Goal: Task Accomplishment & Management: Manage account settings

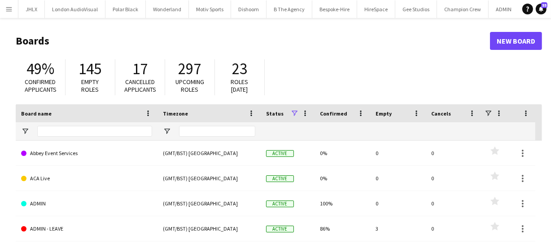
click at [11, 10] on app-icon "Menu" at bounding box center [8, 8] width 7 height 7
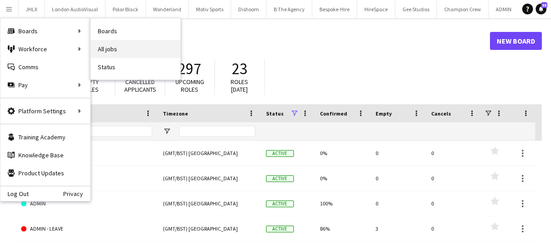
click at [145, 43] on link "All jobs" at bounding box center [136, 49] width 90 height 18
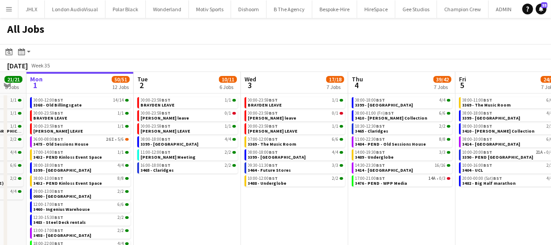
scroll to position [0, 296]
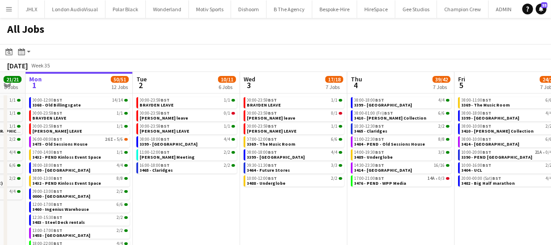
drag, startPoint x: 328, startPoint y: 192, endPoint x: 246, endPoint y: 196, distance: 81.8
click at [246, 196] on app-calendar-viewport "Fri 29 39/39 12 Jobs Sat 30 24/24 8 Jobs Sun 31 21/21 8 Jobs Mon 1 50/51 12 Job…" at bounding box center [275, 164] width 551 height 185
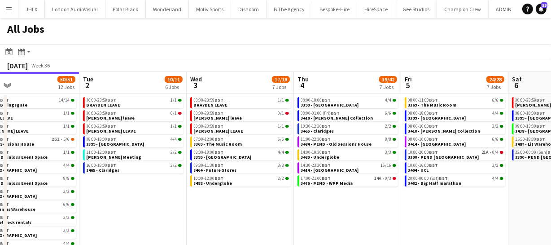
scroll to position [0, 233]
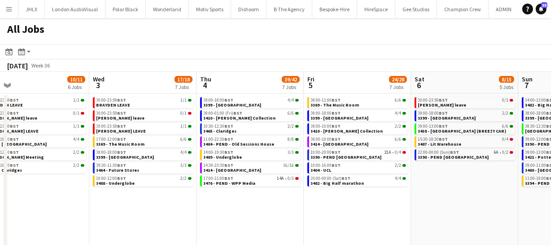
drag, startPoint x: 283, startPoint y: 200, endPoint x: 132, endPoint y: 202, distance: 150.9
click at [132, 202] on app-calendar-viewport "Sun 31 21/21 8 Jobs Mon 1 50/51 12 Jobs Tue 2 10/11 6 Jobs Wed 3 17/18 7 Jobs T…" at bounding box center [275, 164] width 551 height 185
click at [229, 157] on span "3489 - Underglobe" at bounding box center [223, 157] width 39 height 6
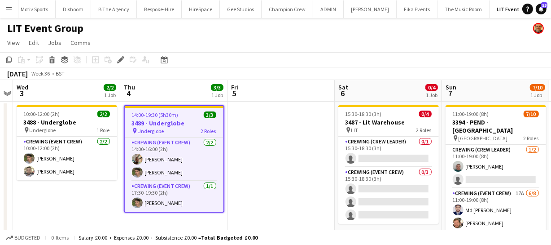
click at [13, 10] on button "Menu" at bounding box center [9, 9] width 18 height 18
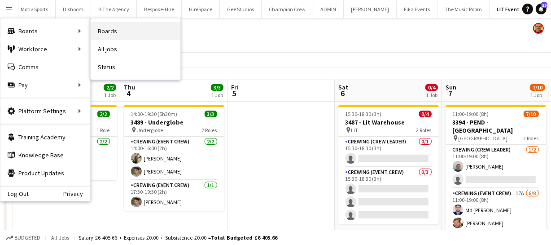
click at [99, 28] on link "Boards" at bounding box center [136, 31] width 90 height 18
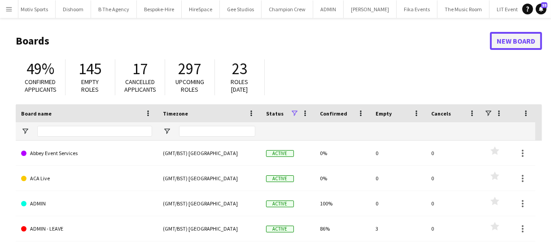
click at [525, 44] on link "New Board" at bounding box center [516, 41] width 52 height 18
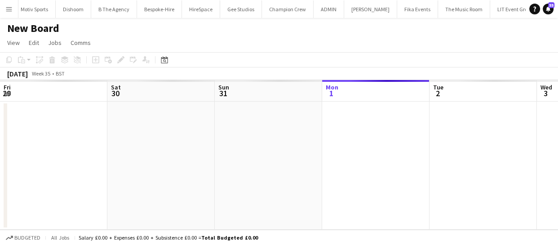
scroll to position [0, 215]
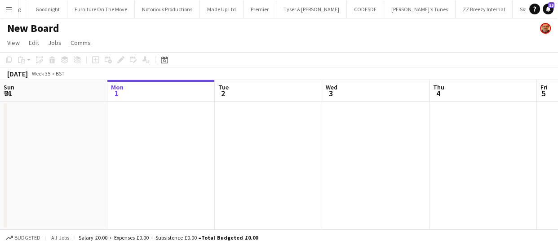
click at [23, 28] on h1 "New Board" at bounding box center [33, 28] width 52 height 13
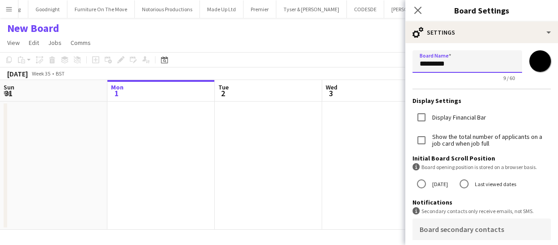
drag, startPoint x: 457, startPoint y: 61, endPoint x: 367, endPoint y: 66, distance: 89.5
click at [367, 66] on body "Menu Boards Boards Boards All jobs Status Workforce Workforce My Workforce Recr…" at bounding box center [279, 122] width 558 height 245
type input "**********"
click at [538, 64] on input "*******" at bounding box center [540, 61] width 32 height 32
type input "*******"
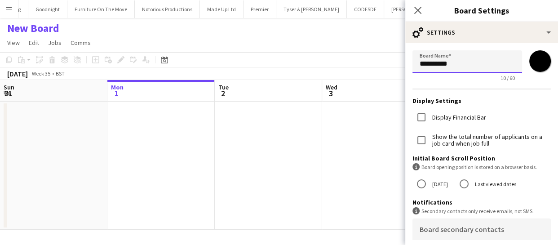
click at [484, 50] on input "**********" at bounding box center [467, 61] width 110 height 22
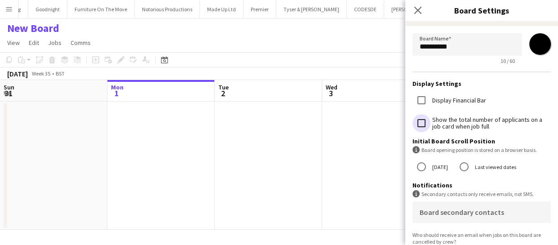
scroll to position [0, 0]
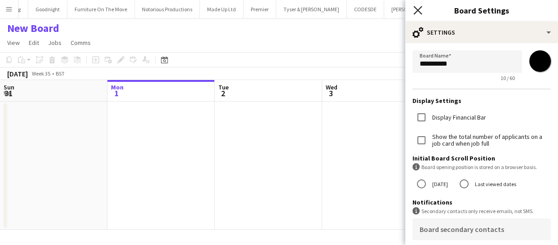
click at [415, 9] on icon "Close pop-in" at bounding box center [417, 10] width 9 height 9
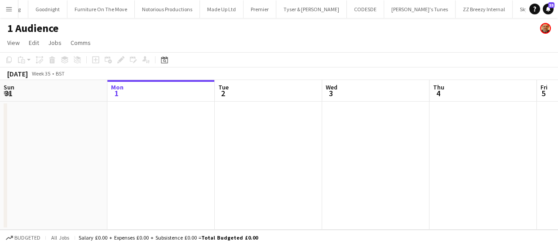
click at [214, 140] on app-calendar-viewport "Fri 29 Sat 30 Sun 31 Mon 1 Tue 2 Wed 3 Thu 4 Fri 5 Sat 6 Sun 7 Mon 8" at bounding box center [279, 155] width 558 height 150
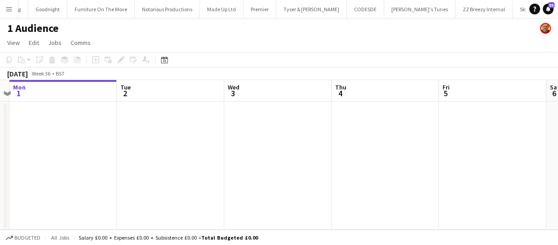
drag, startPoint x: 258, startPoint y: 135, endPoint x: 248, endPoint y: 128, distance: 11.3
click at [243, 132] on app-calendar-viewport "Fri 29 Sat 30 Sun 31 Mon 1 Tue 2 Wed 3 Thu 4 Fri 5 Sat 6 Sun 7 Mon 8" at bounding box center [279, 155] width 558 height 150
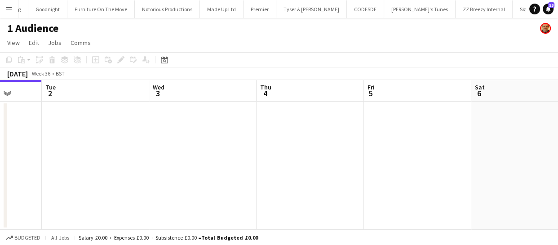
drag, startPoint x: 379, startPoint y: 128, endPoint x: 260, endPoint y: 117, distance: 119.9
click at [246, 115] on app-calendar-viewport "Fri 29 Sat 30 Sun 31 Mon 1 Tue 2 Wed 3 Thu 4 Fri 5 Sat 6 Sun 7 Mon 8" at bounding box center [279, 155] width 558 height 150
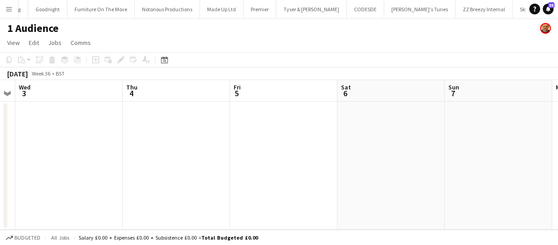
drag, startPoint x: 289, startPoint y: 132, endPoint x: 236, endPoint y: 129, distance: 52.6
click at [236, 130] on app-calendar-viewport "Sun 31 Mon 1 Tue 2 Wed 3 Thu 4 Fri 5 Sat 6 Sun 7 Mon 8 Tue 9 Wed 10" at bounding box center [279, 155] width 558 height 150
click at [155, 136] on app-calendar-viewport "Sun 31 Mon 1 Tue 2 Wed 3 Thu 4 Fri 5 Sat 6 Sun 7 Mon 8 Tue 9 Wed 10" at bounding box center [279, 155] width 558 height 150
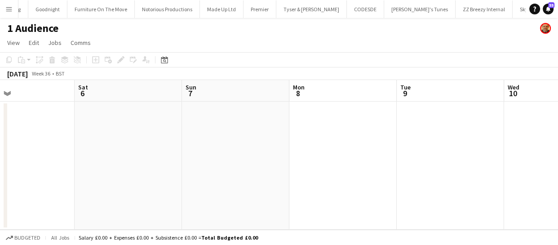
click at [220, 126] on app-date-cell at bounding box center [235, 165] width 107 height 128
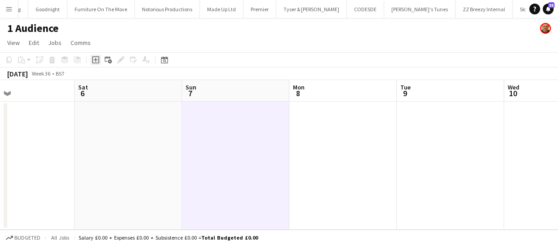
click at [94, 59] on icon "Add job" at bounding box center [95, 59] width 7 height 7
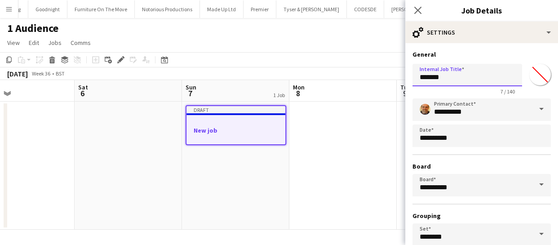
drag, startPoint x: 447, startPoint y: 77, endPoint x: 384, endPoint y: 77, distance: 62.9
click at [384, 77] on body "Menu Boards Boards Boards All jobs Status Workforce Workforce My Workforce Recr…" at bounding box center [279, 122] width 558 height 245
click at [448, 75] on input "*******" at bounding box center [467, 75] width 110 height 22
drag, startPoint x: 448, startPoint y: 75, endPoint x: 413, endPoint y: 77, distance: 35.6
click at [413, 77] on input "*******" at bounding box center [467, 75] width 110 height 22
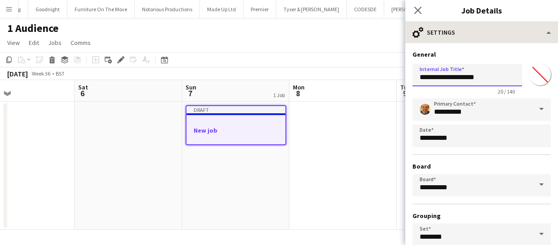
type input "**********"
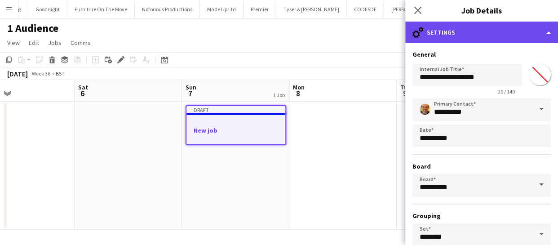
click at [509, 32] on div "cog-double-3 Settings" at bounding box center [481, 33] width 153 height 22
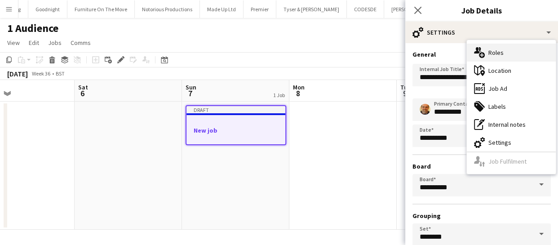
click at [506, 56] on div "multiple-users-add Roles" at bounding box center [511, 53] width 89 height 18
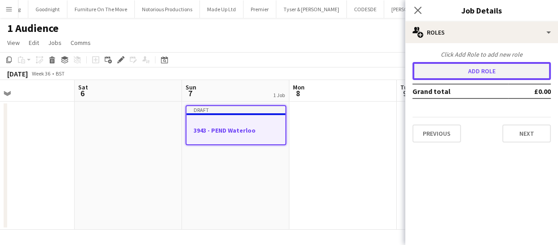
click at [475, 67] on button "Add role" at bounding box center [481, 71] width 138 height 18
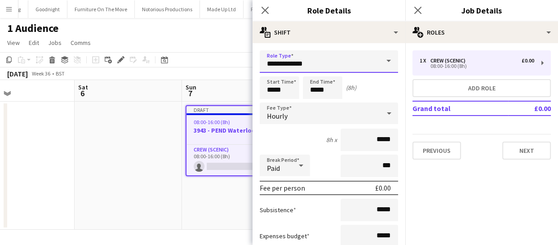
click at [332, 62] on input "**********" at bounding box center [329, 61] width 138 height 22
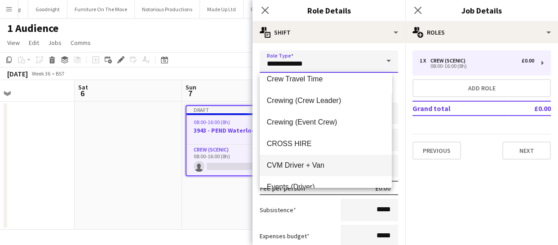
scroll to position [81, 0]
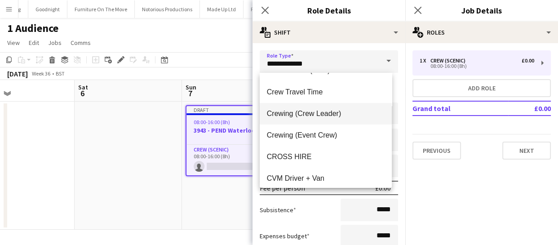
click at [316, 112] on span "Crewing (Crew Leader)" at bounding box center [326, 113] width 118 height 9
type input "**********"
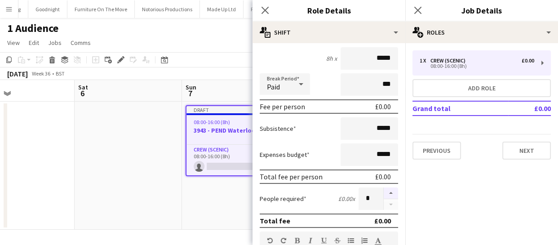
click at [383, 191] on button "button" at bounding box center [390, 193] width 14 height 12
type input "*"
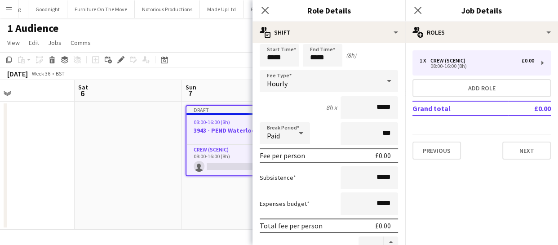
scroll to position [0, 0]
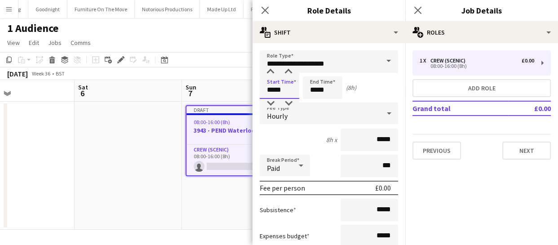
drag, startPoint x: 290, startPoint y: 87, endPoint x: 247, endPoint y: 95, distance: 44.2
click at [249, 94] on body "Menu Boards Boards Boards All jobs Status Workforce Workforce My Workforce Recr…" at bounding box center [279, 122] width 558 height 245
click at [331, 92] on input "*****" at bounding box center [323, 87] width 40 height 22
drag, startPoint x: 330, startPoint y: 88, endPoint x: 247, endPoint y: 90, distance: 82.6
click at [248, 90] on body "Menu Boards Boards Boards All jobs Status Workforce Workforce My Workforce Recr…" at bounding box center [279, 122] width 558 height 245
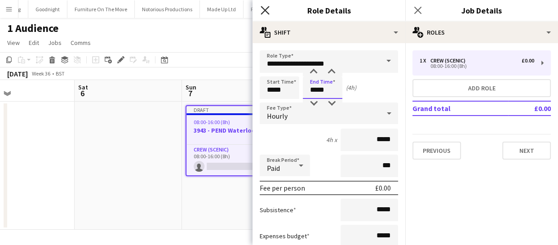
type input "*****"
click at [265, 7] on icon "Close pop-in" at bounding box center [264, 10] width 9 height 9
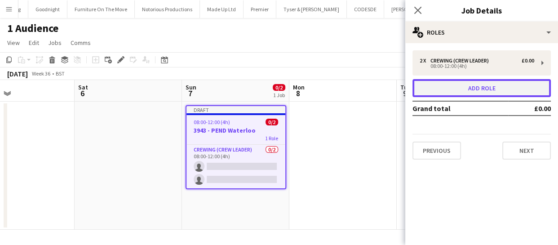
click at [473, 82] on button "Add role" at bounding box center [481, 88] width 138 height 18
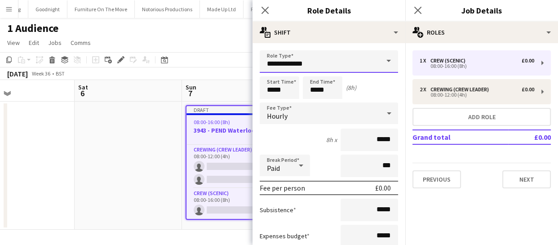
click at [353, 69] on input "**********" at bounding box center [329, 61] width 138 height 22
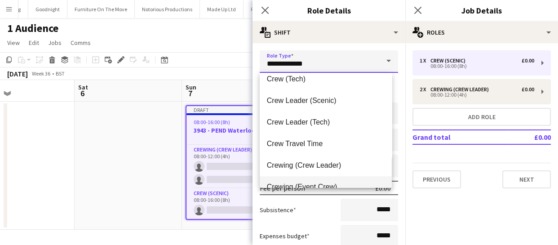
scroll to position [81, 0]
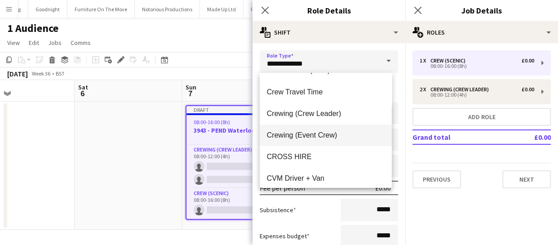
click at [310, 131] on span "Crewing (Event Crew)" at bounding box center [326, 135] width 118 height 9
type input "**********"
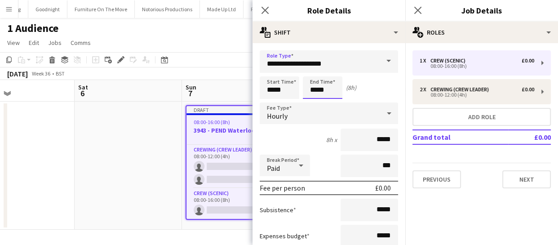
click at [319, 88] on input "*****" at bounding box center [323, 87] width 40 height 22
click at [317, 102] on div at bounding box center [313, 103] width 18 height 9
type input "*****"
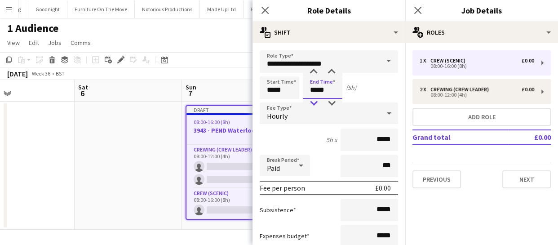
click at [317, 102] on div at bounding box center [313, 103] width 18 height 9
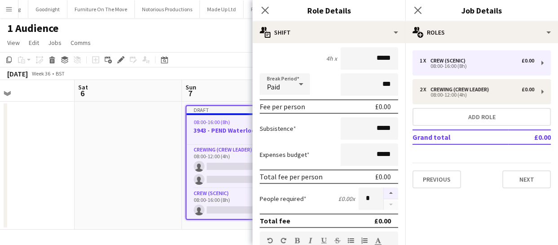
click at [387, 189] on button "button" at bounding box center [390, 193] width 14 height 12
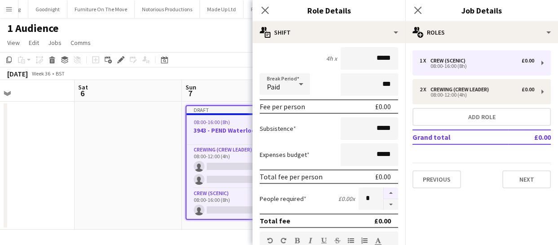
type input "*"
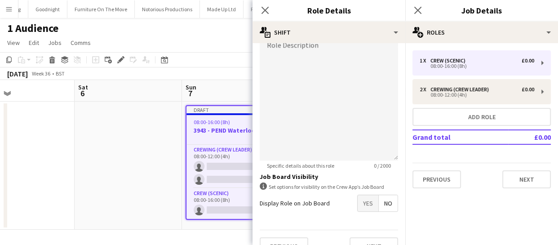
scroll to position [317, 0]
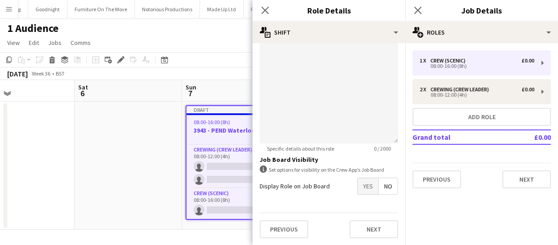
click at [362, 181] on span "Yes" at bounding box center [367, 186] width 21 height 16
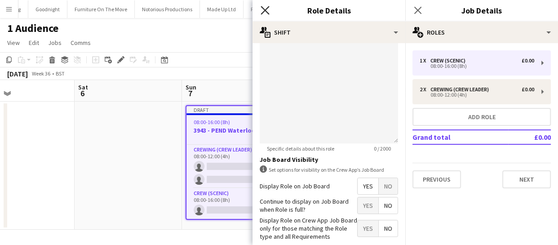
click at [268, 11] on icon "Close pop-in" at bounding box center [264, 10] width 9 height 9
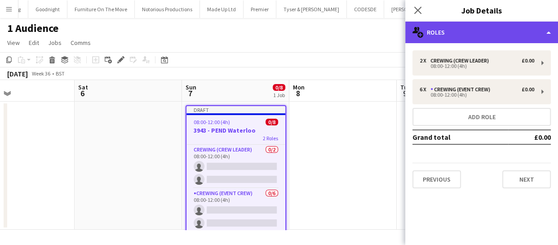
click at [449, 28] on div "multiple-users-add Roles" at bounding box center [481, 33] width 153 height 22
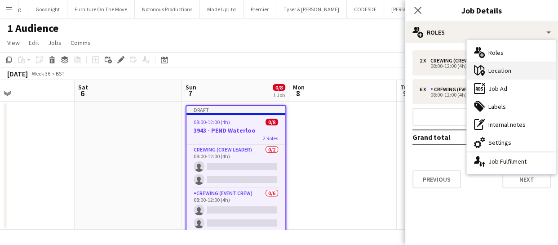
click at [513, 69] on div "maps-pin-1 Location" at bounding box center [511, 71] width 89 height 18
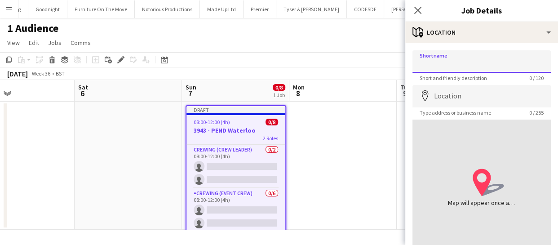
click at [440, 62] on input "Shortname" at bounding box center [481, 61] width 138 height 22
type input "********"
click at [452, 96] on input "Location" at bounding box center [481, 96] width 138 height 22
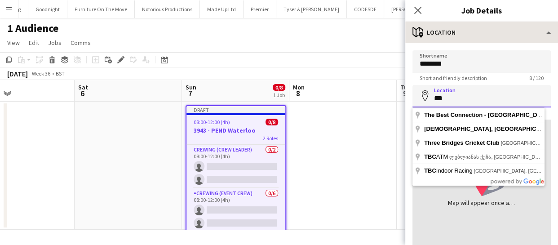
type input "***"
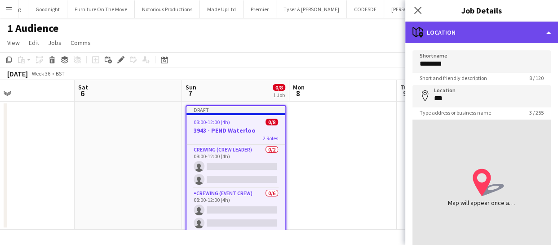
click at [504, 33] on div "maps-pin-1 Location" at bounding box center [481, 33] width 153 height 22
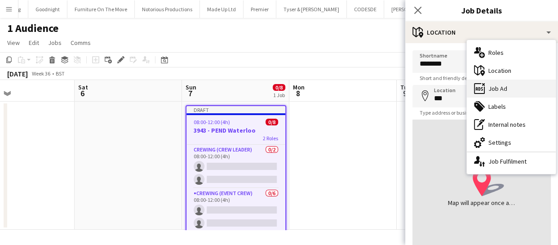
click at [503, 87] on div "ads-window Job Ad" at bounding box center [511, 88] width 89 height 18
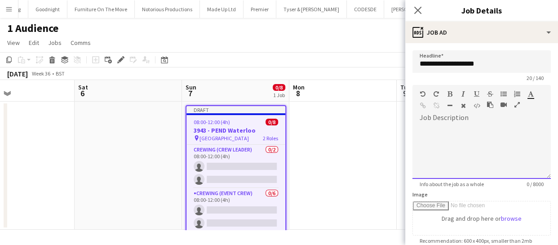
click at [429, 129] on div at bounding box center [481, 152] width 138 height 54
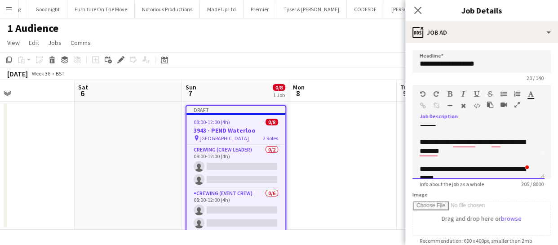
scroll to position [0, 0]
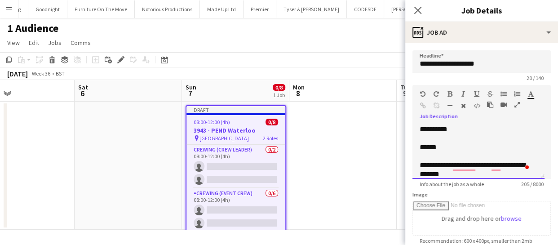
click at [420, 145] on span "******" at bounding box center [427, 147] width 17 height 7
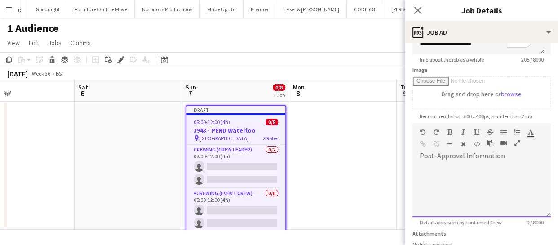
click at [431, 169] on div at bounding box center [481, 190] width 138 height 54
click at [473, 182] on div "**********" at bounding box center [478, 190] width 132 height 54
click at [464, 177] on span "**********" at bounding box center [472, 177] width 22 height 6
click at [481, 179] on span "**********" at bounding box center [474, 177] width 22 height 6
click at [488, 177] on span "**********" at bounding box center [475, 177] width 25 height 6
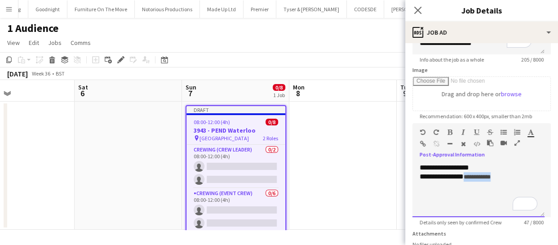
drag, startPoint x: 467, startPoint y: 176, endPoint x: 510, endPoint y: 178, distance: 43.1
click at [510, 178] on div "**********" at bounding box center [478, 176] width 118 height 9
click at [449, 133] on icon "button" at bounding box center [449, 132] width 5 height 6
click at [480, 189] on div "**********" at bounding box center [478, 190] width 132 height 54
click at [481, 194] on div "**********" at bounding box center [478, 190] width 132 height 54
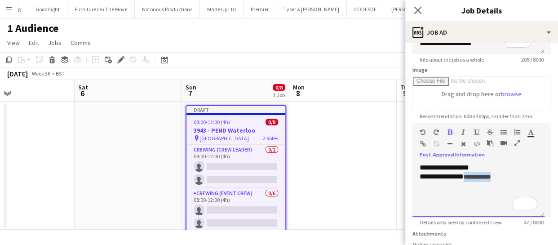
click at [476, 200] on div "**********" at bounding box center [478, 190] width 132 height 54
drag, startPoint x: 464, startPoint y: 176, endPoint x: 508, endPoint y: 180, distance: 44.1
click at [508, 180] on div "**********" at bounding box center [478, 176] width 118 height 9
click at [449, 133] on icon "button" at bounding box center [449, 132] width 5 height 6
click at [476, 192] on div "**********" at bounding box center [478, 190] width 132 height 54
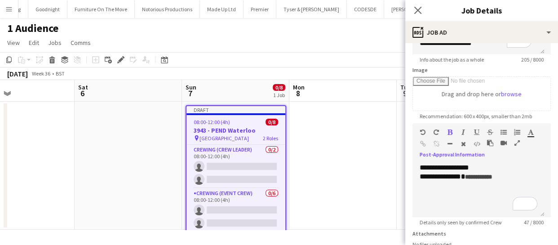
click at [421, 3] on div "Close pop-in" at bounding box center [417, 10] width 25 height 21
click at [416, 12] on icon at bounding box center [417, 10] width 9 height 9
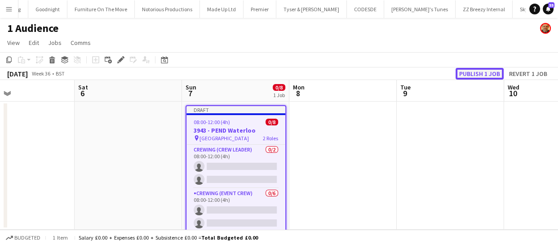
click at [478, 72] on button "Publish 1 job" at bounding box center [479, 74] width 48 height 12
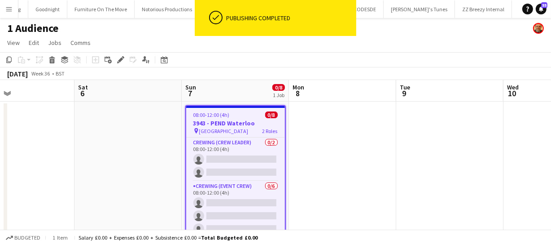
click at [233, 116] on div "08:00-12:00 (4h) 0/8" at bounding box center [235, 114] width 99 height 7
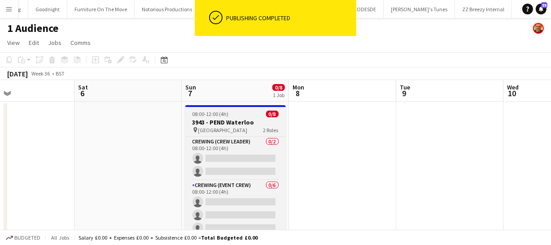
click at [232, 116] on div "08:00-12:00 (4h) 0/8" at bounding box center [235, 113] width 101 height 7
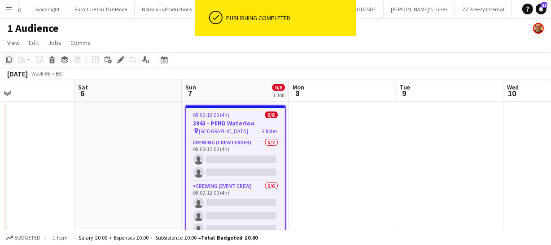
click at [10, 59] on icon "Copy" at bounding box center [8, 59] width 7 height 7
drag, startPoint x: 346, startPoint y: 151, endPoint x: 278, endPoint y: 150, distance: 67.4
click at [320, 151] on app-calendar-viewport "Tue 2 Wed 3 Thu 4 Fri 5 Sat 6 Sun 7 0/8 1 Job Mon 8 Tue 9 Wed 10 Thu 11 Fri 12 …" at bounding box center [275, 168] width 551 height 176
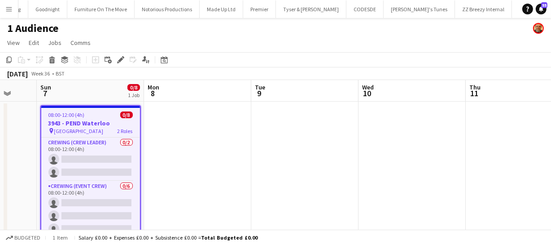
drag, startPoint x: 317, startPoint y: 148, endPoint x: 267, endPoint y: 153, distance: 50.1
click at [229, 148] on app-calendar-viewport "Thu 4 Fri 5 Sat 6 Sun 7 0/8 1 Job Mon 8 Tue 9 Wed 10 Thu 11 Fri 12 Sat 13 Sun 1…" at bounding box center [275, 168] width 551 height 176
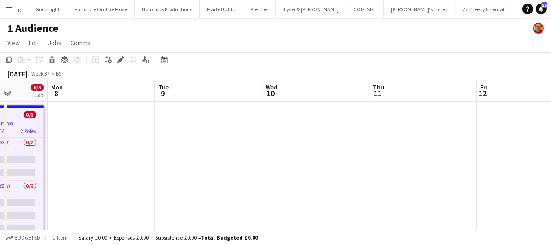
drag, startPoint x: 223, startPoint y: 153, endPoint x: 196, endPoint y: 155, distance: 27.5
click at [196, 154] on app-calendar-viewport "Thu 4 Fri 5 Sat 6 Sun 7 0/8 1 Job Mon 8 Tue 9 Wed 10 Thu 11 Fri 12 Sat 13 Sun 1…" at bounding box center [275, 168] width 551 height 176
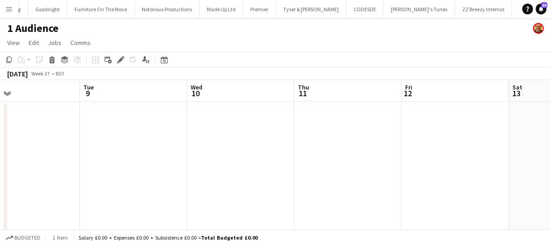
drag, startPoint x: 161, startPoint y: 155, endPoint x: 113, endPoint y: 154, distance: 47.6
click at [99, 153] on app-calendar-viewport "Sat 6 Sun 7 0/8 1 Job Mon 8 Tue 9 Wed 10 Thu 11 Fri 12 Sat 13 Sun 14 Mon 15 Tue…" at bounding box center [275, 168] width 551 height 176
click at [362, 123] on app-date-cell at bounding box center [358, 178] width 107 height 154
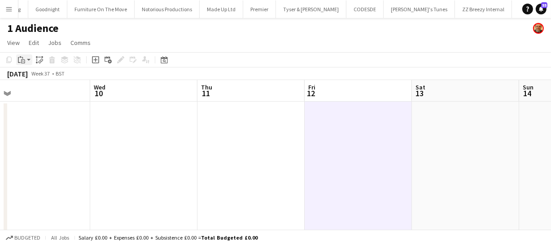
click at [19, 61] on icon "Paste" at bounding box center [21, 59] width 7 height 7
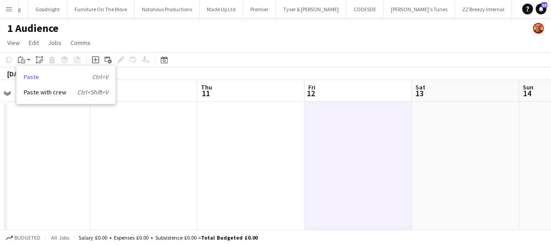
click at [36, 78] on link "Paste Ctrl+V" at bounding box center [66, 77] width 84 height 8
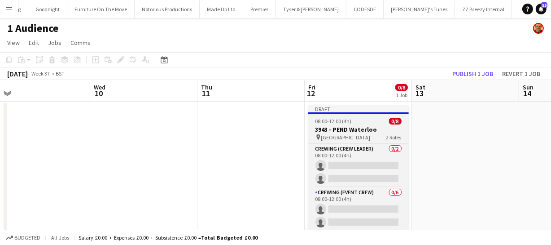
click at [341, 129] on h3 "3943 - PEND Waterloo" at bounding box center [358, 129] width 101 height 8
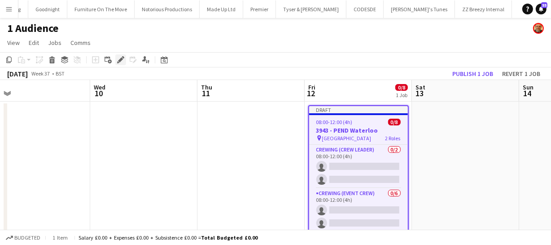
click at [119, 63] on icon "Edit" at bounding box center [120, 59] width 7 height 7
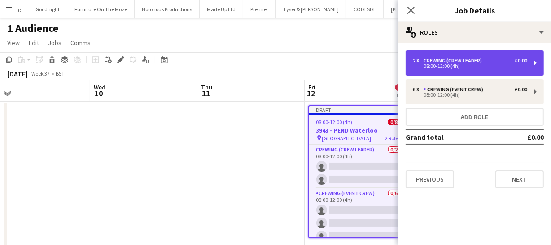
click at [462, 70] on div "2 x Crewing (Crew Leader) £0.00 08:00-12:00 (4h)" at bounding box center [475, 62] width 138 height 25
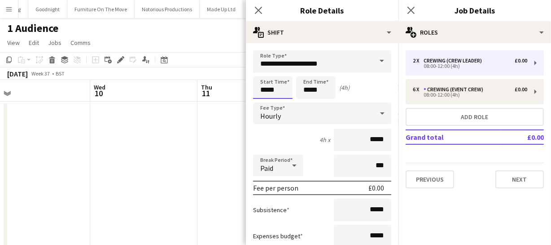
drag, startPoint x: 289, startPoint y: 88, endPoint x: 194, endPoint y: 84, distance: 95.3
click at [181, 85] on body "Menu Boards Boards Boards All jobs Status Workforce Workforce My Workforce Recr…" at bounding box center [275, 135] width 551 height 271
type input "*****"
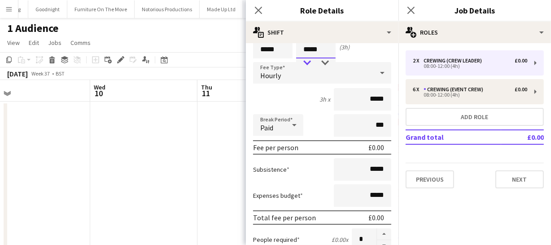
scroll to position [122, 0]
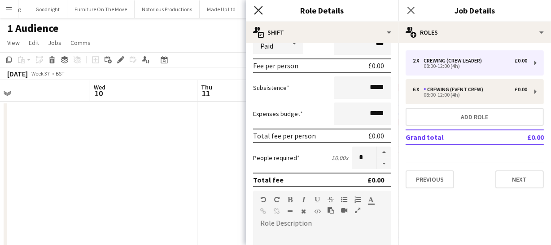
type input "*****"
click at [257, 9] on icon at bounding box center [258, 10] width 9 height 9
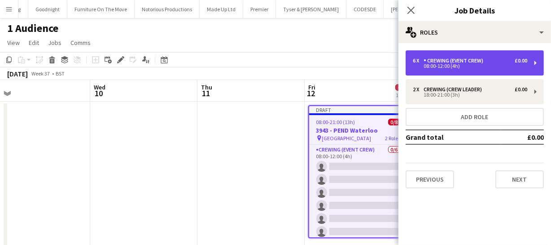
click at [450, 63] on div "Crewing (Event Crew)" at bounding box center [455, 60] width 63 height 6
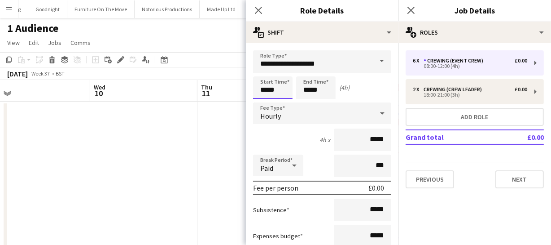
drag, startPoint x: 282, startPoint y: 86, endPoint x: 192, endPoint y: 87, distance: 90.3
click at [197, 86] on body "Menu Boards Boards Boards All jobs Status Workforce Workforce My Workforce Recr…" at bounding box center [275, 135] width 551 height 271
type input "*****"
drag, startPoint x: 324, startPoint y: 89, endPoint x: 248, endPoint y: 83, distance: 76.1
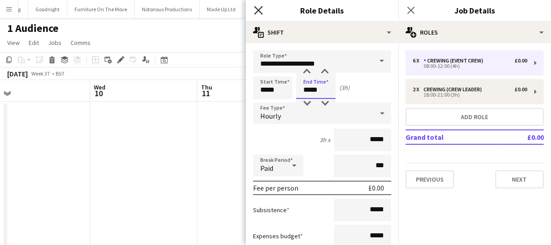
type input "*****"
click at [260, 10] on icon "Close pop-in" at bounding box center [258, 10] width 9 height 9
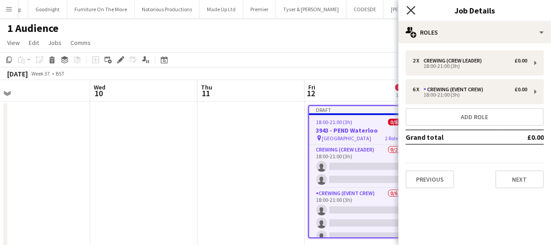
click at [409, 12] on icon at bounding box center [411, 10] width 9 height 9
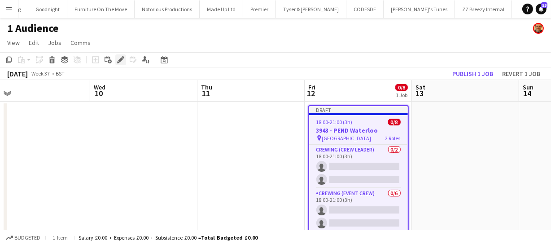
click at [120, 59] on icon at bounding box center [120, 59] width 5 height 5
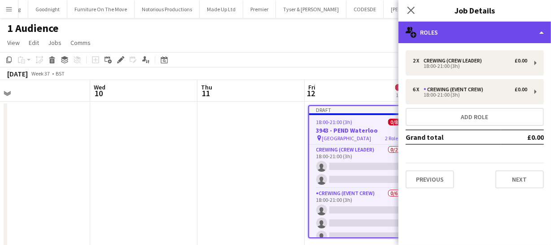
click at [476, 35] on div "multiple-users-add Roles" at bounding box center [475, 33] width 153 height 22
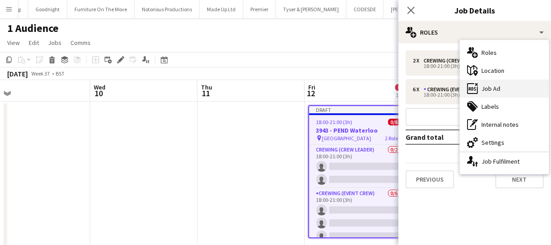
click at [495, 92] on div "ads-window Job Ad" at bounding box center [504, 88] width 89 height 18
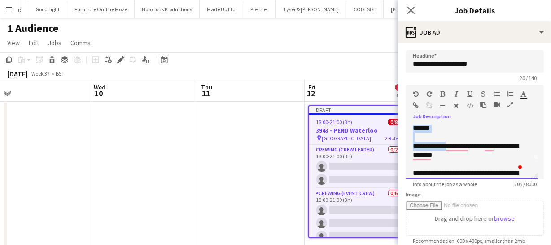
scroll to position [0, 0]
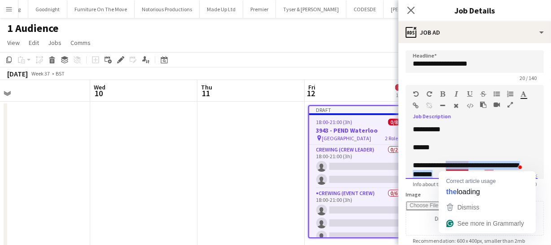
drag, startPoint x: 446, startPoint y: 166, endPoint x: 446, endPoint y: 170, distance: 4.5
click at [446, 170] on div "**********" at bounding box center [469, 170] width 112 height 18
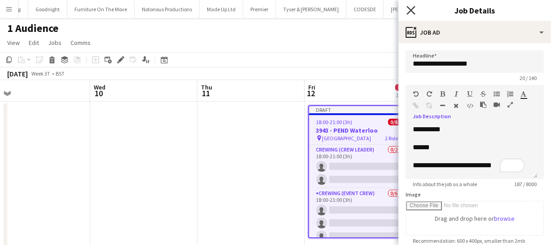
click at [410, 9] on icon at bounding box center [411, 10] width 9 height 9
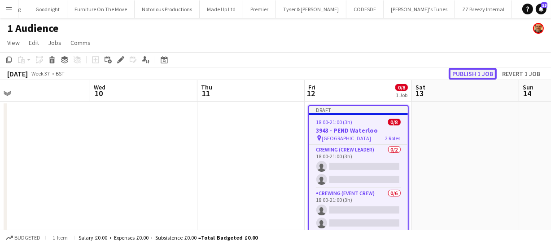
click at [464, 72] on button "Publish 1 job" at bounding box center [473, 74] width 48 height 12
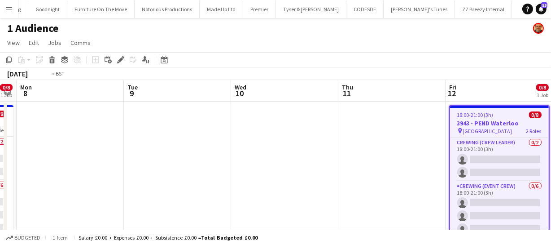
drag, startPoint x: 211, startPoint y: 154, endPoint x: 368, endPoint y: 134, distance: 158.4
click at [368, 134] on app-calendar-viewport "Sat 6 Sun 7 0/8 1 Job Mon 8 Tue 9 Wed 10 Thu 11 Fri 12 0/8 1 Job Sat 13 Sun 14 …" at bounding box center [275, 168] width 551 height 176
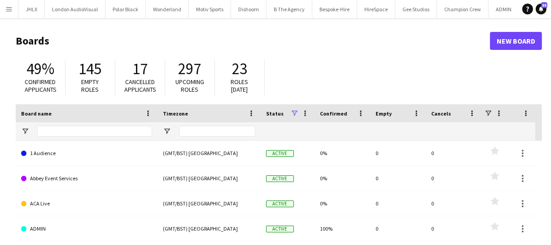
click at [8, 9] on app-icon "Menu" at bounding box center [8, 8] width 7 height 7
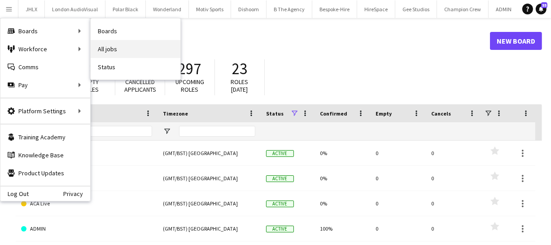
click at [117, 51] on link "All jobs" at bounding box center [136, 49] width 90 height 18
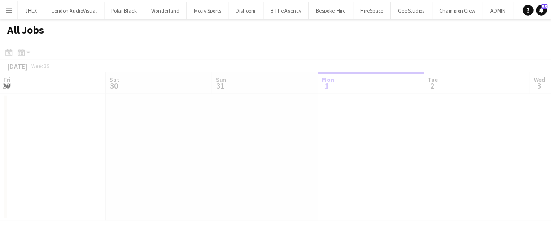
scroll to position [0, 215]
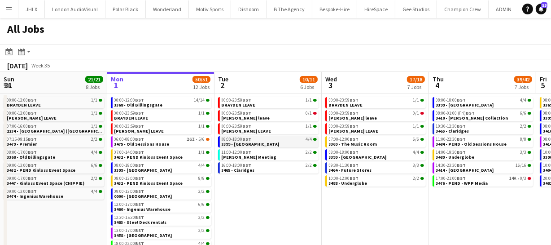
click at [242, 145] on span "3399 - King's Observatory" at bounding box center [251, 144] width 58 height 6
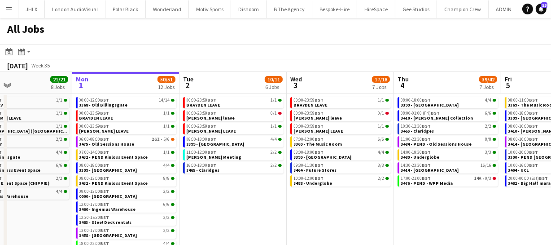
drag, startPoint x: 297, startPoint y: 222, endPoint x: 265, endPoint y: 218, distance: 32.1
click at [265, 218] on app-calendar-viewport "Fri 29 39/39 12 Jobs Sat 30 24/24 8 Jobs Sun 31 21/21 8 Jobs Mon 1 50/51 12 Job…" at bounding box center [275, 164] width 551 height 185
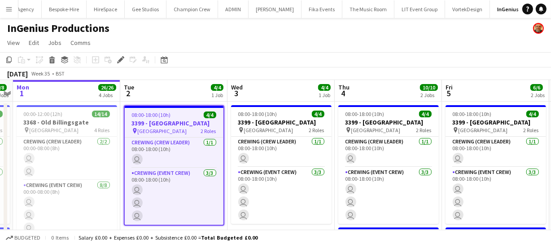
scroll to position [0, 283]
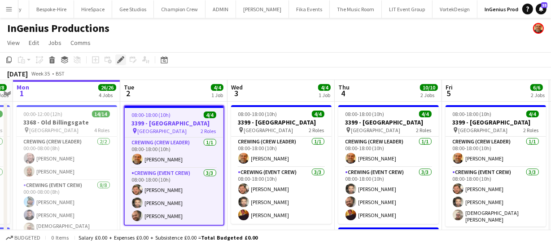
click at [121, 58] on icon at bounding box center [120, 59] width 5 height 5
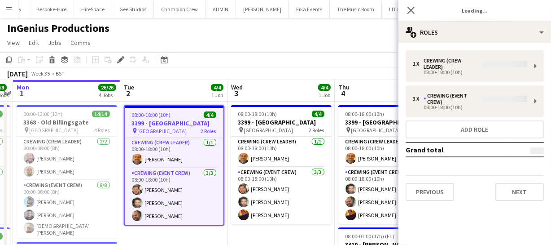
type input "**********"
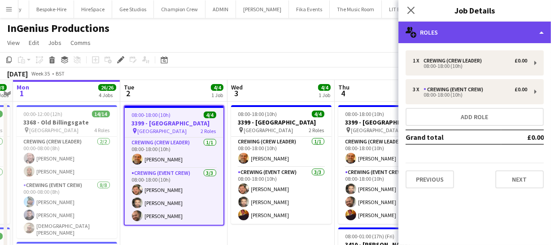
click at [439, 27] on div "multiple-users-add Roles" at bounding box center [475, 33] width 153 height 22
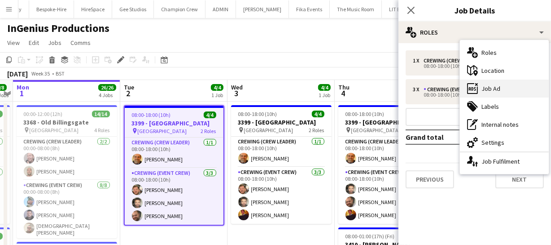
click at [486, 95] on div "ads-window Job Ad" at bounding box center [504, 88] width 89 height 18
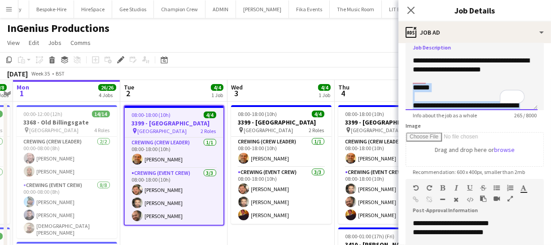
scroll to position [81, 0]
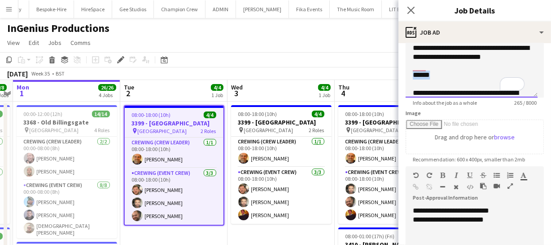
drag, startPoint x: 412, startPoint y: 165, endPoint x: 470, endPoint y: 81, distance: 102.0
click at [468, 84] on div "**********" at bounding box center [472, 71] width 132 height 54
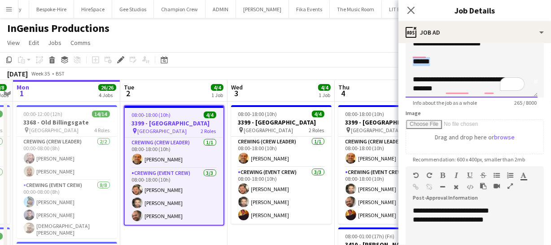
scroll to position [0, 0]
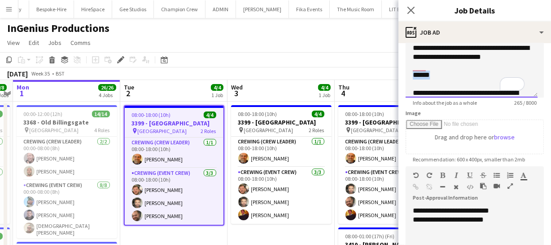
click at [414, 78] on span "******" at bounding box center [421, 74] width 17 height 7
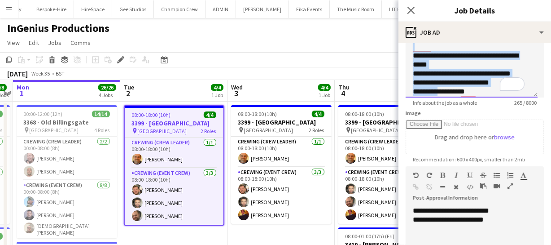
scroll to position [79, 0]
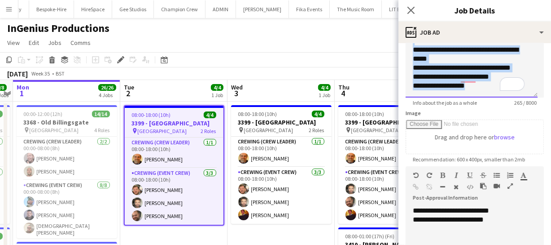
drag, startPoint x: 411, startPoint y: 81, endPoint x: 487, endPoint y: 92, distance: 76.7
click at [487, 92] on div "**********" at bounding box center [472, 71] width 132 height 54
copy div "**********"
click at [410, 13] on icon "Close pop-in" at bounding box center [411, 10] width 9 height 9
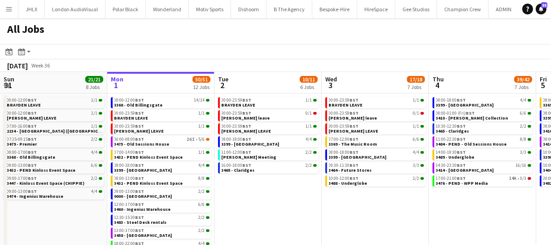
scroll to position [0, 233]
drag, startPoint x: 430, startPoint y: 197, endPoint x: 269, endPoint y: 185, distance: 161.2
click at [259, 181] on app-calendar-viewport "Fri 29 39/39 12 Jobs Sat 30 24/24 8 Jobs Sun 31 21/21 8 Jobs Mon 1 50/51 12 Job…" at bounding box center [275, 164] width 551 height 185
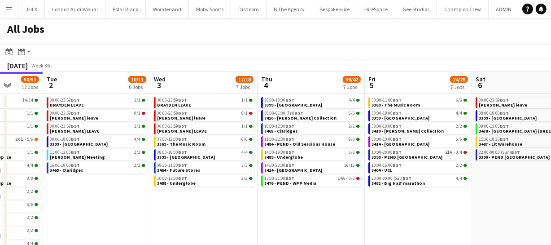
drag, startPoint x: 364, startPoint y: 197, endPoint x: 359, endPoint y: 187, distance: 10.9
click at [354, 197] on app-calendar-viewport "Fri 29 39/39 12 Jobs Sat 30 24/24 8 Jobs Sun 31 21/21 8 Jobs Mon 1 50/51 12 Job…" at bounding box center [275, 164] width 551 height 185
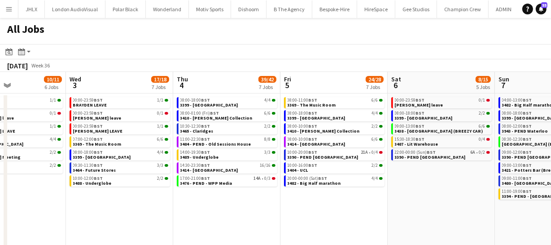
click at [306, 174] on app-calendar-viewport "Sun 31 21/21 8 Jobs Mon 1 50/51 12 Jobs Tue 2 10/11 6 Jobs Wed 3 17/18 7 Jobs T…" at bounding box center [275, 164] width 551 height 185
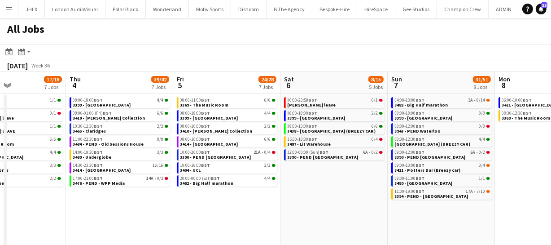
scroll to position [0, 420]
drag, startPoint x: 304, startPoint y: 177, endPoint x: 291, endPoint y: 177, distance: 12.6
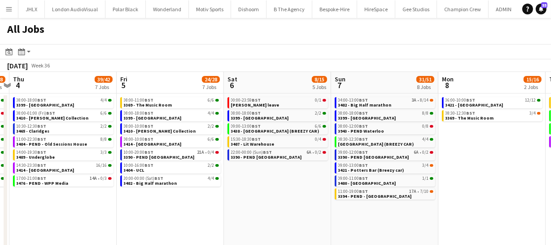
click at [291, 177] on app-calendar-viewport "Sun 31 21/21 8 Jobs Mon 1 50/51 12 Jobs Tue 2 10/11 6 Jobs Wed 3 17/18 7 Jobs T…" at bounding box center [275, 164] width 551 height 185
click at [437, 159] on app-all-jobs "All Jobs Date picker SEP 2025 SEP 2025 Monday M Tuesday T Wednesday W Thursday …" at bounding box center [275, 137] width 551 height 239
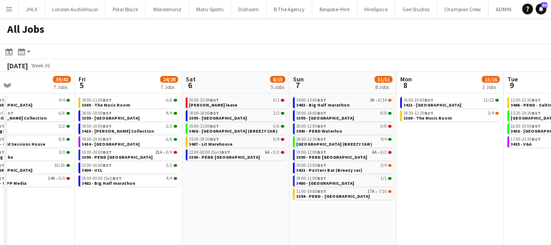
drag, startPoint x: 396, startPoint y: 154, endPoint x: 379, endPoint y: 153, distance: 17.6
click at [380, 154] on app-calendar-viewport "Tue 2 10/11 6 Jobs Wed 3 17/18 7 Jobs Thu 4 39/42 7 Jobs Fri 5 24/28 7 Jobs Sat…" at bounding box center [275, 164] width 551 height 185
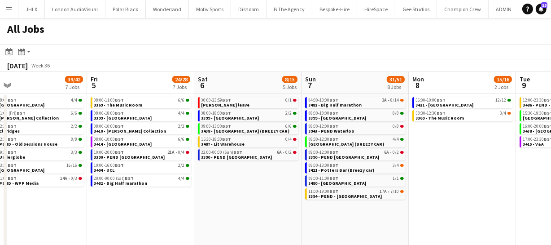
drag, startPoint x: 207, startPoint y: 184, endPoint x: 382, endPoint y: 186, distance: 175.1
click at [383, 186] on app-calendar-viewport "Tue 2 10/11 6 Jobs Wed 3 17/18 7 Jobs Thu 4 39/42 7 Jobs Fri 5 24/28 7 Jobs Sat…" at bounding box center [275, 164] width 551 height 185
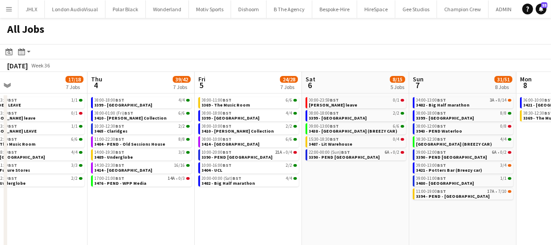
drag, startPoint x: 312, startPoint y: 188, endPoint x: 365, endPoint y: 184, distance: 53.6
click at [352, 184] on app-calendar-viewport "Mon 1 50/51 12 Jobs Tue 2 10/11 6 Jobs Wed 3 17/18 7 Jobs Thu 4 39/42 7 Jobs Fr…" at bounding box center [275, 164] width 551 height 185
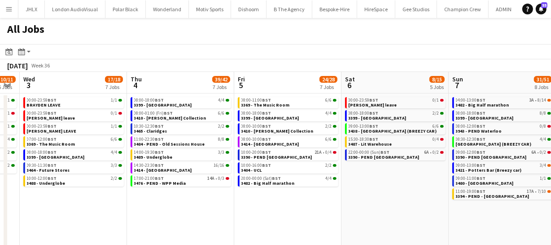
click at [342, 189] on app-calendar-viewport "Mon 1 50/51 12 Jobs Tue 2 10/11 6 Jobs Wed 3 17/18 7 Jobs Thu 4 39/42 7 Jobs Fr…" at bounding box center [275, 164] width 551 height 185
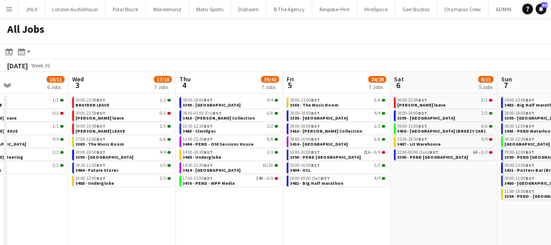
click at [395, 194] on app-calendar-viewport "Sun 31 21/21 8 Jobs Mon 1 50/51 12 Jobs Tue 2 10/11 6 Jobs Wed 3 17/18 7 Jobs T…" at bounding box center [275, 164] width 551 height 185
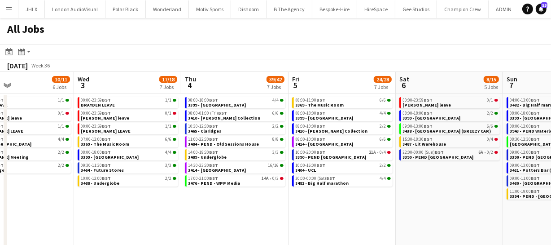
scroll to position [0, 356]
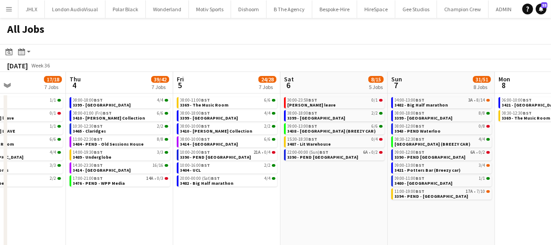
drag, startPoint x: 449, startPoint y: 209, endPoint x: 260, endPoint y: 199, distance: 190.2
click at [260, 199] on app-calendar-viewport "Mon 1 50/51 12 Jobs Tue 2 10/11 6 Jobs Wed 3 17/18 7 Jobs Thu 4 39/42 7 Jobs Fr…" at bounding box center [275, 164] width 551 height 185
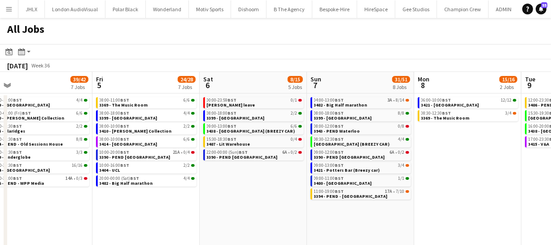
click at [206, 186] on app-calendar-viewport "Mon 1 50/51 12 Jobs Tue 2 10/11 6 Jobs Wed 3 17/18 7 Jobs Thu 4 39/42 7 Jobs Fr…" at bounding box center [275, 164] width 551 height 185
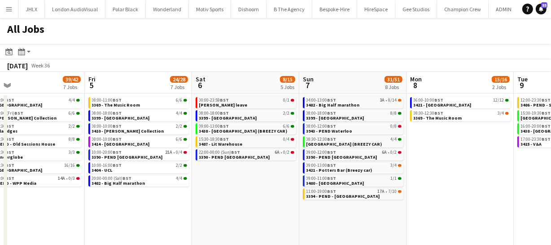
scroll to position [0, 347]
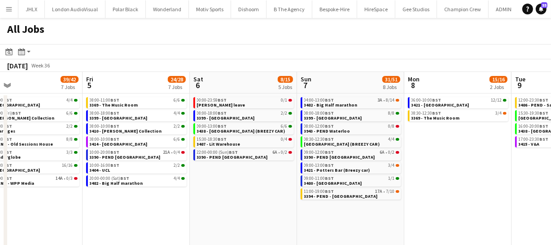
click at [444, 157] on app-date-cell "06:00-10:00 BST 12/12 3421 - Royal Festival Hall 08:30-12:30 BST 3/4 3369 - The…" at bounding box center [458, 174] width 107 height 163
click at [335, 102] on span "3482 - Big Half marathon" at bounding box center [330, 105] width 53 height 6
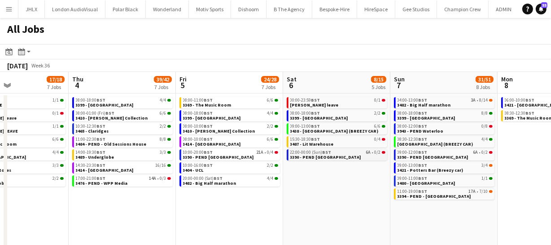
drag, startPoint x: 263, startPoint y: 150, endPoint x: 300, endPoint y: 153, distance: 37.8
click at [305, 151] on app-calendar-viewport "Mon 1 50/51 12 Jobs Tue 2 10/11 6 Jobs Wed 3 17/18 7 Jobs Thu 4 39/42 7 Jobs Fr…" at bounding box center [275, 164] width 551 height 185
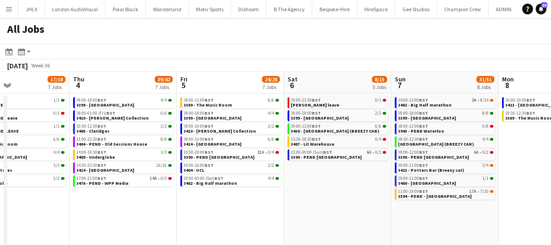
drag, startPoint x: 301, startPoint y: 146, endPoint x: 371, endPoint y: 144, distance: 70.5
click at [353, 144] on app-calendar-viewport "Mon 1 50/51 12 Jobs Tue 2 10/11 6 Jobs Wed 3 17/18 7 Jobs Thu 4 39/42 7 Jobs Fr…" at bounding box center [275, 164] width 551 height 185
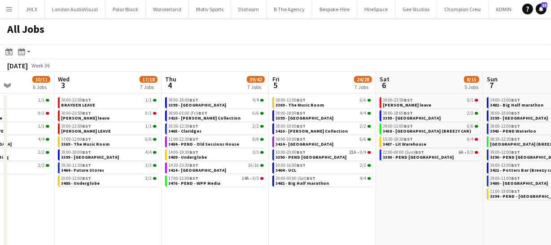
scroll to position [0, 194]
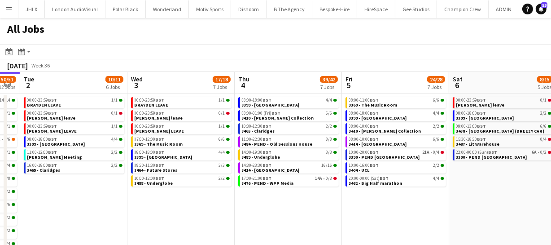
drag, startPoint x: 292, startPoint y: 150, endPoint x: 373, endPoint y: 148, distance: 80.9
click at [365, 148] on app-calendar-viewport "Sun 31 21/21 8 Jobs Mon 1 50/51 12 Jobs Tue 2 10/11 6 Jobs Wed 3 17/18 7 Jobs T…" at bounding box center [275, 164] width 551 height 185
click at [167, 164] on div "09:30-11:30 BST 3/3" at bounding box center [182, 165] width 95 height 4
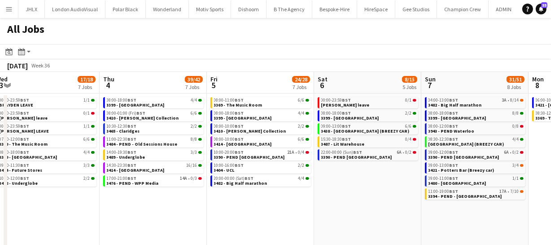
drag, startPoint x: 501, startPoint y: 198, endPoint x: 365, endPoint y: 183, distance: 136.5
click at [365, 183] on app-calendar-viewport "Sun 31 21/21 8 Jobs Mon 1 50/51 12 Jobs Tue 2 10/11 6 Jobs Wed 3 17/18 7 Jobs T…" at bounding box center [275, 164] width 551 height 185
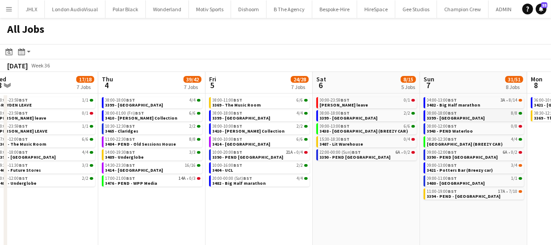
click at [456, 115] on span "3399 - [GEOGRAPHIC_DATA]" at bounding box center [456, 118] width 58 height 6
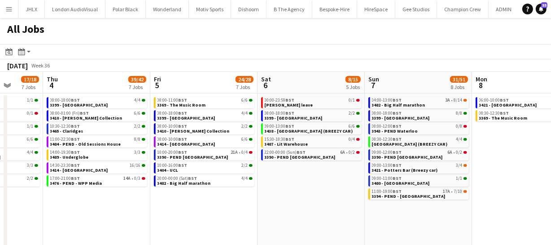
drag, startPoint x: 371, startPoint y: 177, endPoint x: 284, endPoint y: 176, distance: 87.6
click at [284, 176] on app-calendar-viewport "Sun 31 21/21 8 Jobs Mon 1 50/51 12 Jobs Tue 2 10/11 6 Jobs Wed 3 17/18 7 Jobs T…" at bounding box center [275, 164] width 551 height 185
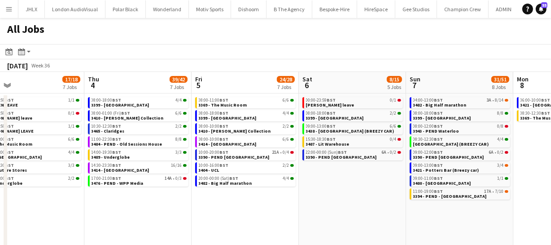
scroll to position [0, 234]
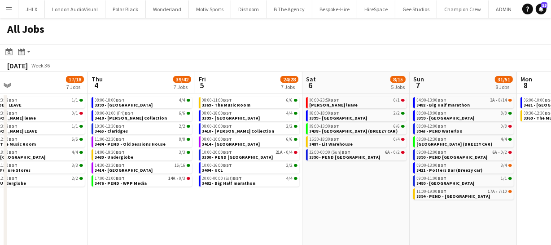
drag, startPoint x: 260, startPoint y: 178, endPoint x: 441, endPoint y: 180, distance: 181.9
click at [421, 177] on app-calendar-viewport "Mon 1 50/51 12 Jobs Tue 2 10/11 6 Jobs Wed 3 17/18 7 Jobs Thu 4 39/42 7 Jobs Fr…" at bounding box center [275, 164] width 551 height 185
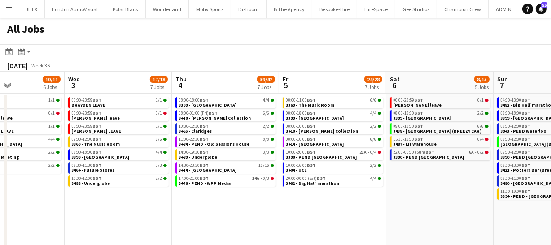
scroll to position [0, 231]
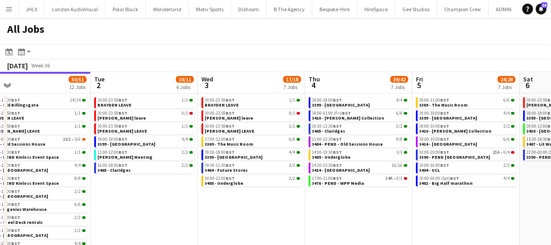
drag, startPoint x: 247, startPoint y: 207, endPoint x: 364, endPoint y: 198, distance: 117.5
click at [364, 198] on app-calendar-viewport "Sat 30 24/24 8 Jobs Sun 31 21/21 8 Jobs Mon 1 50/51 12 Jobs Tue 2 10/11 6 Jobs …" at bounding box center [275, 164] width 551 height 185
click at [230, 170] on span "3464 - Future Stores" at bounding box center [226, 170] width 43 height 6
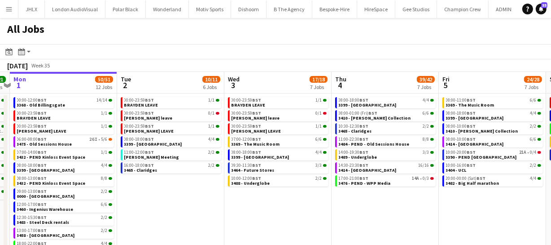
scroll to position [0, 204]
drag, startPoint x: 149, startPoint y: 195, endPoint x: 176, endPoint y: 198, distance: 27.2
click at [176, 198] on app-calendar-viewport "Sat 30 24/24 8 Jobs Sun 31 21/21 8 Jobs Mon 1 50/51 12 Jobs Tue 2 10/11 6 Jobs …" at bounding box center [275, 164] width 551 height 185
click at [12, 3] on button "Menu" at bounding box center [9, 9] width 18 height 18
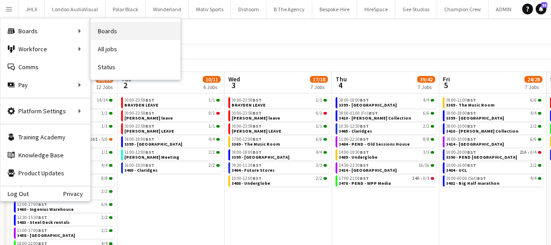
click at [121, 31] on link "Boards" at bounding box center [136, 31] width 90 height 18
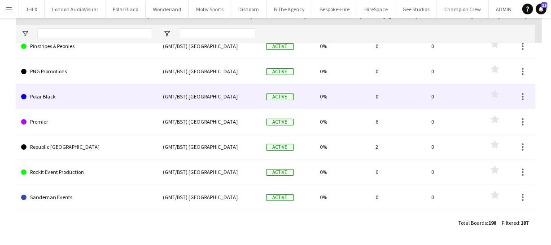
click at [49, 101] on link "Polar Black" at bounding box center [86, 96] width 131 height 25
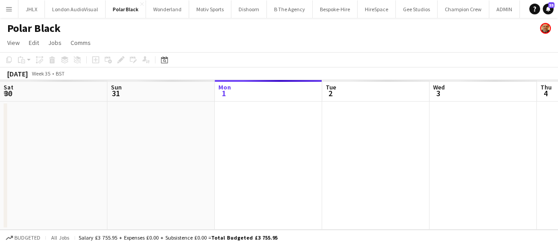
drag, startPoint x: 185, startPoint y: 131, endPoint x: 293, endPoint y: 127, distance: 107.9
click at [275, 126] on app-calendar-viewport "Thu 28 Fri 29 Sat 30 Sun 31 Mon 1 Tue 2 Wed 3 Thu 4 Fri 5 Sat 6 Sun 7" at bounding box center [279, 155] width 558 height 150
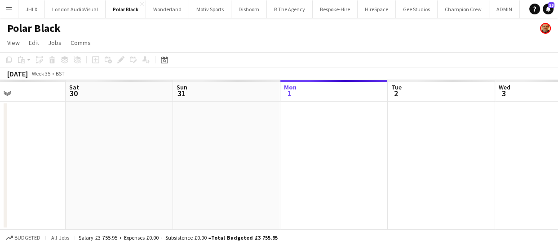
click at [279, 132] on app-calendar-viewport "Wed 27 Thu 28 Fri 29 Sat 30 Sun 31 Mon 1 Tue 2 Wed 3 Thu 4 Fri 5 Sat 6" at bounding box center [279, 155] width 558 height 150
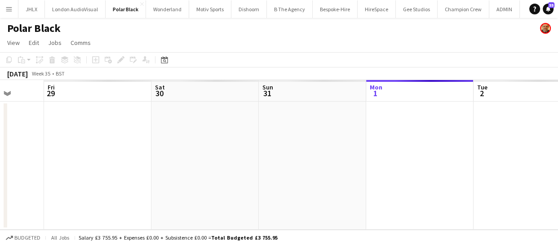
drag, startPoint x: 186, startPoint y: 144, endPoint x: 293, endPoint y: 143, distance: 107.3
click at [292, 143] on app-calendar-viewport "Tue 26 Wed 27 Thu 28 Fri 29 Sat 30 Sun 31 Mon 1 Tue 2 Wed 3 Thu 4 Fri 5" at bounding box center [279, 155] width 558 height 150
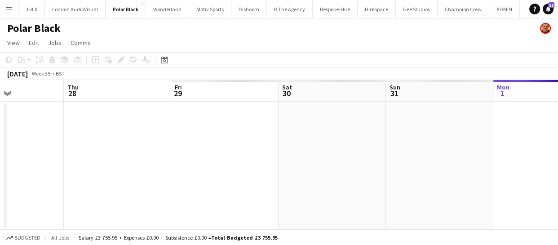
drag, startPoint x: 224, startPoint y: 144, endPoint x: 318, endPoint y: 141, distance: 93.9
click at [301, 140] on app-calendar-viewport "Mon 25 Tue 26 Wed 27 Thu 28 Fri 29 Sat 30 Sun 31 Mon 1 Tue 2 Wed 3 Thu 4" at bounding box center [279, 155] width 558 height 150
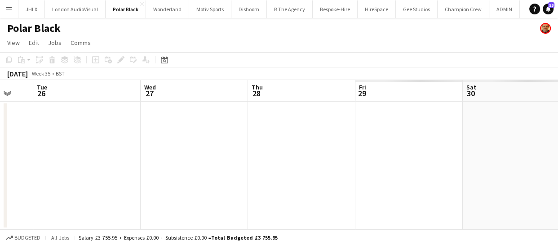
drag, startPoint x: 214, startPoint y: 145, endPoint x: 279, endPoint y: 142, distance: 64.7
click at [279, 142] on app-calendar-viewport "Sun 24 Mon 25 Tue 26 Wed 27 Thu 28 Fri 29 Sat 30 Sun 31 Mon 1 Tue 2 Wed 3" at bounding box center [279, 155] width 558 height 150
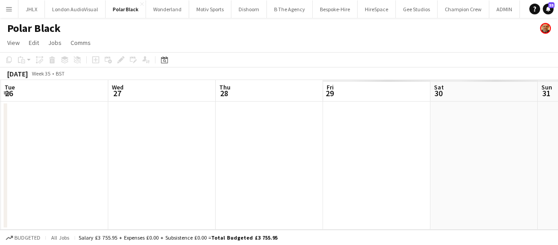
drag, startPoint x: 249, startPoint y: 144, endPoint x: 320, endPoint y: 149, distance: 70.7
click at [286, 143] on app-calendar-viewport "Sun 24 Mon 25 Tue 26 Wed 27 Thu 28 Fri 29 Sat 30 Sun 31 Mon 1 Tue 2 Wed 3" at bounding box center [279, 155] width 558 height 150
drag, startPoint x: 249, startPoint y: 149, endPoint x: 279, endPoint y: 150, distance: 29.6
click at [279, 150] on app-calendar-viewport "Fri 22 Sat 23 Sun 24 Mon 25 Tue 26 Wed 27 Thu 28 Fri 29 Sat 30 Sun 31 Mon 1" at bounding box center [279, 155] width 558 height 150
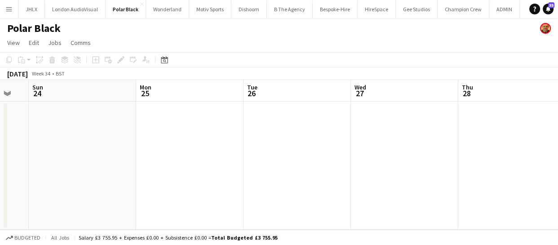
click at [256, 150] on app-calendar-viewport "Fri 22 Sat 23 Sun 24 Mon 25 Tue 26 Wed 27 Thu 28 Fri 29 Sat 30 Sun 31 Mon 1" at bounding box center [279, 155] width 558 height 150
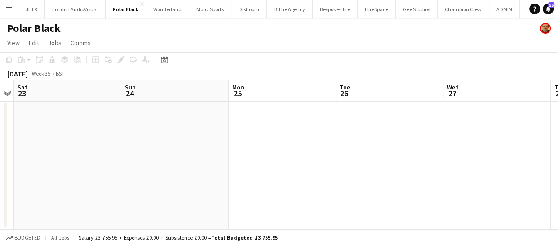
click at [283, 137] on app-calendar-viewport "Thu 21 Fri 22 Sat 23 Sun 24 Mon 25 Tue 26 Wed 27 Thu 28 Fri 29 Sat 30 Sun 31" at bounding box center [279, 155] width 558 height 150
drag, startPoint x: 177, startPoint y: 139, endPoint x: 265, endPoint y: 137, distance: 88.5
click at [265, 137] on app-calendar-viewport "Wed 20 Thu 21 Fri 22 Sat 23 Sun 24 Mon 25 Tue 26 Wed 27 Thu 28 Fri 29 Sat 30" at bounding box center [279, 155] width 558 height 150
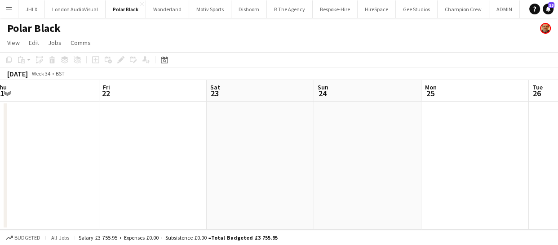
drag, startPoint x: 230, startPoint y: 136, endPoint x: 252, endPoint y: 136, distance: 22.0
click at [246, 136] on app-calendar-viewport "Tue 19 Wed 20 Thu 21 Fri 22 Sat 23 Sun 24 Mon 25 Tue 26 Wed 27 Thu 28 Fri 29" at bounding box center [279, 155] width 558 height 150
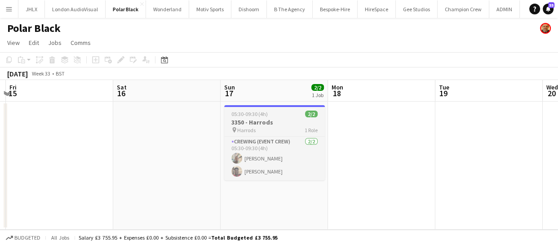
click at [270, 118] on app-job-card "05:30-09:30 (4h) 2/2 3350 - Harrods pin Harrods 1 Role Crewing (Event Crew) 2/2…" at bounding box center [274, 142] width 101 height 75
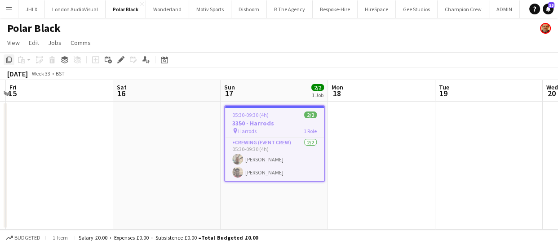
click at [12, 63] on icon "Copy" at bounding box center [8, 59] width 7 height 7
drag, startPoint x: 395, startPoint y: 135, endPoint x: 391, endPoint y: 140, distance: 6.1
click at [369, 135] on app-calendar-viewport "Wed 13 2/2 1 Job Thu 14 Fri 15 Sat 16 Sun 17 2/2 1 Job Mon 18 Tue 19 Wed 20 Thu…" at bounding box center [279, 155] width 558 height 150
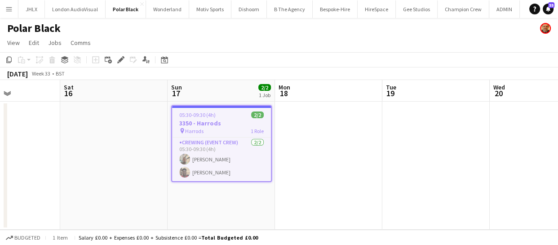
drag, startPoint x: 363, startPoint y: 141, endPoint x: 150, endPoint y: 137, distance: 213.3
click at [157, 137] on app-calendar-viewport "Wed 13 2/2 1 Job Thu 14 Fri 15 Sat 16 Sun 17 2/2 1 Job Mon 18 Tue 19 Wed 20 Thu…" at bounding box center [279, 155] width 558 height 150
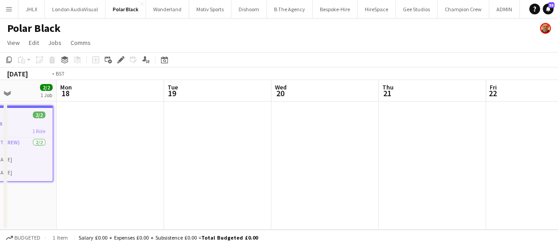
click at [214, 147] on app-calendar-viewport "Fri 15 Sat 16 Sun 17 2/2 1 Job Mon 18 Tue 19 Wed 20 Thu 21 Fri 22 Sat 23 Sun 24…" at bounding box center [279, 155] width 558 height 150
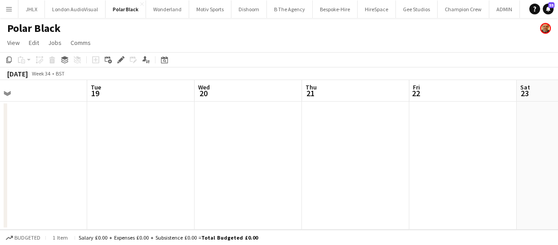
drag, startPoint x: 205, startPoint y: 148, endPoint x: 270, endPoint y: 148, distance: 64.7
click at [184, 147] on app-calendar-viewport "Fri 15 Sat 16 Sun 17 2/2 1 Job Mon 18 Tue 19 Wed 20 Thu 21 Fri 22 Sat 23 Sun 24…" at bounding box center [279, 155] width 558 height 150
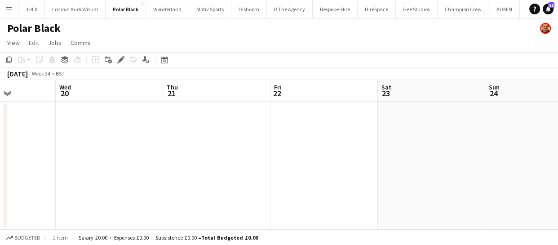
drag, startPoint x: 270, startPoint y: 148, endPoint x: 283, endPoint y: 151, distance: 13.7
click at [229, 147] on app-calendar-viewport "Sun 17 2/2 1 Job Mon 18 Tue 19 Wed 20 Thu 21 Fri 22 Sat 23 Sun 24 Mon 25 Tue 26…" at bounding box center [279, 155] width 558 height 150
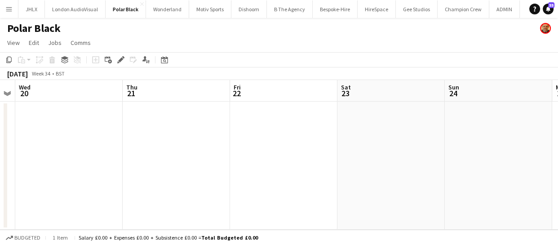
drag, startPoint x: 225, startPoint y: 147, endPoint x: 153, endPoint y: 144, distance: 71.5
click at [161, 144] on app-calendar-viewport "Sun 17 2/2 1 Job Mon 18 Tue 19 Wed 20 Thu 21 Fri 22 Sat 23 Sun 24 Mon 25 Tue 26…" at bounding box center [279, 155] width 558 height 150
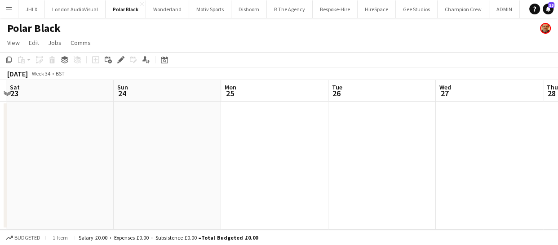
drag, startPoint x: 251, startPoint y: 142, endPoint x: 313, endPoint y: 145, distance: 62.5
click at [212, 141] on app-calendar-viewport "Tue 19 Wed 20 Thu 21 Fri 22 Sat 23 Sun 24 Mon 25 Tue 26 Wed 27 Thu 28 Fri 29" at bounding box center [279, 155] width 558 height 150
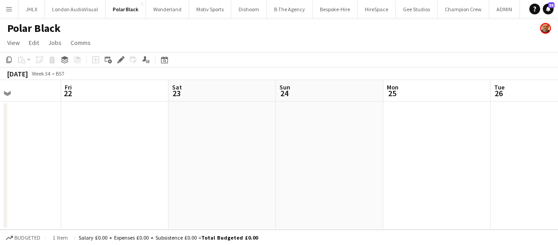
click at [196, 143] on app-calendar-viewport "Tue 19 Wed 20 Thu 21 Fri 22 Sat 23 Sun 24 Mon 25 Tue 26 Wed 27 Thu 28 Fri 29" at bounding box center [279, 155] width 558 height 150
drag, startPoint x: 232, startPoint y: 147, endPoint x: 220, endPoint y: 147, distance: 12.6
click at [220, 147] on app-calendar-viewport "Tue 19 Wed 20 Thu 21 Fri 22 Sat 23 Sun 24 Mon 25 Tue 26 Wed 27 Thu 28 Fri 29" at bounding box center [279, 155] width 558 height 150
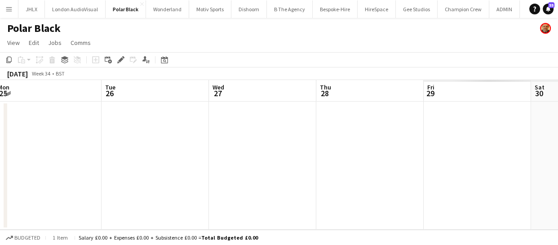
click at [165, 144] on app-calendar-viewport "Thu 21 Fri 22 Sat 23 Sun 24 Mon 25 Tue 26 Wed 27 Thu 28 Fri 29 Sat 30 Sun 31" at bounding box center [279, 155] width 558 height 150
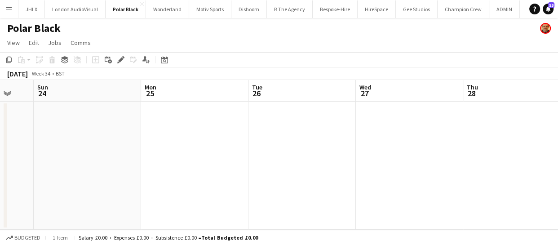
drag, startPoint x: 163, startPoint y: 150, endPoint x: 181, endPoint y: 153, distance: 18.2
click at [158, 150] on app-calendar-viewport "Thu 21 Fri 22 Sat 23 Sun 24 Mon 25 Tue 26 Wed 27 Thu 28 Fri 29 Sat 30 Sun 31" at bounding box center [279, 155] width 558 height 150
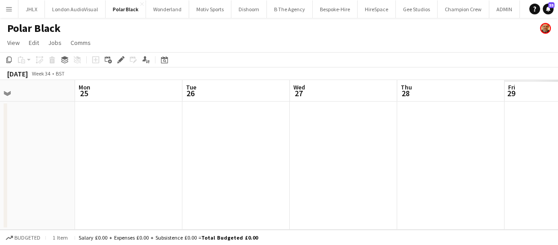
drag, startPoint x: 193, startPoint y: 154, endPoint x: 246, endPoint y: 156, distance: 53.5
click at [173, 153] on app-calendar-viewport "Thu 21 Fri 22 Sat 23 Sun 24 Mon 25 Tue 26 Wed 27 Thu 28 Fri 29 Sat 30 Sun 31" at bounding box center [279, 155] width 558 height 150
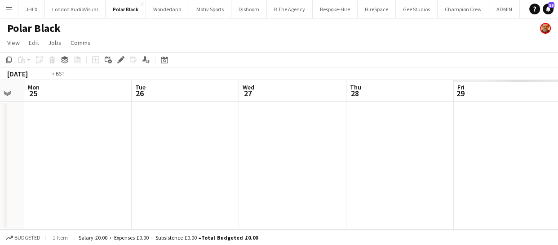
drag, startPoint x: 181, startPoint y: 153, endPoint x: 268, endPoint y: 155, distance: 86.2
click at [178, 153] on app-calendar-viewport "Thu 21 Fri 22 Sat 23 Sun 24 Mon 25 Tue 26 Wed 27 Thu 28 Fri 29 Sat 30 Sun 31" at bounding box center [279, 155] width 558 height 150
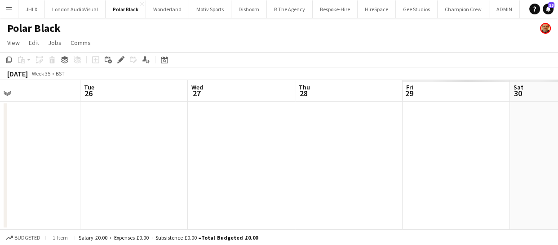
click at [187, 151] on app-calendar-viewport "Sat 23 Sun 24 Mon 25 Tue 26 Wed 27 Thu 28 Fri 29 Sat 30 Sun 31 Mon 1 Tue 2" at bounding box center [279, 155] width 558 height 150
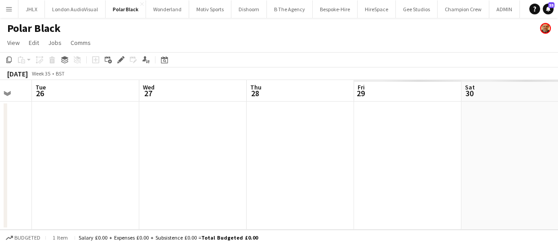
click at [172, 148] on app-calendar-viewport "Sat 23 Sun 24 Mon 25 Tue 26 Wed 27 Thu 28 Fri 29 Sat 30 Sun 31 Mon 1 Tue 2" at bounding box center [279, 155] width 558 height 150
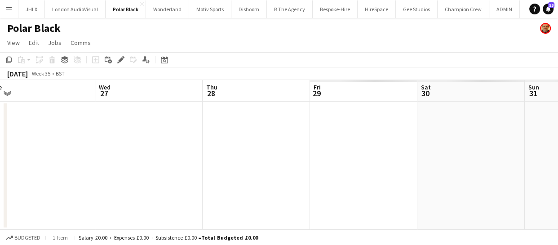
drag, startPoint x: 238, startPoint y: 154, endPoint x: 181, endPoint y: 143, distance: 58.5
click at [128, 145] on app-calendar-viewport "Sat 23 Sun 24 Mon 25 Tue 26 Wed 27 Thu 28 Fri 29 Sat 30 Sun 31 Mon 1 Tue 2" at bounding box center [279, 155] width 558 height 150
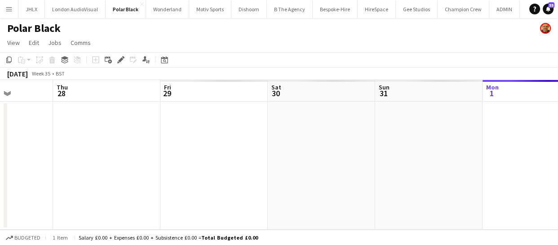
drag, startPoint x: 161, startPoint y: 134, endPoint x: 144, endPoint y: 133, distance: 17.1
click at [148, 133] on app-calendar-viewport "Mon 25 Tue 26 Wed 27 Thu 28 Fri 29 Sat 30 Sun 31 Mon 1 Tue 2 Wed 3 Thu 4" at bounding box center [279, 155] width 558 height 150
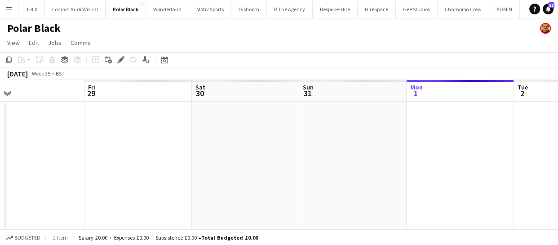
drag, startPoint x: 193, startPoint y: 139, endPoint x: 227, endPoint y: 137, distance: 34.6
click at [156, 137] on app-calendar-viewport "Mon 25 Tue 26 Wed 27 Thu 28 Fri 29 Sat 30 Sun 31 Mon 1 Tue 2 Wed 3 Thu 4" at bounding box center [279, 155] width 558 height 150
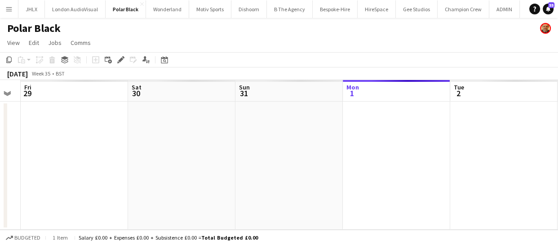
click at [161, 131] on app-calendar-viewport "Mon 25 Tue 26 Wed 27 Thu 28 Fri 29 Sat 30 Sun 31 Mon 1 Tue 2 Wed 3 Thu 4" at bounding box center [279, 155] width 558 height 150
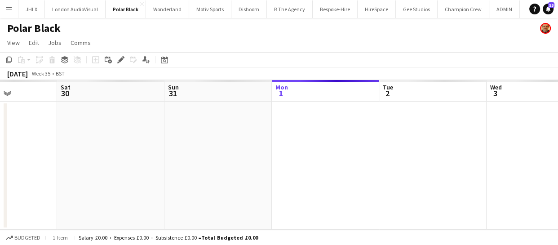
drag, startPoint x: 125, startPoint y: 120, endPoint x: 111, endPoint y: 121, distance: 13.9
click at [106, 120] on app-calendar-viewport "Wed 27 Thu 28 Fri 29 Sat 30 Sun 31 Mon 1 Tue 2 Wed 3 Thu 4 Fri 5 Sat 6" at bounding box center [279, 155] width 558 height 150
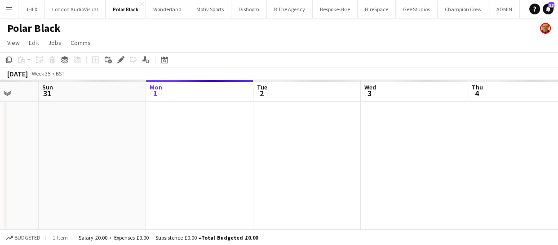
drag, startPoint x: 167, startPoint y: 129, endPoint x: 187, endPoint y: 133, distance: 20.2
click at [79, 130] on app-calendar-viewport "Wed 27 Thu 28 Fri 29 Sat 30 Sun 31 Mon 1 Tue 2 Wed 3 Thu 4 Fri 5 Sat 6" at bounding box center [279, 155] width 558 height 150
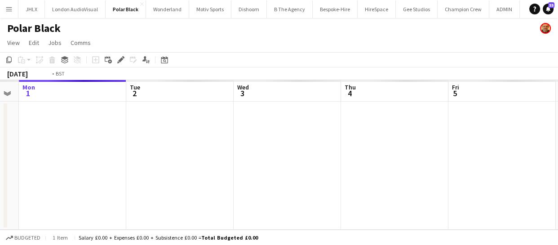
drag, startPoint x: 167, startPoint y: 129, endPoint x: 109, endPoint y: 126, distance: 58.5
click at [91, 126] on app-calendar-viewport "Fri 29 Sat 30 Sun 31 Mon 1 Tue 2 Wed 3 Thu 4 Fri 5 Sat 6 Sun 7 Mon 8" at bounding box center [279, 155] width 558 height 150
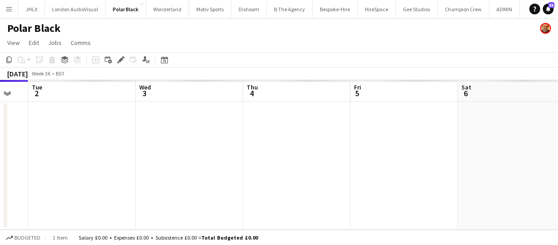
drag, startPoint x: 305, startPoint y: 146, endPoint x: 226, endPoint y: 142, distance: 79.6
click at [223, 142] on app-calendar-viewport "Fri 29 Sat 30 Sun 31 Mon 1 Tue 2 Wed 3 Thu 4 Fri 5 Sat 6 Sun 7 Mon 8" at bounding box center [279, 155] width 558 height 150
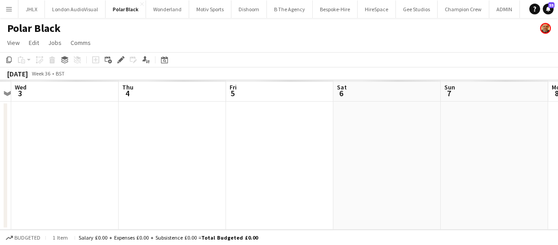
drag, startPoint x: 218, startPoint y: 140, endPoint x: 176, endPoint y: 140, distance: 42.7
click at [185, 140] on app-calendar-viewport "Sun 31 Mon 1 Tue 2 Wed 3 Thu 4 Fri 5 Sat 6 Sun 7 Mon 8 Tue 9 Wed 10" at bounding box center [279, 155] width 558 height 150
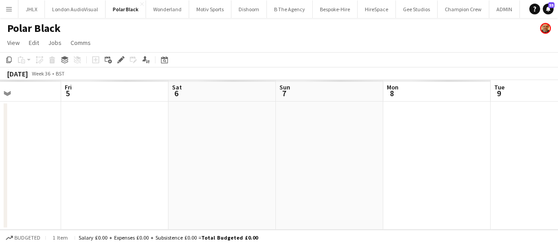
drag, startPoint x: 184, startPoint y: 141, endPoint x: 166, endPoint y: 141, distance: 18.0
click at [166, 141] on app-calendar-viewport "Tue 2 Wed 3 Thu 4 Fri 5 Sat 6 Sun 7 Mon 8 Tue 9 Wed 10 Thu 11 Fri 12" at bounding box center [279, 155] width 558 height 150
drag, startPoint x: 251, startPoint y: 139, endPoint x: 120, endPoint y: 137, distance: 131.1
click at [146, 137] on app-calendar-viewport "Tue 2 Wed 3 Thu 4 Fri 5 Sat 6 Sun 7 Mon 8 Tue 9 Wed 10 Thu 11 Fri 12" at bounding box center [279, 155] width 558 height 150
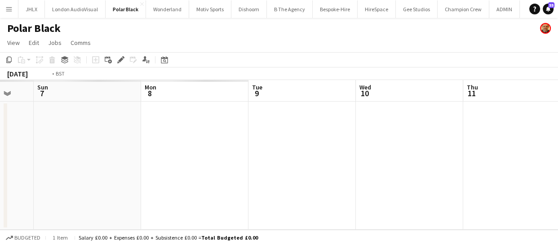
click at [96, 132] on app-calendar-viewport "Thu 4 Fri 5 Sat 6 Sun 7 Mon 8 Tue 9 Wed 10 Thu 11 Fri 12 Sat 13 Sun 14" at bounding box center [279, 155] width 558 height 150
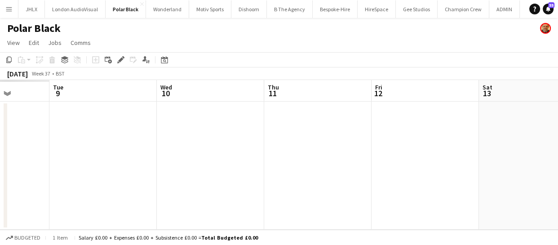
click at [56, 126] on app-date-cell at bounding box center [102, 165] width 107 height 128
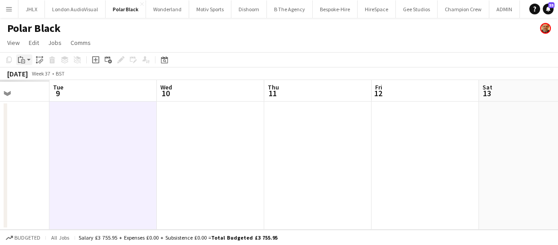
click at [20, 62] on icon "Paste" at bounding box center [21, 59] width 7 height 7
click at [44, 76] on link "Paste Ctrl+V" at bounding box center [66, 77] width 84 height 8
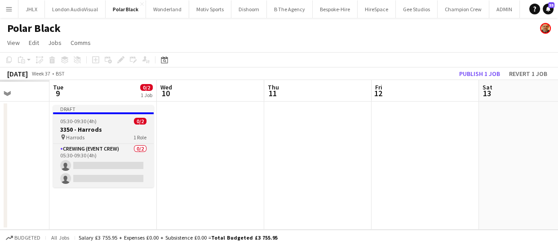
click at [112, 120] on div "05:30-09:30 (4h) 0/2" at bounding box center [103, 121] width 101 height 7
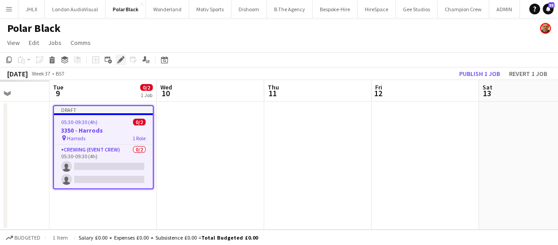
click at [121, 58] on icon at bounding box center [120, 59] width 5 height 5
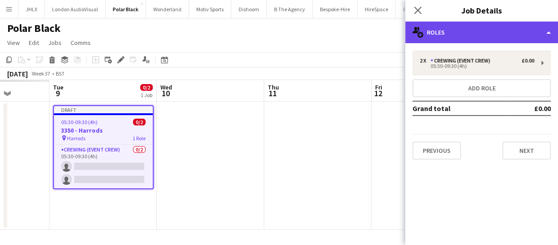
click at [445, 35] on div "multiple-users-add Roles" at bounding box center [481, 33] width 153 height 22
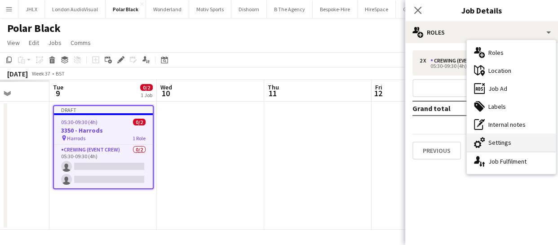
click at [509, 143] on div "cog-double-3 Settings" at bounding box center [511, 142] width 89 height 18
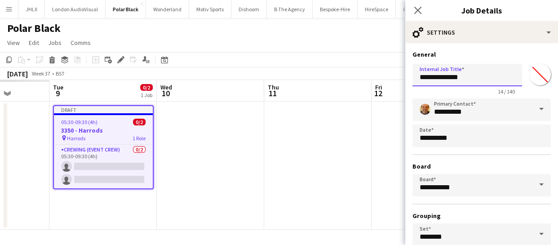
drag, startPoint x: 466, startPoint y: 78, endPoint x: 406, endPoint y: 75, distance: 60.3
click at [406, 75] on form "**********" at bounding box center [481, 182] width 153 height 265
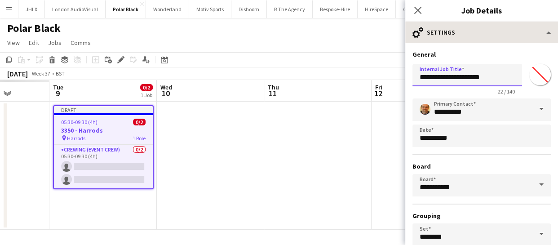
type input "**********"
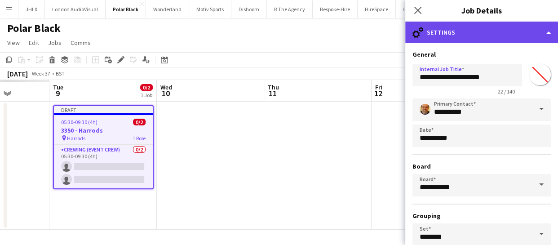
click at [504, 29] on div "cog-double-3 Settings" at bounding box center [481, 33] width 153 height 22
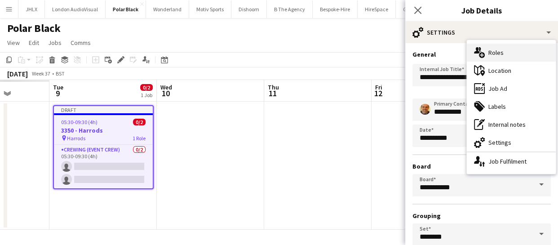
click at [503, 57] on div "multiple-users-add Roles" at bounding box center [511, 53] width 89 height 18
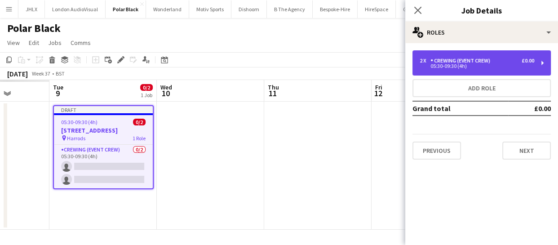
click at [488, 62] on div "Crewing (Event Crew)" at bounding box center [461, 60] width 63 height 6
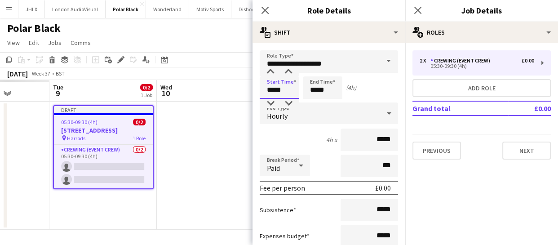
drag, startPoint x: 285, startPoint y: 88, endPoint x: 160, endPoint y: 92, distance: 124.4
click at [159, 92] on body "Menu Boards Boards Boards All jobs Status Workforce Workforce My Workforce Recr…" at bounding box center [279, 122] width 558 height 245
type input "*****"
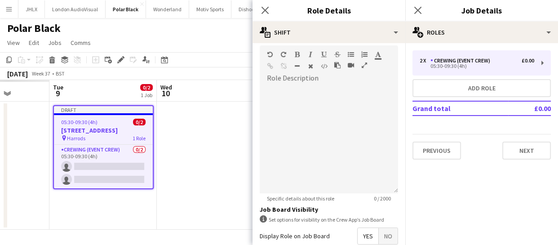
scroll to position [363, 0]
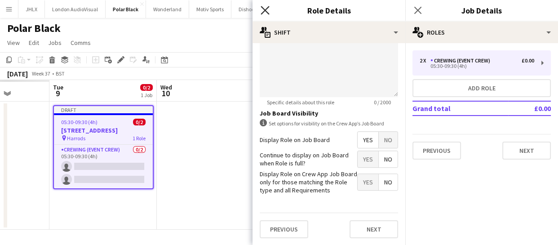
type input "*****"
click at [267, 11] on icon "Close pop-in" at bounding box center [264, 10] width 9 height 9
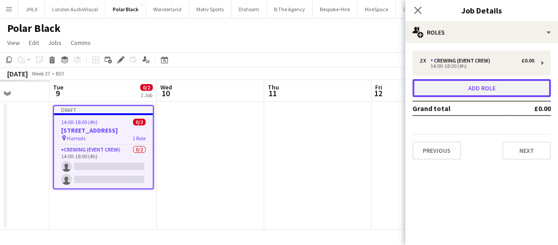
click at [462, 85] on button "Add role" at bounding box center [481, 88] width 138 height 18
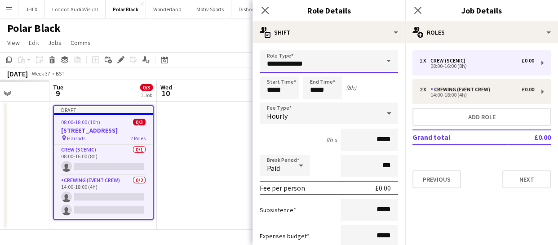
click at [309, 61] on input "**********" at bounding box center [329, 61] width 138 height 22
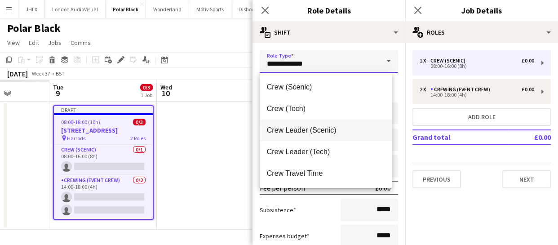
scroll to position [40, 0]
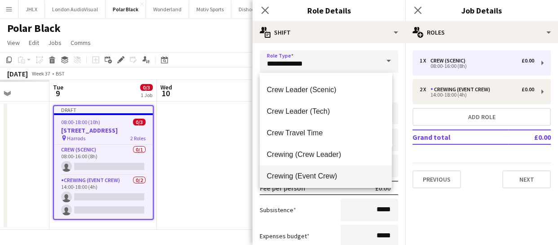
click at [336, 171] on mat-option "Crewing (Event Crew)" at bounding box center [326, 176] width 132 height 22
type input "**********"
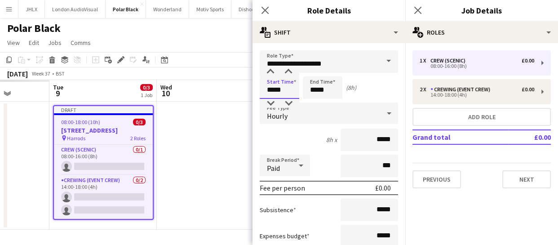
drag, startPoint x: 286, startPoint y: 85, endPoint x: 233, endPoint y: 89, distance: 52.7
click at [238, 88] on body "Menu Boards Boards Boards All jobs Status Workforce Workforce My Workforce Recr…" at bounding box center [279, 122] width 558 height 245
type input "*****"
drag, startPoint x: 281, startPoint y: 90, endPoint x: 230, endPoint y: 90, distance: 50.3
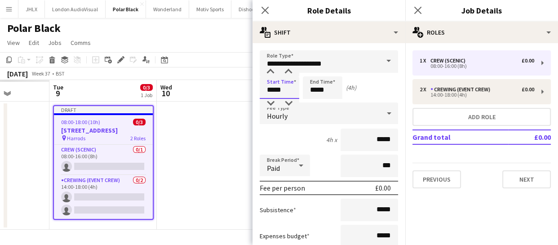
click at [230, 90] on body "Menu Boards Boards Boards All jobs Status Workforce Workforce My Workforce Recr…" at bounding box center [279, 122] width 558 height 245
type input "*****"
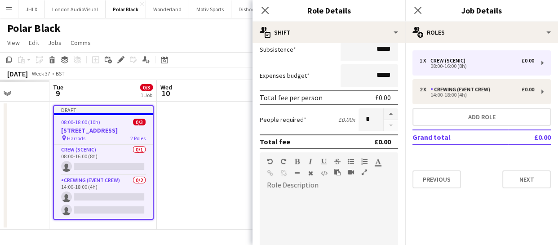
scroll to position [163, 0]
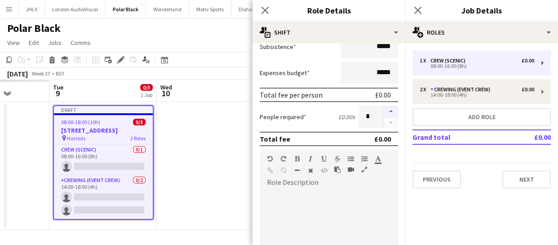
type input "*****"
click at [383, 112] on button "button" at bounding box center [390, 112] width 14 height 12
type input "*"
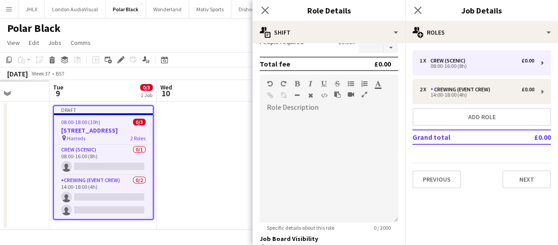
scroll to position [286, 0]
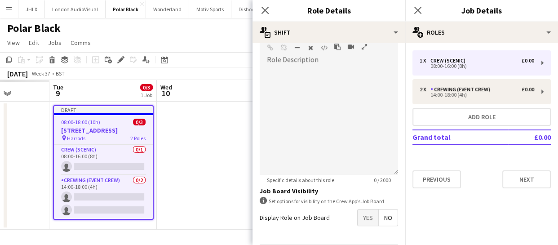
click at [368, 209] on span "Yes" at bounding box center [367, 217] width 21 height 16
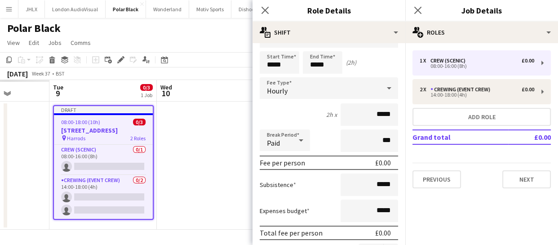
scroll to position [0, 0]
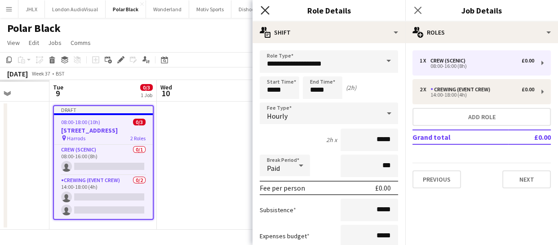
click at [262, 11] on icon "Close pop-in" at bounding box center [264, 10] width 9 height 9
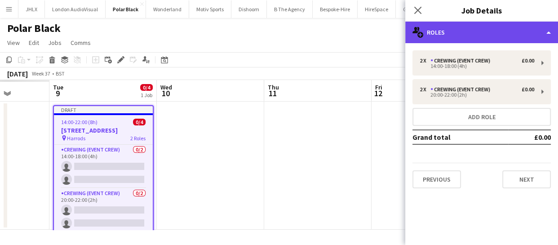
click at [467, 22] on div "multiple-users-add Roles" at bounding box center [481, 33] width 153 height 22
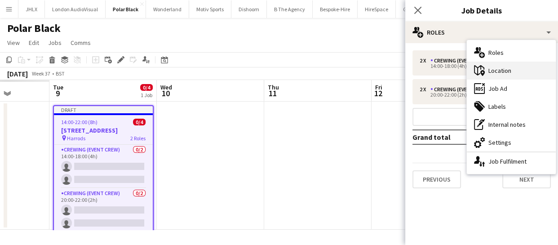
click at [503, 74] on div "maps-pin-1 Location" at bounding box center [511, 71] width 89 height 18
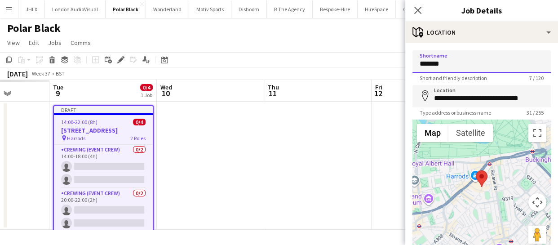
drag, startPoint x: 456, startPoint y: 64, endPoint x: 325, endPoint y: 57, distance: 131.3
click at [327, 57] on body "Menu Boards Boards Boards All jobs Status Workforce Workforce My Workforce Recr…" at bounding box center [279, 122] width 558 height 245
type input "**********"
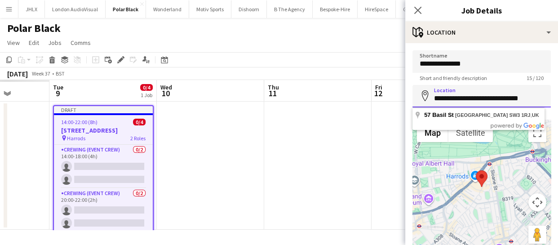
drag, startPoint x: 432, startPoint y: 97, endPoint x: 566, endPoint y: 97, distance: 133.8
click at [557, 97] on html "Menu Boards Boards Boards All jobs Status Workforce Workforce My Workforce Recr…" at bounding box center [279, 122] width 558 height 245
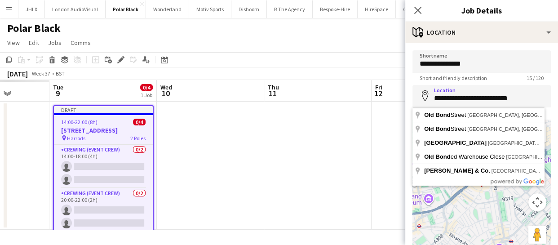
type input "**********"
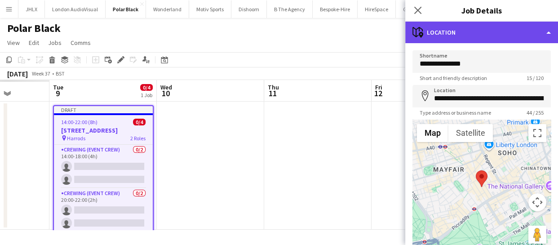
click at [483, 33] on div "maps-pin-1 Location" at bounding box center [481, 33] width 153 height 22
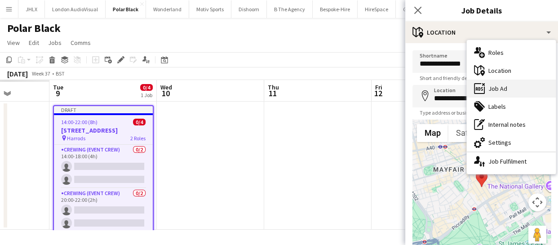
click at [508, 84] on div "ads-window Job Ad" at bounding box center [511, 88] width 89 height 18
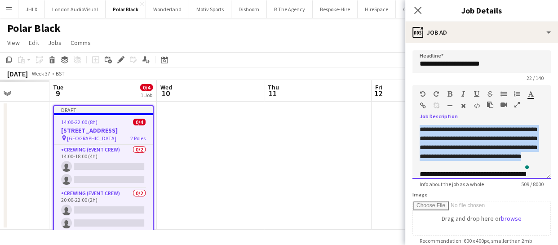
drag, startPoint x: 419, startPoint y: 128, endPoint x: 502, endPoint y: 167, distance: 92.0
click at [502, 167] on div "**********" at bounding box center [481, 152] width 138 height 54
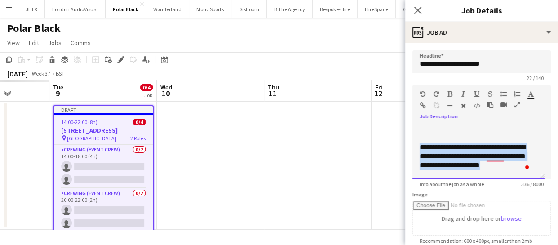
drag, startPoint x: 419, startPoint y: 148, endPoint x: 510, endPoint y: 166, distance: 92.5
click at [510, 166] on div "**********" at bounding box center [475, 156] width 112 height 27
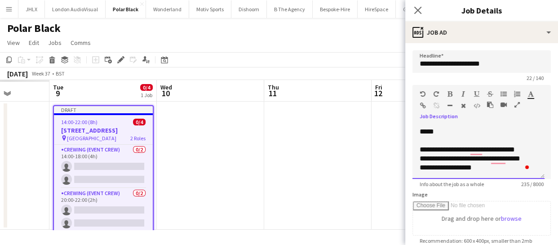
scroll to position [41, 0]
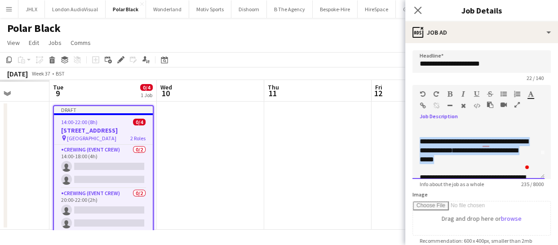
drag, startPoint x: 418, startPoint y: 168, endPoint x: 472, endPoint y: 159, distance: 55.0
click at [472, 159] on div "**********" at bounding box center [478, 152] width 132 height 54
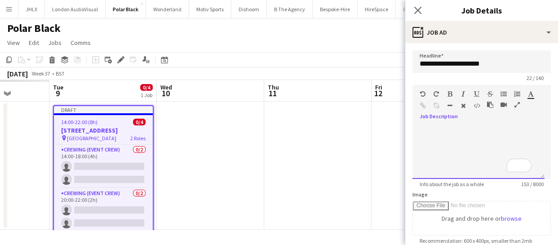
click at [427, 130] on div "**********" at bounding box center [478, 152] width 132 height 54
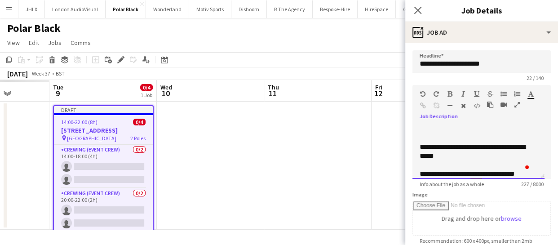
click at [422, 148] on div "**********" at bounding box center [475, 151] width 112 height 18
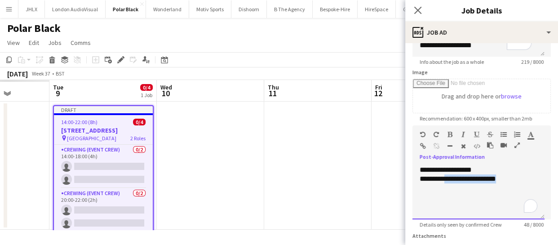
drag, startPoint x: 447, startPoint y: 176, endPoint x: 539, endPoint y: 176, distance: 92.0
click at [539, 176] on div "**********" at bounding box center [478, 192] width 132 height 54
click at [417, 6] on icon "Close pop-in" at bounding box center [417, 10] width 9 height 9
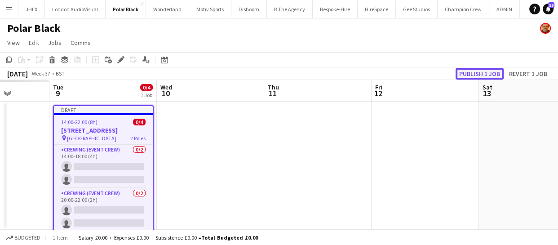
click at [480, 72] on button "Publish 1 job" at bounding box center [479, 74] width 48 height 12
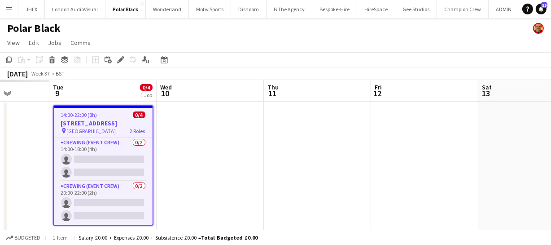
click at [9, 9] on app-icon "Menu" at bounding box center [8, 8] width 7 height 7
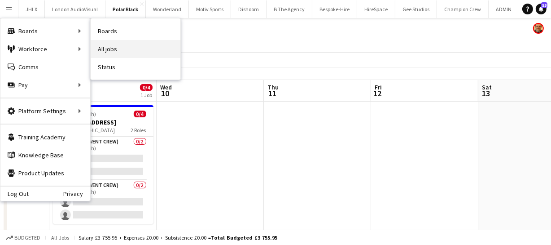
click at [113, 46] on link "All jobs" at bounding box center [136, 49] width 90 height 18
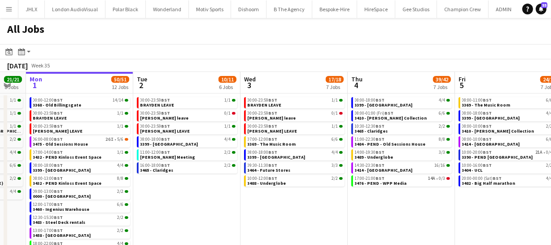
drag, startPoint x: 368, startPoint y: 179, endPoint x: 333, endPoint y: 173, distance: 35.5
click at [267, 171] on app-calendar-viewport "Fri 29 39/39 12 Jobs Sat 30 24/24 8 Jobs Sun 31 21/21 8 Jobs Mon 1 50/51 12 Job…" at bounding box center [275, 164] width 551 height 185
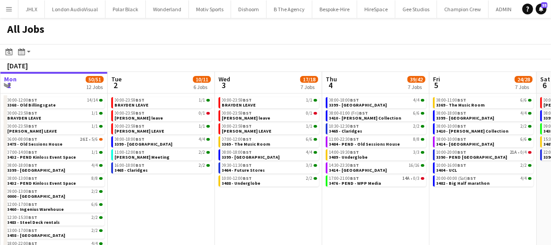
click at [223, 154] on app-calendar-viewport "Fri 29 39/39 12 Jobs Sat 30 24/24 8 Jobs Sun 31 21/21 8 Jobs Mon 1 50/51 12 Job…" at bounding box center [275, 164] width 551 height 185
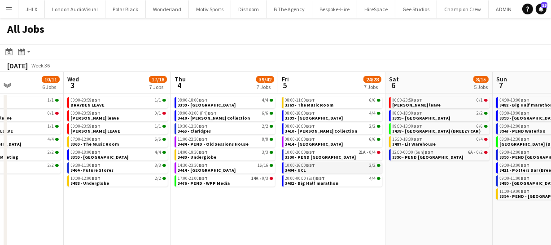
drag, startPoint x: 314, startPoint y: 163, endPoint x: 341, endPoint y: 165, distance: 26.6
click at [297, 160] on app-calendar-viewport "Sun 31 21/21 8 Jobs Mon 1 50/51 12 Jobs Tue 2 10/11 6 Jobs Wed 3 17/18 7 Jobs T…" at bounding box center [275, 164] width 551 height 185
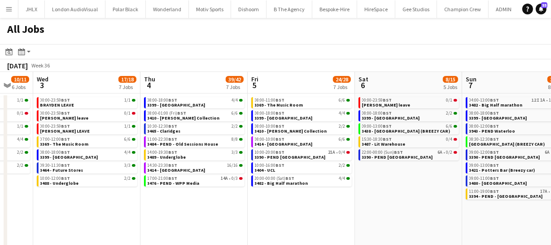
click at [212, 145] on app-calendar-viewport "Sun 31 21/21 8 Jobs Mon 1 50/51 12 Jobs Tue 2 10/11 6 Jobs Wed 3 17/18 7 Jobs T…" at bounding box center [275, 164] width 551 height 185
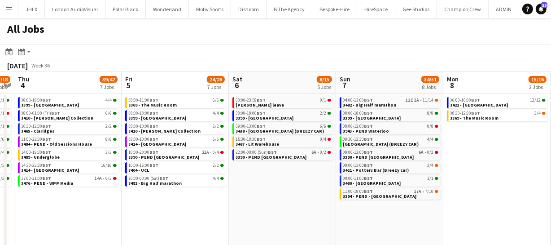
click at [220, 148] on app-all-jobs "All Jobs Date picker SEP 2025 SEP 2025 Monday M Tuesday T Wednesday W Thursday …" at bounding box center [275, 137] width 551 height 239
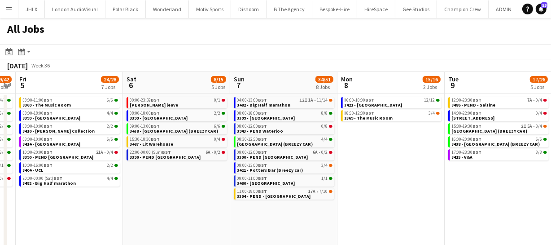
drag, startPoint x: 432, startPoint y: 162, endPoint x: 371, endPoint y: 166, distance: 61.2
click at [376, 164] on app-calendar-viewport "Tue 2 10/11 6 Jobs Wed 3 17/18 7 Jobs Thu 4 39/42 7 Jobs Fri 5 24/28 7 Jobs Sat…" at bounding box center [275, 164] width 551 height 185
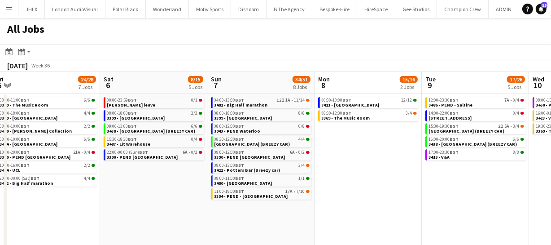
drag, startPoint x: 322, startPoint y: 162, endPoint x: 300, endPoint y: 163, distance: 21.6
click at [305, 162] on app-calendar-viewport "Tue 2 10/11 6 Jobs Wed 3 17/18 7 Jobs Thu 4 39/42 7 Jobs Fri 5 24/28 7 Jobs Sat…" at bounding box center [275, 164] width 551 height 185
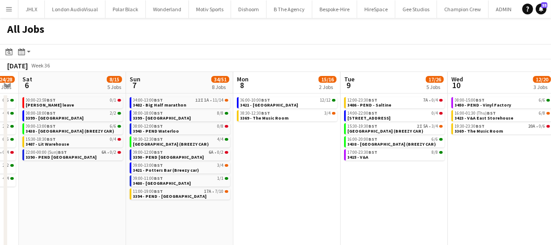
click at [314, 172] on app-calendar-viewport "Tue 2 10/11 6 Jobs Wed 3 17/18 7 Jobs Thu 4 39/42 7 Jobs Fri 5 24/28 7 Jobs Sat…" at bounding box center [275, 164] width 551 height 185
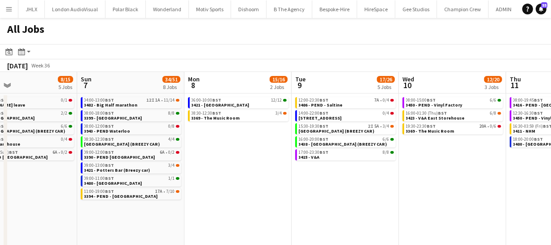
scroll to position [0, 245]
click at [327, 117] on span "3494 - Old Bond Street" at bounding box center [320, 118] width 43 height 6
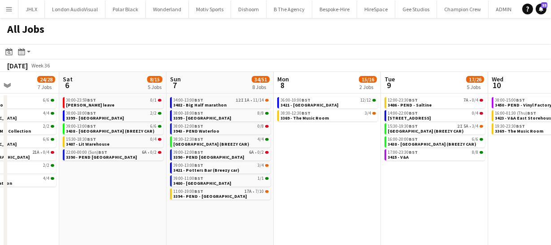
scroll to position [0, 261]
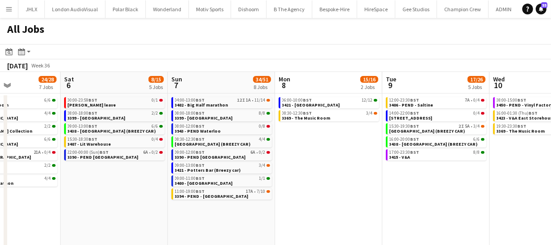
drag, startPoint x: 244, startPoint y: 147, endPoint x: 335, endPoint y: 137, distance: 91.2
click at [335, 137] on app-calendar-viewport "Wed 3 17/18 7 Jobs Thu 4 39/42 7 Jobs Fri 5 24/28 7 Jobs Sat 6 8/15 5 Jobs Sun …" at bounding box center [275, 164] width 551 height 185
click at [335, 113] on div "08:30-12:30 BST 3/4" at bounding box center [329, 113] width 95 height 4
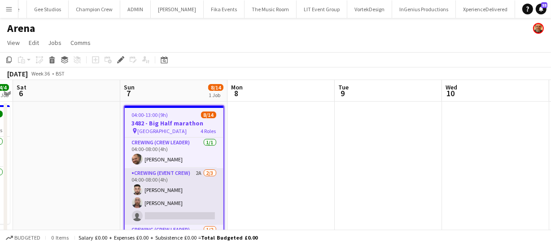
scroll to position [40, 0]
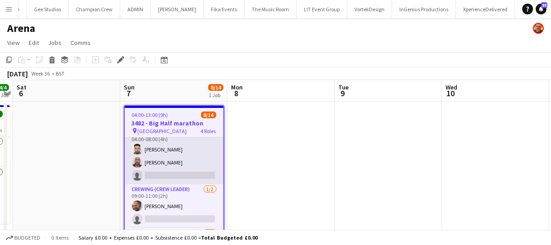
click at [180, 161] on app-card-role "Crewing (Event Crew) 2A [DATE] 04:00-08:00 (4h) [PERSON_NAME] [PERSON_NAME] sin…" at bounding box center [174, 156] width 99 height 57
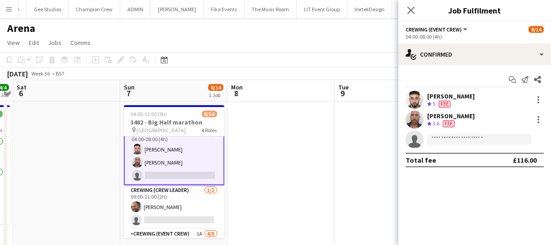
scroll to position [41, 0]
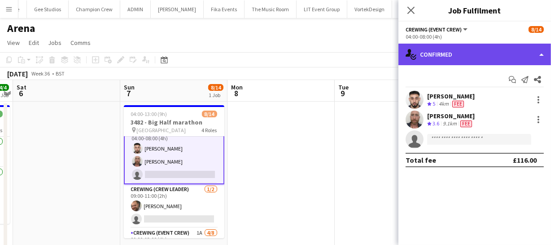
click at [478, 53] on div "single-neutral-actions-check-2 Confirmed" at bounding box center [475, 55] width 153 height 22
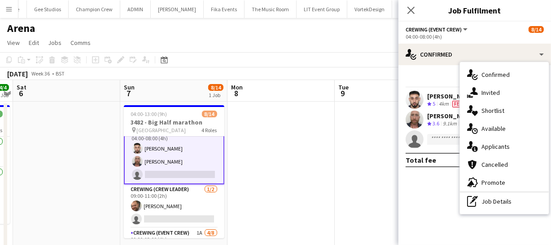
click at [503, 147] on div "single-neutral-actions-information Applicants" at bounding box center [504, 146] width 89 height 18
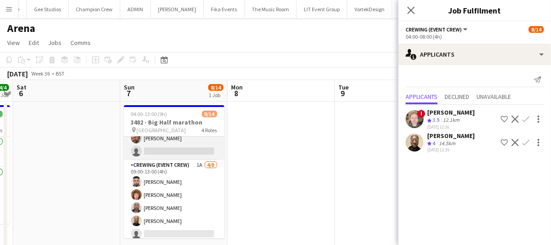
scroll to position [123, 0]
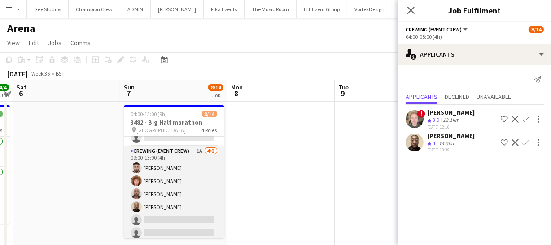
click at [177, 188] on app-card-role "Crewing (Event Crew) 1A [DATE] 09:00-13:00 (4h) [PERSON_NAME] [PERSON_NAME] [PE…" at bounding box center [174, 207] width 101 height 122
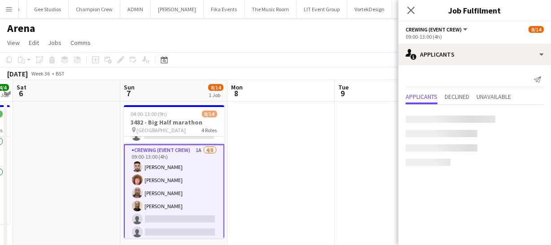
scroll to position [121, 0]
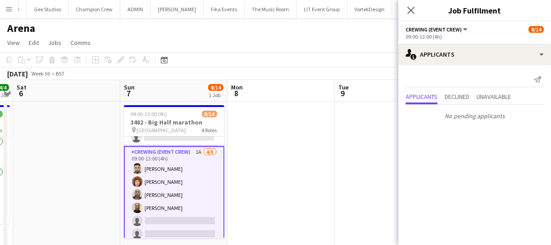
click at [169, 192] on app-card-role "Crewing (Event Crew) 1A [DATE] 09:00-13:00 (4h) [PERSON_NAME] [PERSON_NAME] [PE…" at bounding box center [174, 207] width 101 height 123
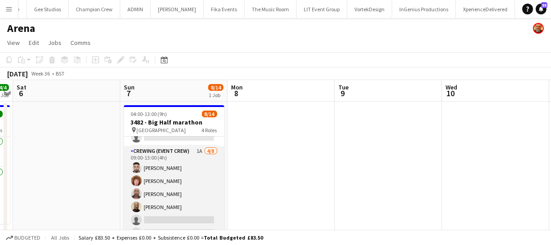
click at [169, 192] on app-card-role "Crewing (Event Crew) 1A [DATE] 09:00-13:00 (4h) [PERSON_NAME] [PERSON_NAME] [PE…" at bounding box center [174, 207] width 101 height 122
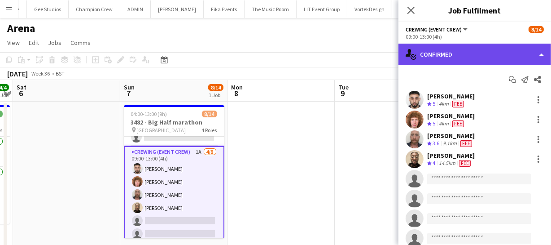
click at [492, 51] on div "single-neutral-actions-check-2 Confirmed" at bounding box center [475, 55] width 153 height 22
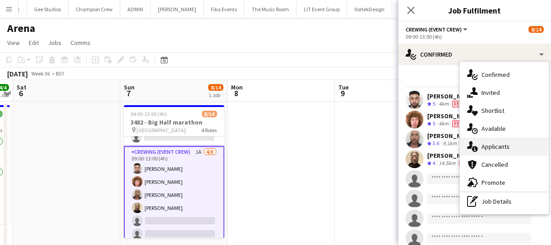
click at [494, 142] on div "single-neutral-actions-information Applicants" at bounding box center [504, 146] width 89 height 18
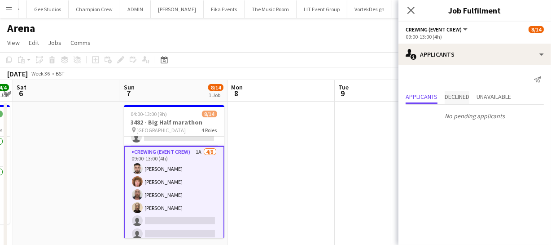
click at [470, 99] on span "Declined" at bounding box center [457, 96] width 25 height 6
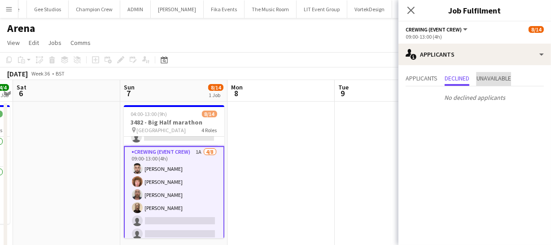
click at [494, 81] on span "Unavailable" at bounding box center [494, 78] width 35 height 6
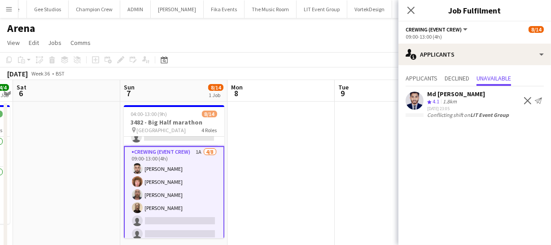
click at [164, 184] on app-card-role "Crewing (Event Crew) 1A [DATE] 09:00-13:00 (4h) [PERSON_NAME] [PERSON_NAME] [PE…" at bounding box center [174, 207] width 101 height 123
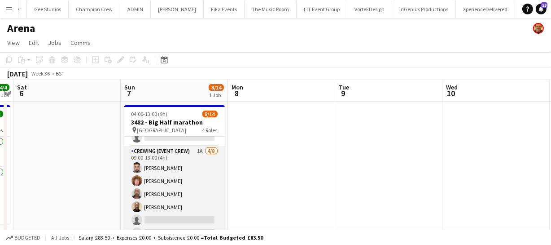
click at [164, 184] on app-card-role "Crewing (Event Crew) 1A [DATE] 09:00-13:00 (4h) [PERSON_NAME] [PERSON_NAME] [PE…" at bounding box center [174, 207] width 101 height 122
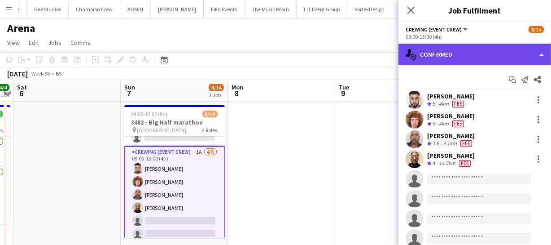
click at [451, 57] on div "single-neutral-actions-check-2 Confirmed" at bounding box center [475, 55] width 153 height 22
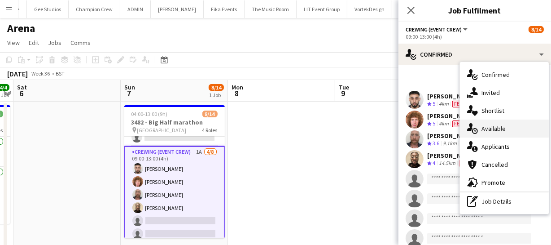
click at [490, 121] on div "single-neutral-actions-upload Available" at bounding box center [504, 128] width 89 height 18
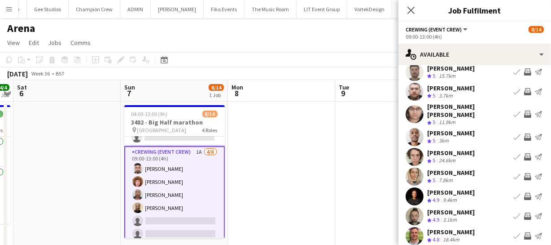
scroll to position [70, 0]
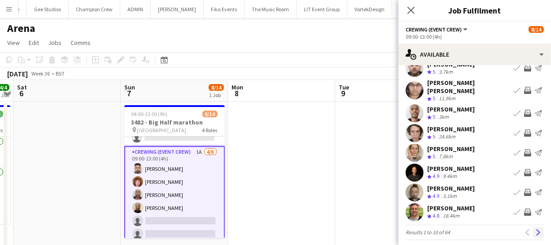
click at [536, 229] on app-icon "Next" at bounding box center [539, 232] width 6 height 6
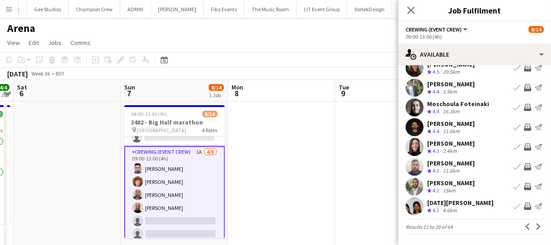
click at [524, 204] on app-icon "Invite crew" at bounding box center [527, 206] width 7 height 7
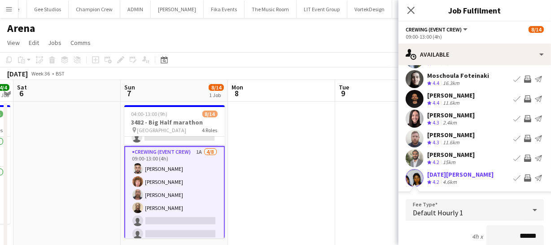
scroll to position [97, 0]
click at [524, 155] on app-icon "Invite crew" at bounding box center [527, 158] width 7 height 7
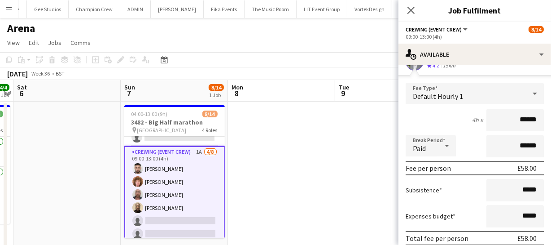
scroll to position [220, 0]
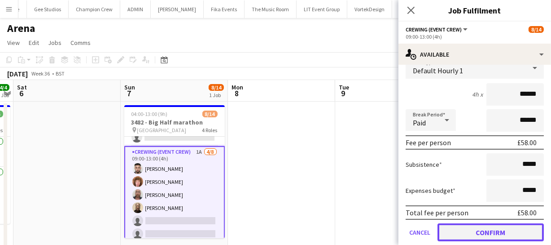
click at [492, 236] on button "Confirm" at bounding box center [491, 232] width 106 height 18
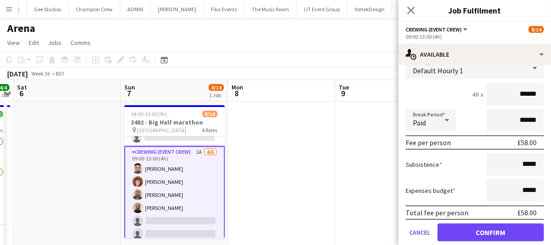
scroll to position [70, 0]
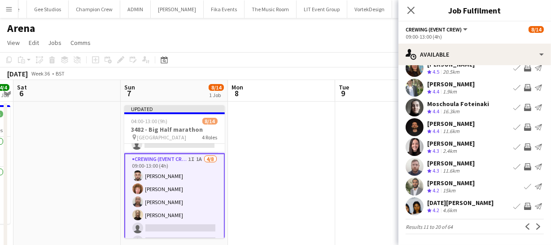
click at [524, 168] on app-icon "Invite crew" at bounding box center [527, 166] width 7 height 7
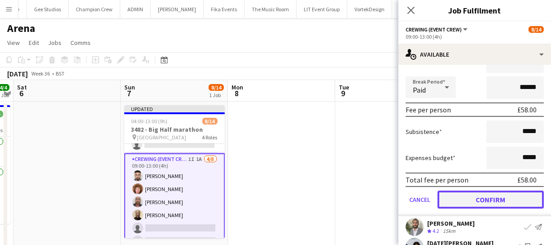
click at [504, 202] on button "Confirm" at bounding box center [491, 199] width 106 height 18
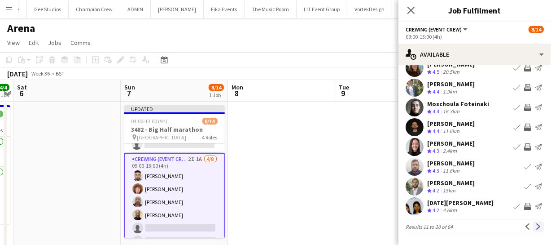
click at [536, 227] on app-icon "Next" at bounding box center [539, 226] width 6 height 6
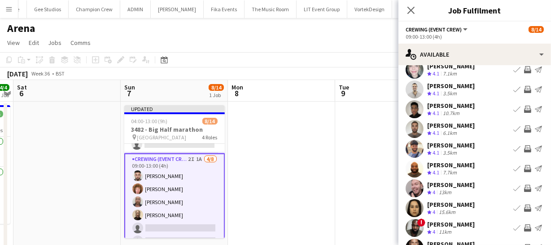
scroll to position [40, 0]
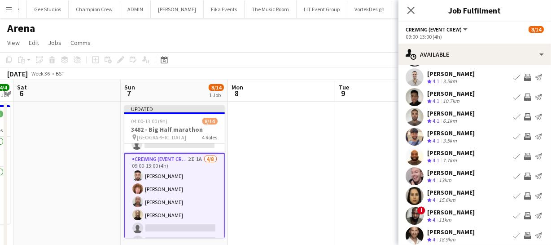
click at [524, 133] on app-icon "Invite crew" at bounding box center [527, 136] width 7 height 7
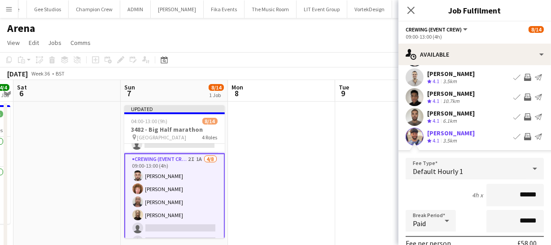
scroll to position [163, 0]
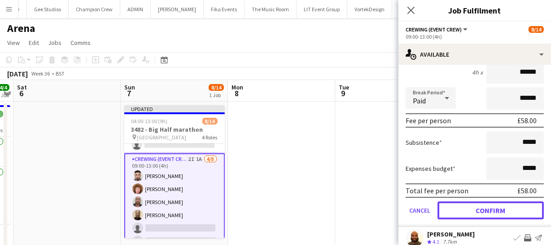
click at [508, 202] on button "Confirm" at bounding box center [491, 210] width 106 height 18
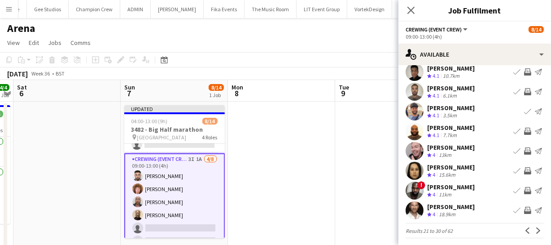
scroll to position [70, 0]
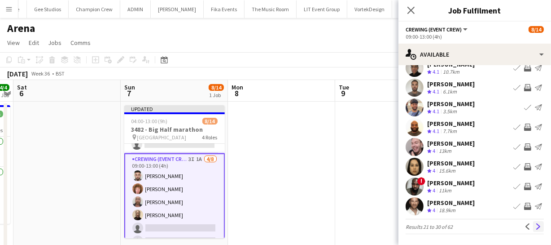
click at [536, 226] on app-icon "Next" at bounding box center [539, 226] width 6 height 6
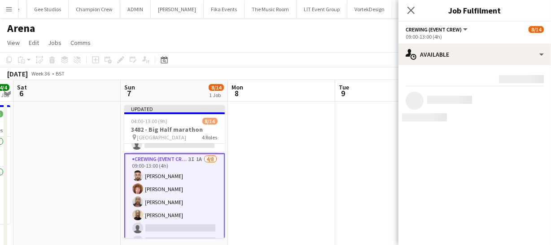
scroll to position [0, 0]
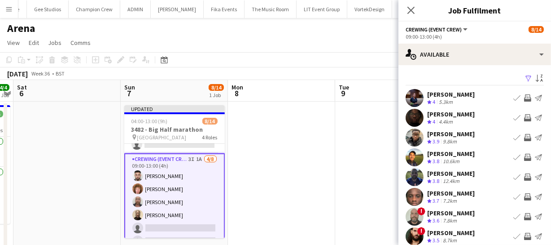
click at [524, 137] on app-icon "Invite crew" at bounding box center [527, 137] width 7 height 7
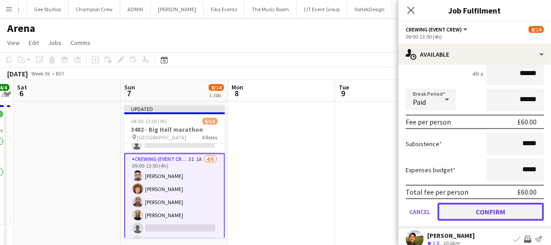
click at [519, 203] on button "Confirm" at bounding box center [491, 212] width 106 height 18
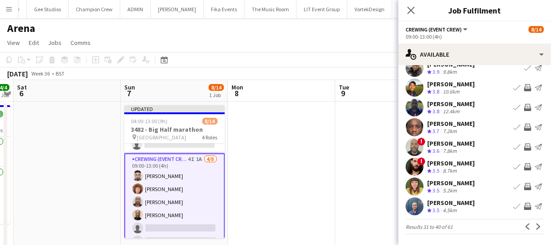
scroll to position [29, 0]
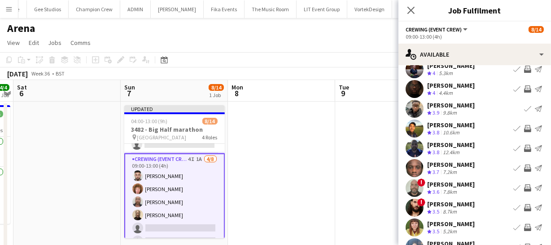
click at [524, 127] on app-icon "Invite crew" at bounding box center [527, 128] width 7 height 7
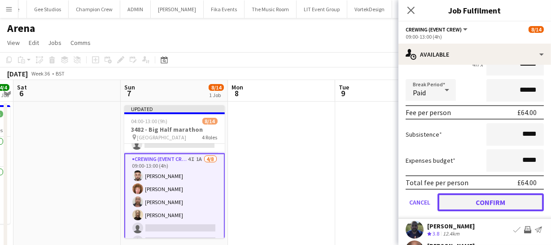
click at [516, 203] on button "Confirm" at bounding box center [491, 202] width 106 height 18
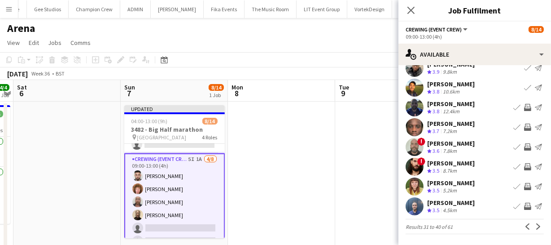
scroll to position [70, 0]
click at [524, 209] on app-icon "Invite crew" at bounding box center [527, 206] width 7 height 7
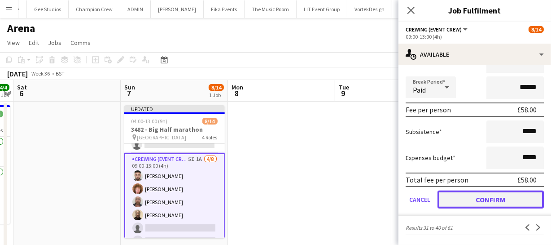
click at [520, 198] on button "Confirm" at bounding box center [491, 199] width 106 height 18
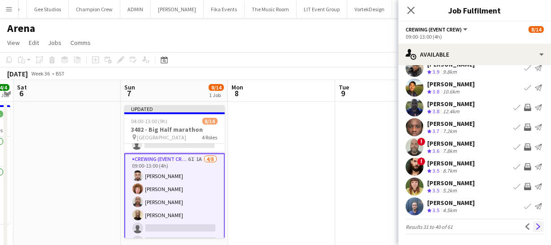
click at [536, 227] on app-icon "Next" at bounding box center [539, 226] width 6 height 6
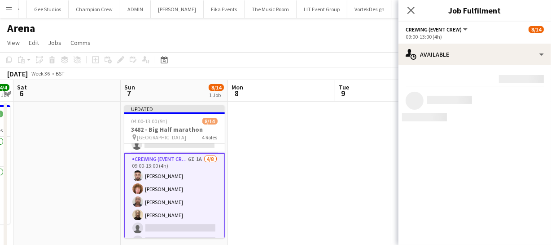
scroll to position [0, 0]
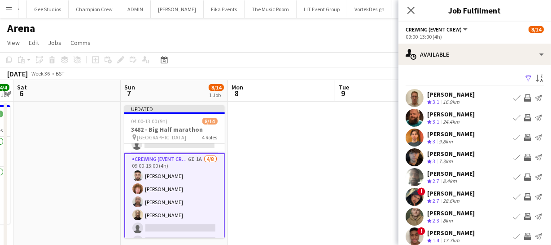
click at [524, 98] on app-icon "Invite crew" at bounding box center [527, 97] width 7 height 7
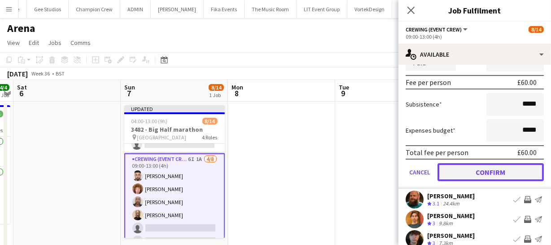
click at [511, 179] on button "Confirm" at bounding box center [491, 172] width 106 height 18
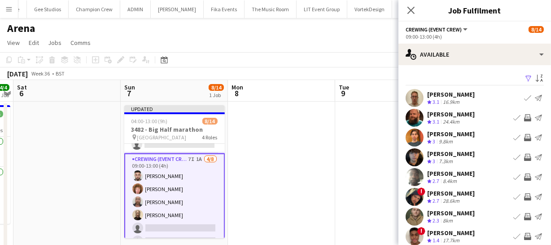
click at [523, 120] on button "Invite crew" at bounding box center [528, 117] width 11 height 11
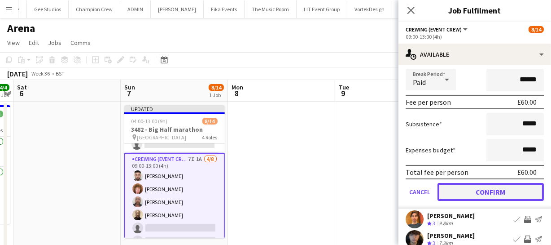
click at [515, 185] on button "Confirm" at bounding box center [491, 192] width 106 height 18
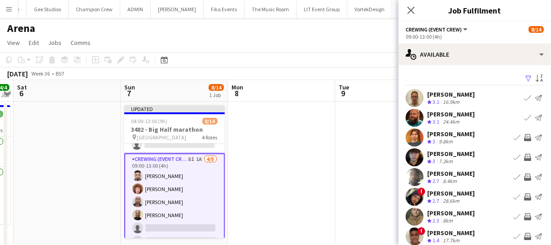
click at [524, 158] on app-icon "Invite crew" at bounding box center [527, 157] width 7 height 7
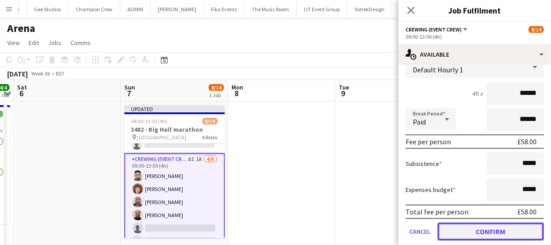
click at [511, 229] on button "Confirm" at bounding box center [491, 231] width 106 height 18
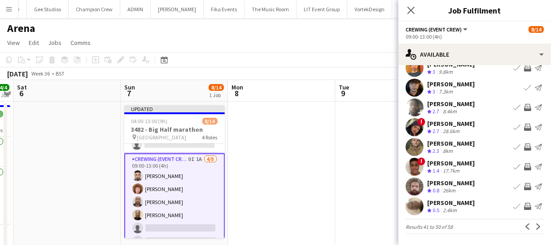
scroll to position [70, 0]
click at [524, 149] on app-icon "Invite crew" at bounding box center [527, 146] width 7 height 7
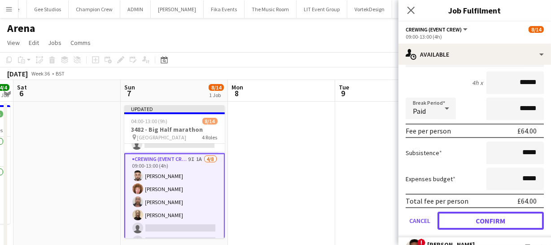
click at [521, 216] on button "Confirm" at bounding box center [491, 220] width 106 height 18
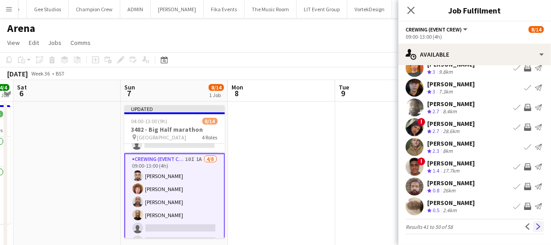
click at [536, 225] on app-icon "Next" at bounding box center [539, 226] width 6 height 6
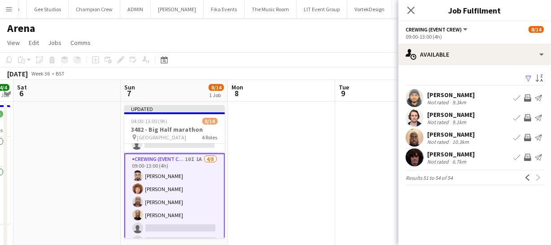
click at [530, 138] on app-icon "Invite crew" at bounding box center [527, 137] width 7 height 7
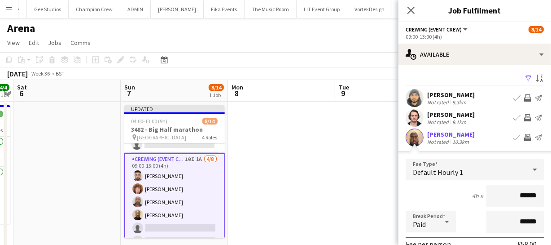
scroll to position [122, 0]
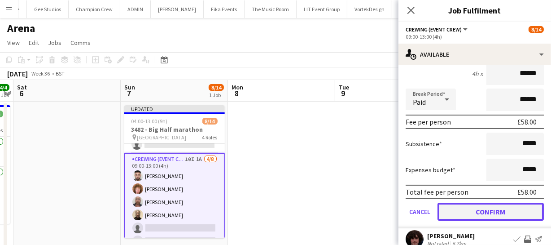
click at [505, 209] on button "Confirm" at bounding box center [491, 212] width 106 height 18
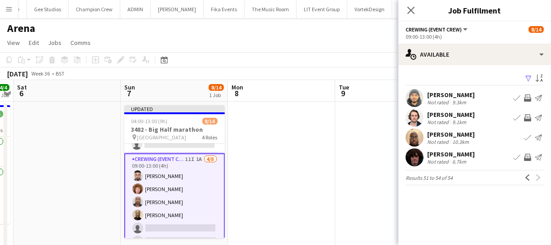
scroll to position [0, 0]
click at [526, 154] on app-icon "Invite crew" at bounding box center [527, 157] width 7 height 7
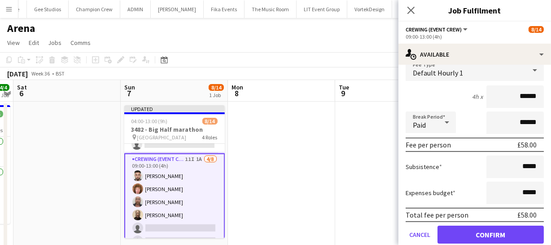
scroll to position [122, 0]
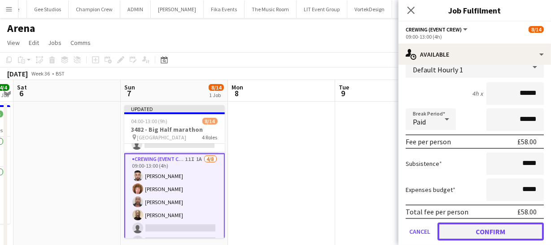
click at [524, 233] on button "Confirm" at bounding box center [491, 231] width 106 height 18
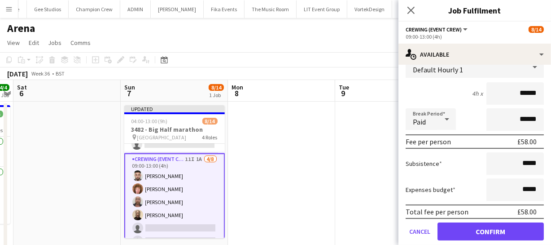
scroll to position [0, 0]
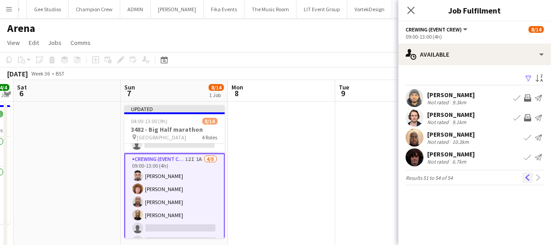
click at [526, 181] on button "Previous" at bounding box center [528, 177] width 11 height 11
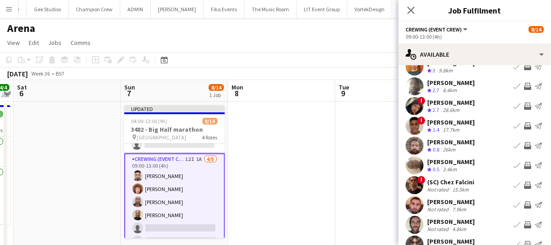
scroll to position [70, 0]
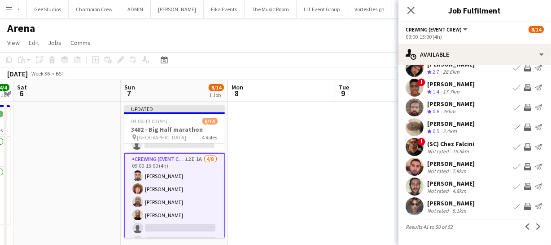
click at [524, 165] on app-icon "Invite crew" at bounding box center [527, 166] width 7 height 7
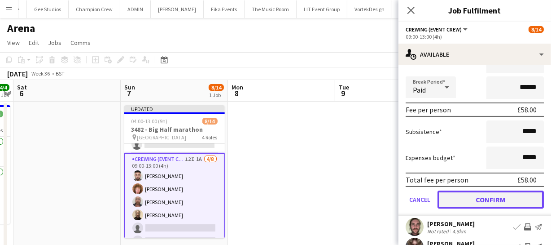
click at [513, 196] on button "Confirm" at bounding box center [491, 199] width 106 height 18
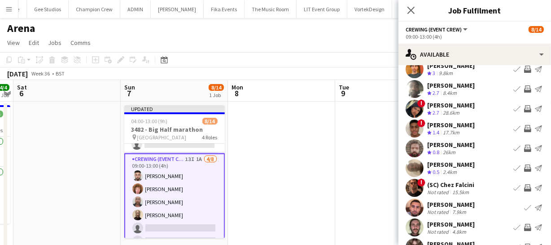
scroll to position [0, 0]
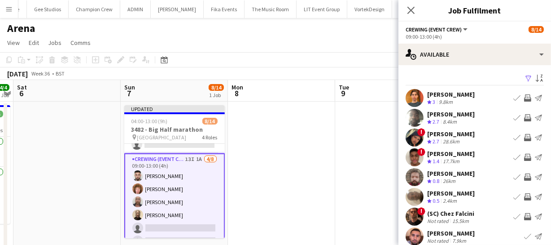
click at [524, 115] on app-icon "Invite crew" at bounding box center [527, 117] width 7 height 7
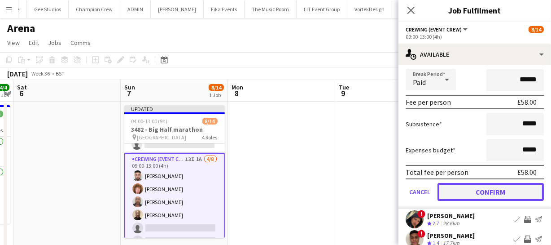
click at [511, 189] on button "Confirm" at bounding box center [491, 192] width 106 height 18
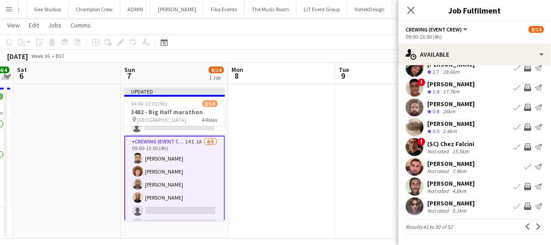
scroll to position [26, 0]
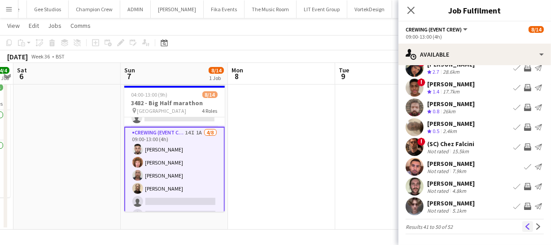
click at [525, 225] on app-icon "Previous" at bounding box center [528, 226] width 6 height 6
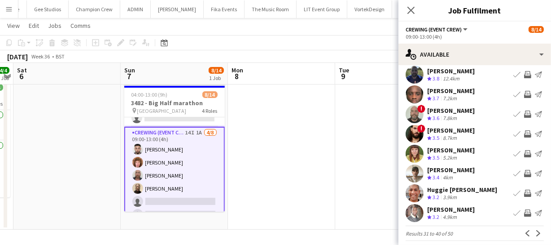
scroll to position [75, 0]
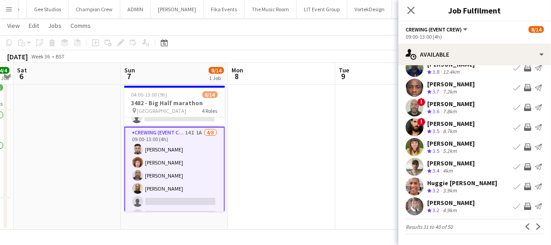
click at [524, 204] on app-icon "Invite crew" at bounding box center [527, 206] width 7 height 7
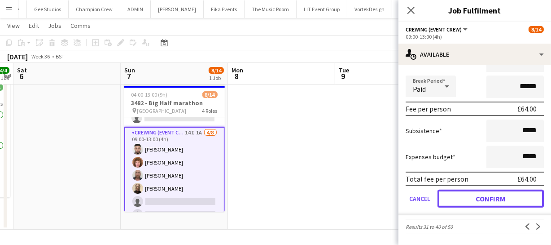
click at [521, 204] on button "Confirm" at bounding box center [491, 198] width 106 height 18
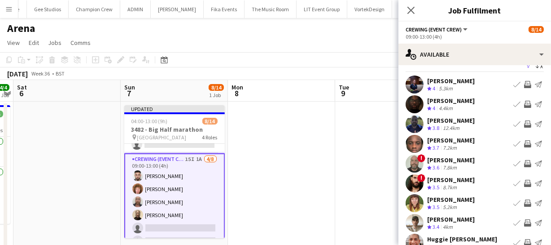
scroll to position [0, 0]
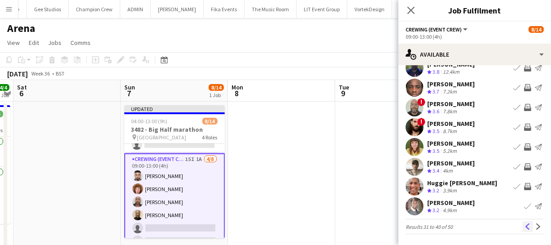
click at [525, 227] on app-icon "Previous" at bounding box center [528, 226] width 6 height 6
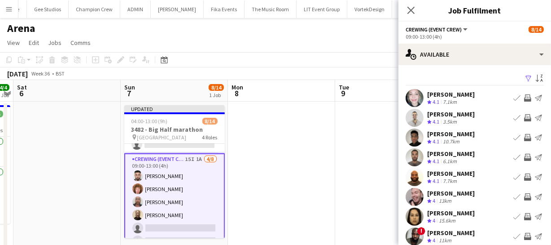
click at [524, 156] on app-icon "Invite crew" at bounding box center [527, 157] width 7 height 7
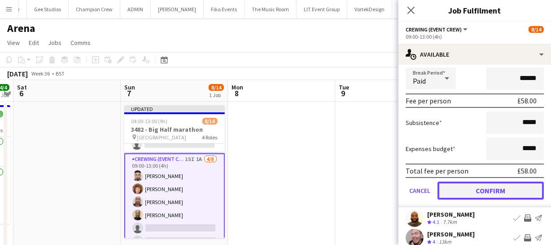
click at [511, 189] on button "Confirm" at bounding box center [491, 190] width 106 height 18
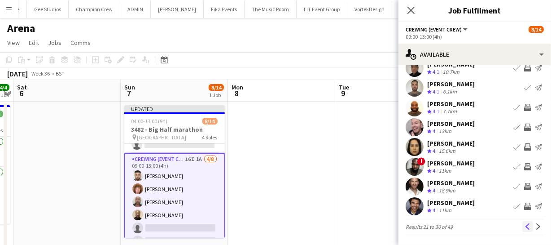
click at [524, 222] on button "Previous" at bounding box center [528, 226] width 11 height 11
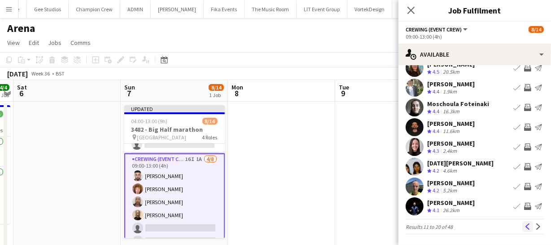
click at [523, 221] on button "Previous" at bounding box center [528, 226] width 11 height 11
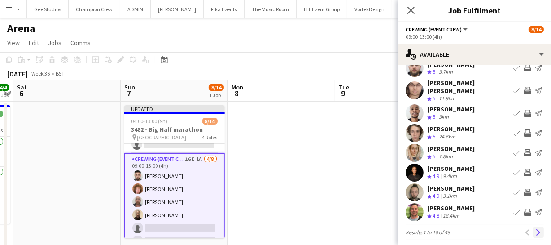
click at [536, 229] on app-icon "Next" at bounding box center [539, 232] width 6 height 6
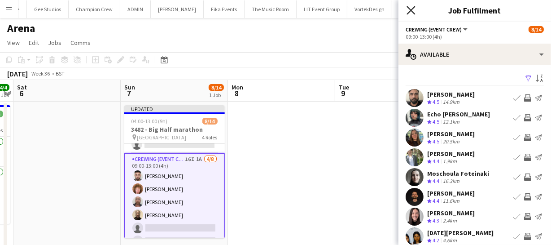
click at [413, 10] on icon "Close pop-in" at bounding box center [411, 10] width 9 height 9
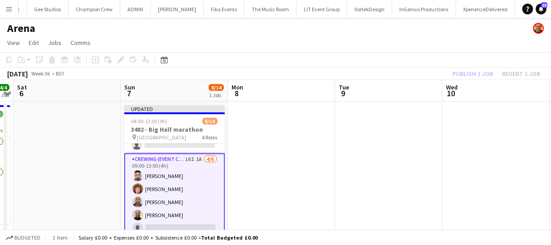
click at [463, 73] on div "Publish 1 job Revert 1 job" at bounding box center [497, 74] width 110 height 12
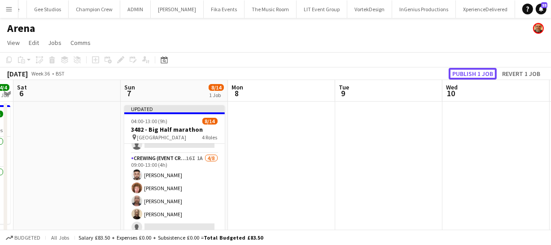
click at [463, 73] on button "Publish 1 job" at bounding box center [473, 74] width 48 height 12
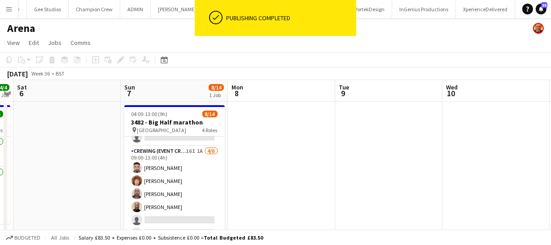
scroll to position [150, 0]
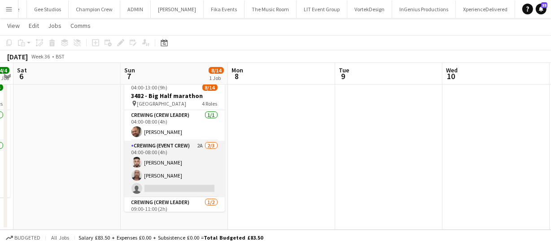
click at [182, 163] on app-card-role "Crewing (Event Crew) 2A 2/3 04:00-08:00 (4h) Caleb Caffoor Sandy Grierson singl…" at bounding box center [174, 169] width 101 height 57
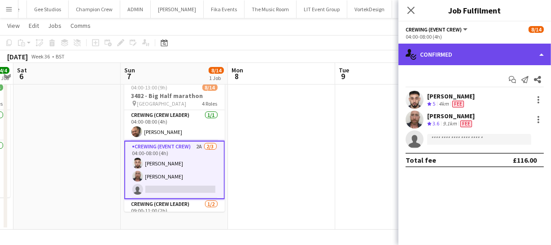
click at [493, 48] on div "single-neutral-actions-check-2 Confirmed" at bounding box center [475, 55] width 153 height 22
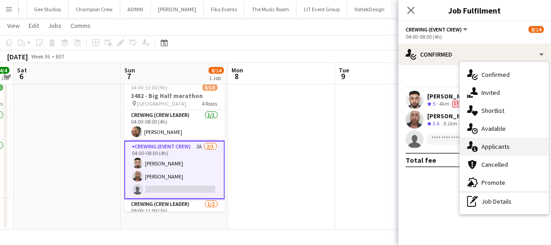
click at [497, 153] on div "single-neutral-actions-information Applicants" at bounding box center [504, 146] width 89 height 18
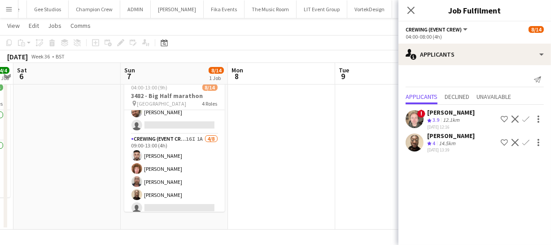
scroll to position [122, 0]
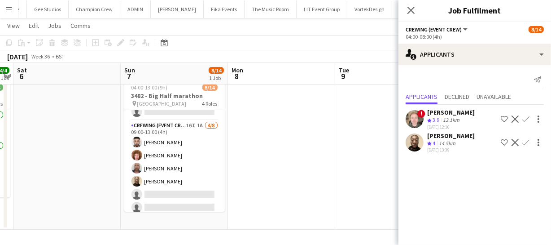
click at [523, 143] on app-icon "Confirm" at bounding box center [526, 142] width 7 height 7
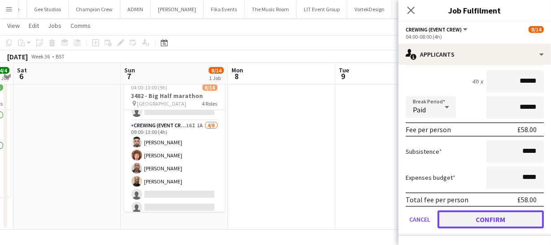
click at [498, 222] on button "Confirm" at bounding box center [491, 219] width 106 height 18
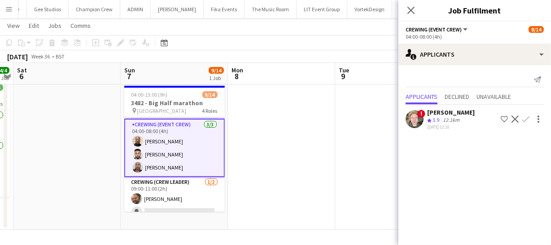
scroll to position [0, 0]
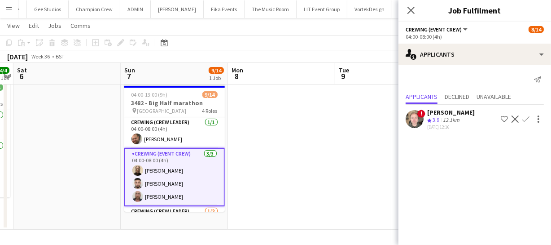
click at [404, 9] on div "Close pop-in" at bounding box center [411, 10] width 25 height 21
click at [409, 11] on icon "Close pop-in" at bounding box center [411, 10] width 9 height 9
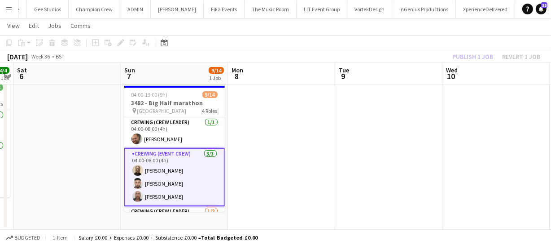
click at [476, 53] on div "Publish 1 job Revert 1 job" at bounding box center [497, 57] width 110 height 12
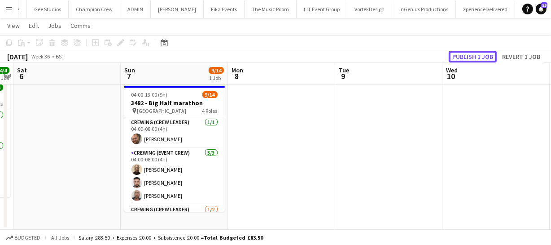
click at [476, 53] on button "Publish 1 job" at bounding box center [473, 57] width 48 height 12
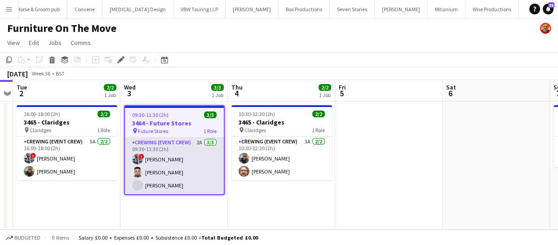
scroll to position [0, 2604]
click at [170, 163] on app-card-role "Crewing (Event Crew) 2A [DATE] 09:30-11:30 (2h) ! [PERSON_NAME] [PERSON_NAME] […" at bounding box center [174, 165] width 99 height 57
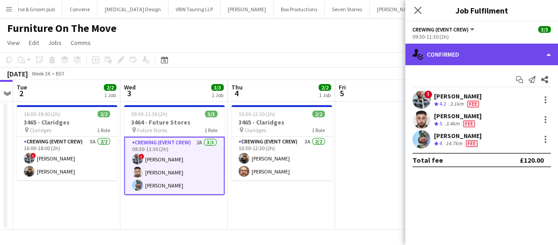
click at [530, 62] on div "single-neutral-actions-check-2 Confirmed" at bounding box center [481, 55] width 153 height 22
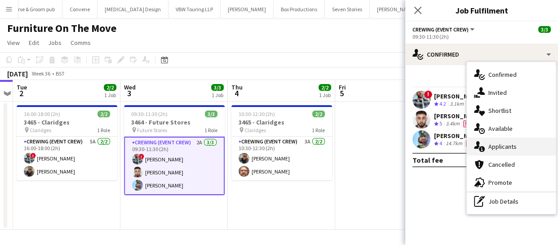
click at [514, 146] on div "single-neutral-actions-information Applicants" at bounding box center [511, 146] width 89 height 18
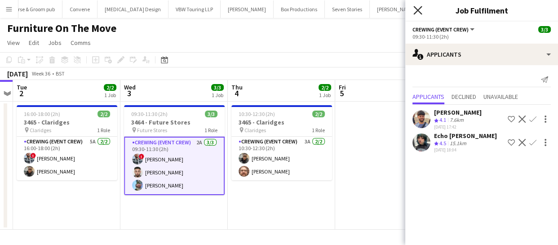
click at [416, 9] on icon at bounding box center [417, 10] width 9 height 9
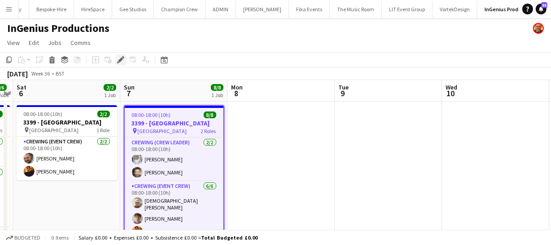
click at [122, 63] on div "Edit" at bounding box center [120, 59] width 11 height 11
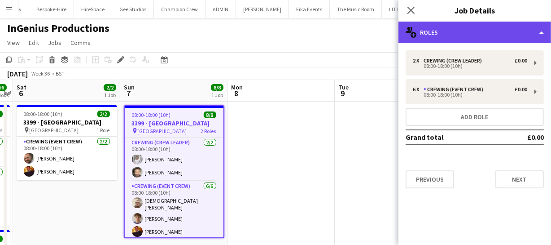
click at [470, 28] on div "multiple-users-add Roles" at bounding box center [475, 33] width 153 height 22
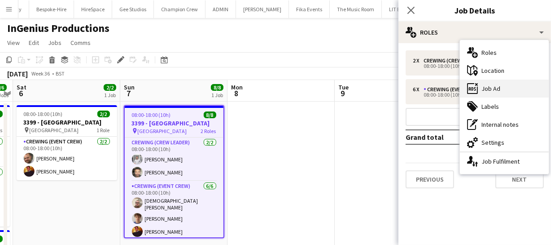
click at [476, 90] on icon "ads-window" at bounding box center [472, 88] width 11 height 11
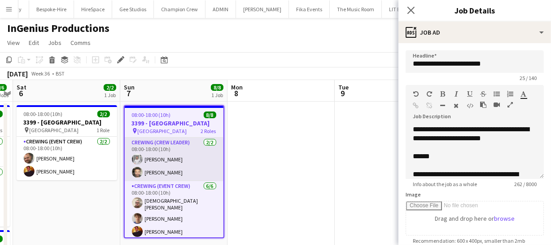
click at [140, 157] on app-user-avatar at bounding box center [137, 159] width 11 height 11
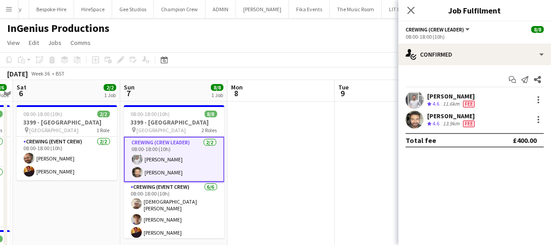
click at [413, 98] on app-user-avatar at bounding box center [415, 100] width 18 height 18
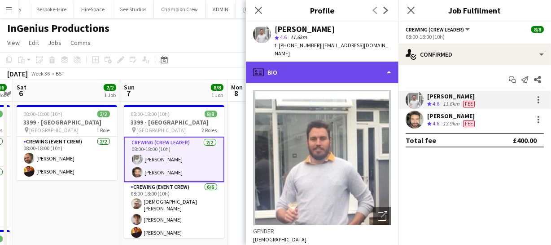
click at [361, 62] on div "profile Bio" at bounding box center [322, 73] width 153 height 22
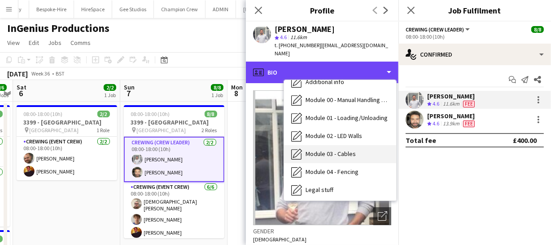
scroll to position [192, 0]
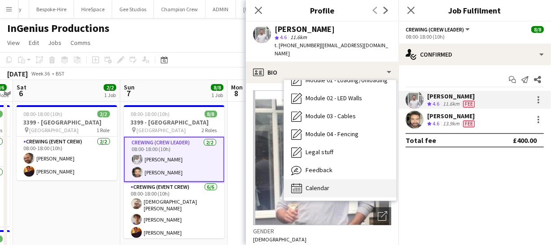
click at [316, 184] on span "Calendar" at bounding box center [318, 188] width 24 height 8
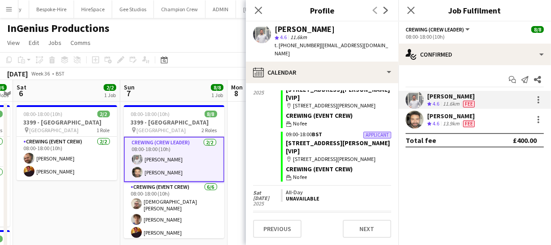
scroll to position [81, 0]
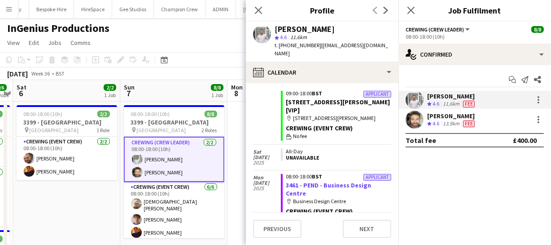
click at [323, 181] on link "3461 - PEND - Business Design Centre" at bounding box center [328, 189] width 85 height 16
click at [256, 14] on app-icon "Close pop-in" at bounding box center [258, 10] width 13 height 13
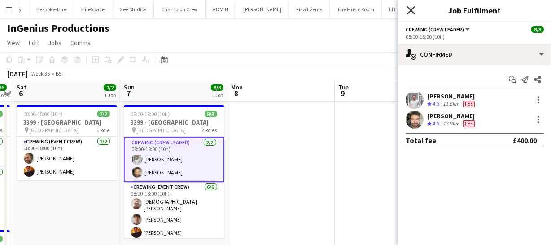
click at [409, 8] on icon at bounding box center [411, 10] width 9 height 9
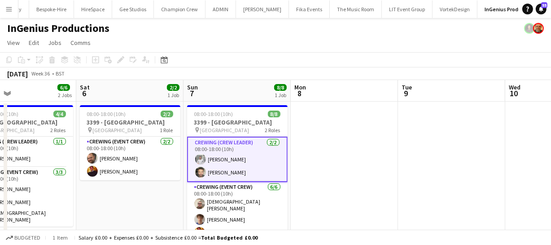
drag, startPoint x: 361, startPoint y: 186, endPoint x: 434, endPoint y: 156, distance: 78.9
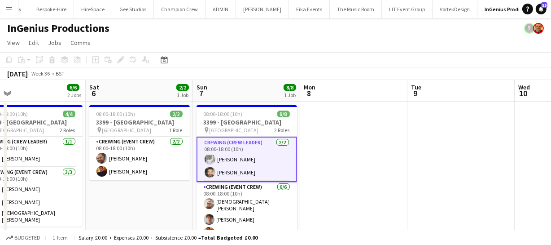
drag, startPoint x: 365, startPoint y: 160, endPoint x: 415, endPoint y: 164, distance: 50.0
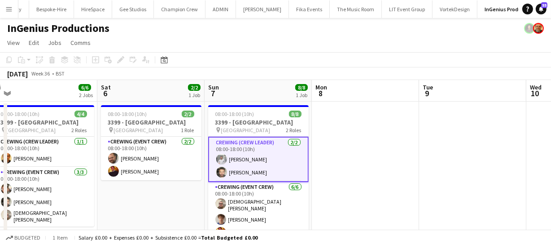
drag, startPoint x: 398, startPoint y: 163, endPoint x: 436, endPoint y: 163, distance: 38.2
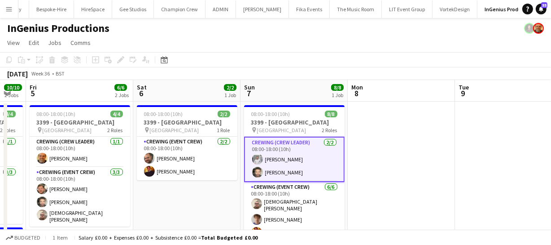
drag, startPoint x: 389, startPoint y: 154, endPoint x: 472, endPoint y: 159, distance: 83.2
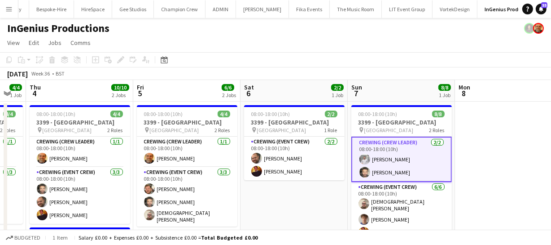
scroll to position [0, 243]
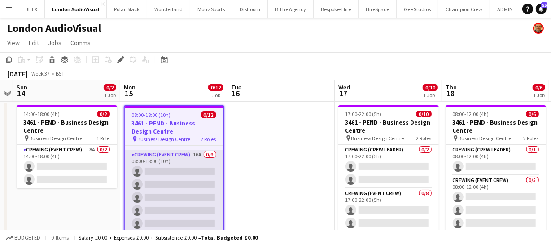
scroll to position [40, 0]
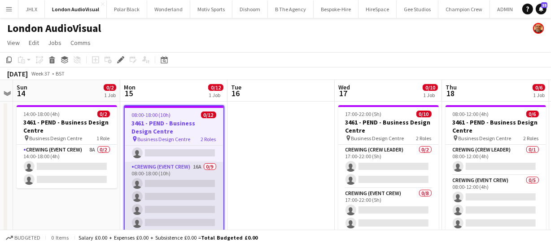
click at [180, 189] on app-card-role "Crewing (Event Crew) 16A 0/9 08:00-18:00 (10h) single-neutral-actions single-ne…" at bounding box center [174, 229] width 99 height 135
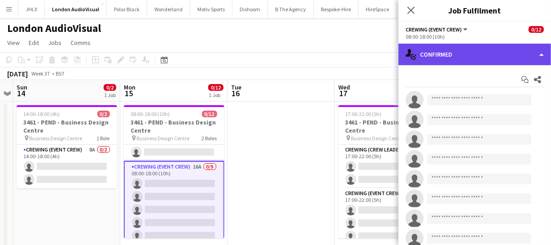
click at [474, 59] on div "single-neutral-actions-check-2 Confirmed" at bounding box center [475, 55] width 153 height 22
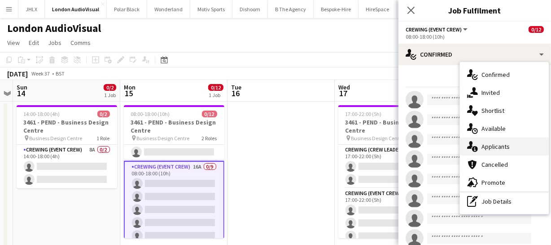
click at [490, 148] on div "single-neutral-actions-information Applicants" at bounding box center [504, 146] width 89 height 18
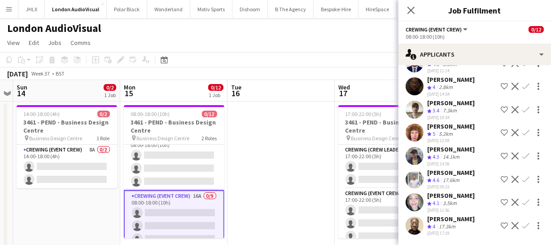
scroll to position [0, 0]
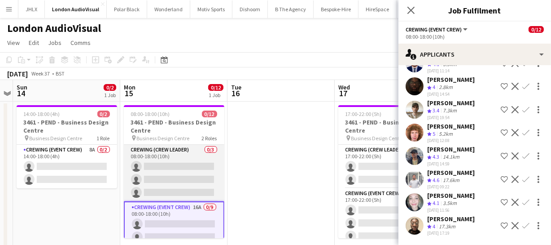
click at [172, 171] on app-card-role "Crewing (Crew Leader) 0/3 08:00-18:00 (10h) single-neutral-actions single-neutr…" at bounding box center [174, 173] width 101 height 57
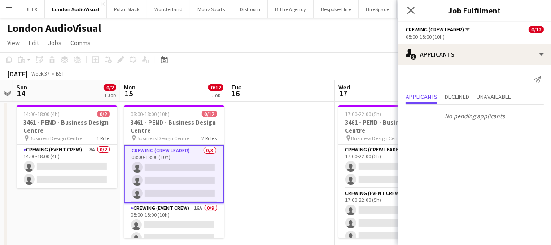
click at [172, 171] on app-card-role "Crewing (Crew Leader) 0/3 08:00-18:00 (10h) single-neutral-actions single-neutr…" at bounding box center [174, 174] width 101 height 58
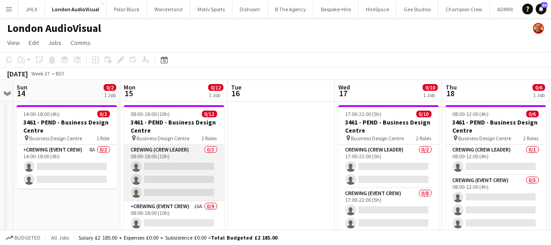
click at [182, 170] on app-card-role "Crewing (Crew Leader) 0/3 08:00-18:00 (10h) single-neutral-actions single-neutr…" at bounding box center [174, 173] width 101 height 57
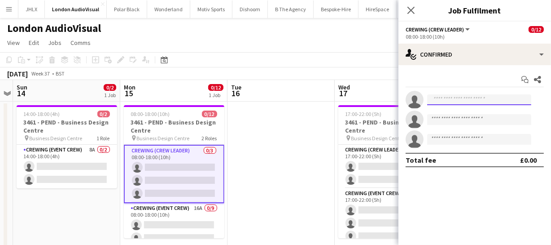
click at [473, 101] on input at bounding box center [479, 99] width 104 height 11
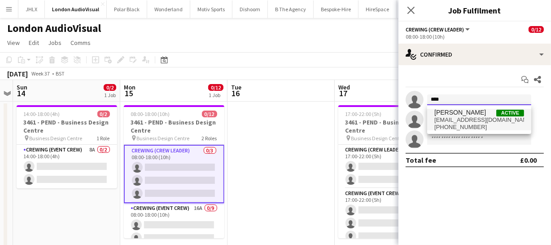
type input "****"
click at [470, 111] on span "[PERSON_NAME]" at bounding box center [461, 113] width 52 height 8
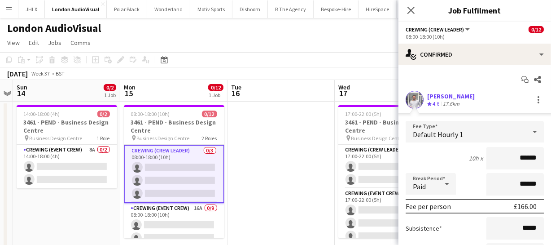
drag, startPoint x: 532, startPoint y: 158, endPoint x: 470, endPoint y: 154, distance: 62.1
click at [470, 154] on div "10h x ******" at bounding box center [475, 158] width 138 height 22
type input "****"
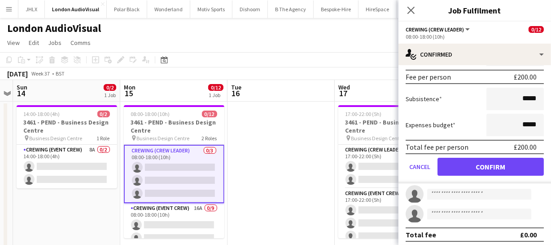
scroll to position [132, 0]
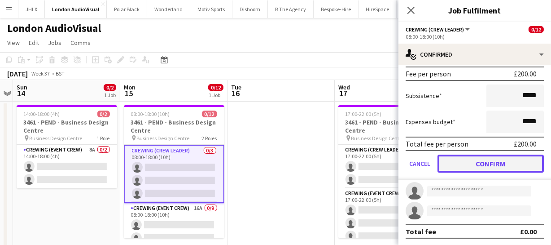
click at [490, 163] on button "Confirm" at bounding box center [491, 163] width 106 height 18
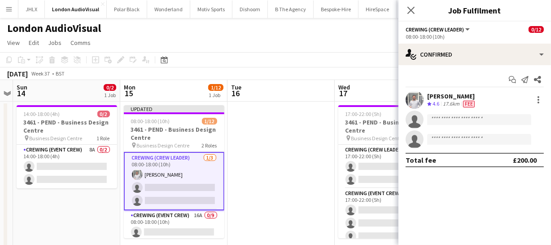
scroll to position [0, 0]
click at [412, 6] on icon "Close pop-in" at bounding box center [411, 10] width 9 height 9
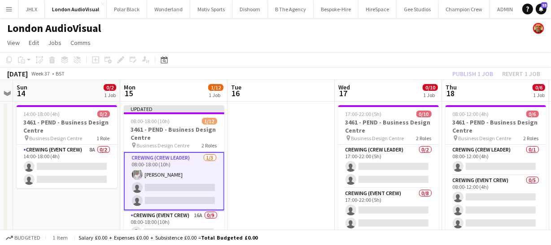
click at [481, 75] on div "Publish 1 job Revert 1 job" at bounding box center [497, 74] width 110 height 12
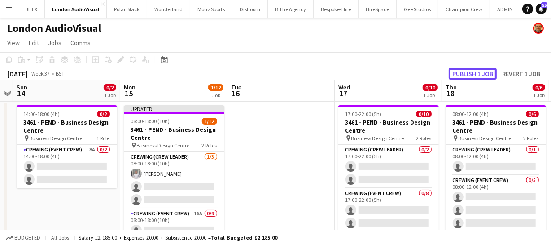
click at [481, 75] on button "Publish 1 job" at bounding box center [473, 74] width 48 height 12
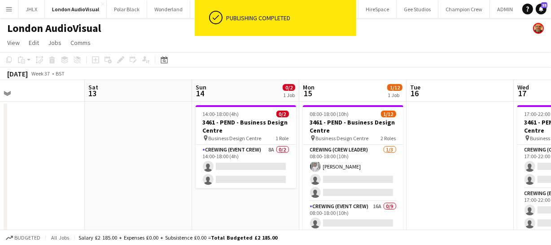
scroll to position [0, 237]
drag, startPoint x: 67, startPoint y: 219, endPoint x: 242, endPoint y: 193, distance: 177.6
click at [242, 193] on app-calendar-viewport "Wed 10 Thu 11 Fri 12 Sat 13 Sun 14 0/2 1 Job Mon 15 1/12 1 Job Tue 16 Wed 17 0/…" at bounding box center [275, 168] width 551 height 176
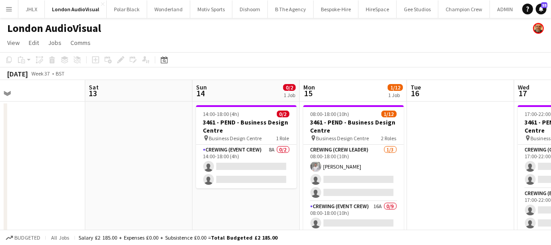
click at [477, 171] on app-date-cell at bounding box center [460, 178] width 107 height 154
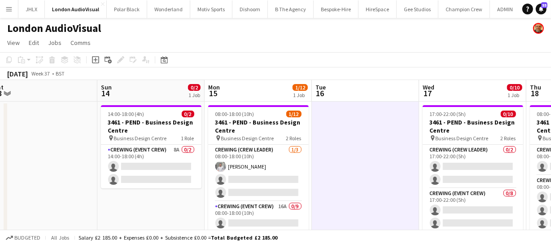
drag, startPoint x: 477, startPoint y: 171, endPoint x: 382, endPoint y: 168, distance: 95.2
click at [382, 168] on app-calendar-viewport "Wed 10 Thu 11 Fri 12 Sat 13 Sun 14 0/2 1 Job Mon 15 1/12 1 Job Tue 16 Wed 17 0/…" at bounding box center [275, 168] width 551 height 176
drag, startPoint x: 382, startPoint y: 168, endPoint x: 369, endPoint y: 167, distance: 13.0
click at [370, 167] on app-calendar-viewport "Wed 10 Thu 11 Fri 12 Sat 13 Sun 14 0/2 1 Job Mon 15 1/12 1 Job Tue 16 Wed 17 0/…" at bounding box center [275, 168] width 551 height 176
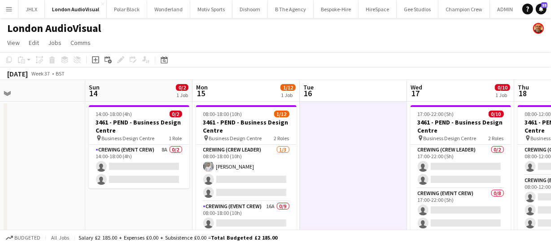
drag, startPoint x: 388, startPoint y: 167, endPoint x: 304, endPoint y: 166, distance: 84.4
click at [319, 166] on app-calendar-viewport "Wed 10 Thu 11 Fri 12 Sat 13 Sun 14 0/2 1 Job Mon 15 1/12 1 Job Tue 16 Wed 17 0/…" at bounding box center [275, 168] width 551 height 176
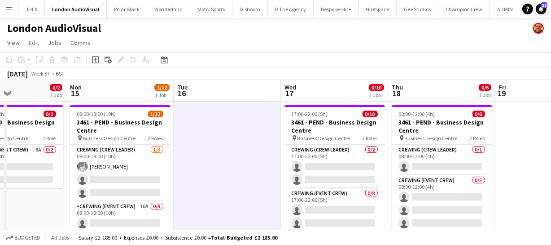
scroll to position [0, 258]
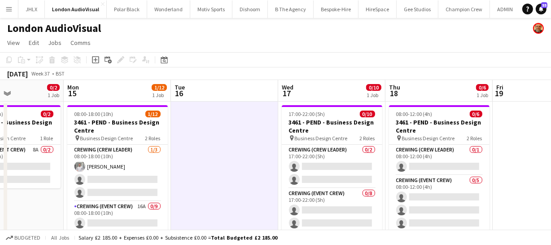
drag, startPoint x: 311, startPoint y: 176, endPoint x: 252, endPoint y: 178, distance: 59.3
click at [252, 178] on app-calendar-viewport "Fri 12 Sat 13 Sun 14 0/2 1 Job Mon 15 1/12 1 Job Tue 16 Wed 17 0/10 1 Job Thu 1…" at bounding box center [275, 168] width 551 height 176
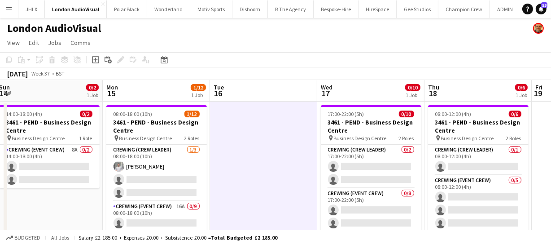
scroll to position [0, 194]
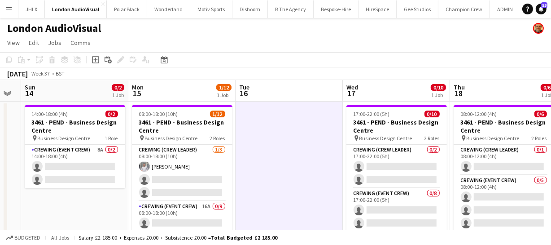
drag, startPoint x: 257, startPoint y: 186, endPoint x: 321, endPoint y: 176, distance: 65.3
click at [321, 176] on app-calendar-viewport "Fri 12 Sat 13 Sun 14 0/2 1 Job Mon 15 1/12 1 Job Tue 16 Wed 17 0/10 1 Job Thu 1…" at bounding box center [275, 168] width 551 height 176
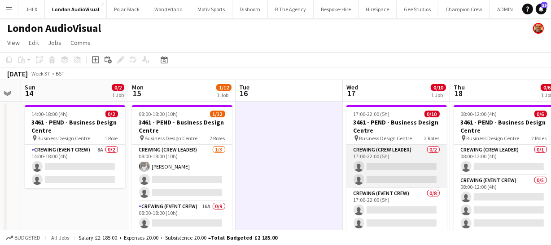
click at [383, 165] on app-card-role "Crewing (Crew Leader) 0/2 17:00-22:00 (5h) single-neutral-actions single-neutra…" at bounding box center [397, 167] width 101 height 44
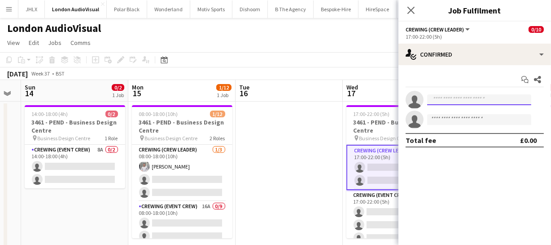
click at [449, 101] on input at bounding box center [479, 99] width 104 height 11
click at [410, 15] on app-icon "Close pop-in" at bounding box center [411, 10] width 13 height 13
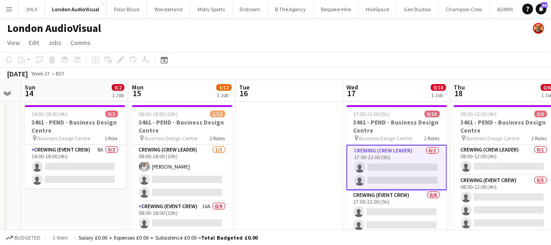
click at [397, 161] on app-card-role "Crewing (Crew Leader) 0/2 17:00-22:00 (5h) single-neutral-actions single-neutra…" at bounding box center [397, 167] width 101 height 45
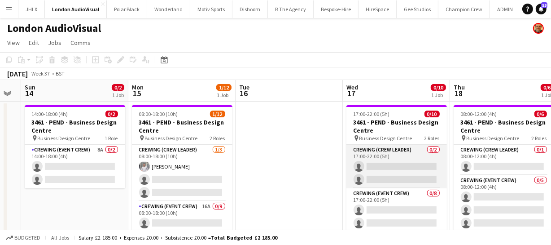
click at [414, 171] on app-card-role "Crewing (Crew Leader) 0/2 17:00-22:00 (5h) single-neutral-actions single-neutra…" at bounding box center [397, 167] width 101 height 44
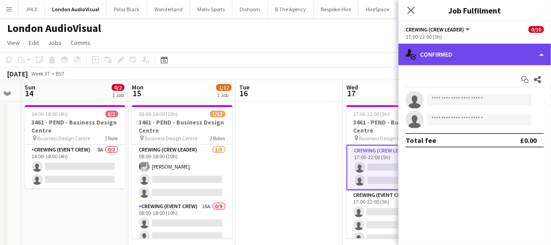
click at [498, 57] on div "single-neutral-actions-check-2 Confirmed" at bounding box center [475, 55] width 153 height 22
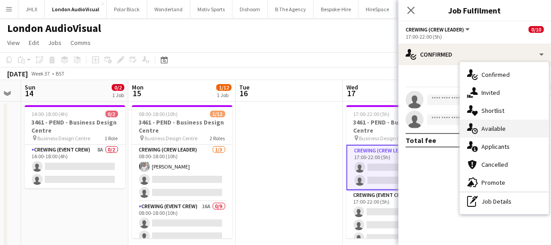
click at [502, 124] on div "single-neutral-actions-upload Available" at bounding box center [504, 128] width 89 height 18
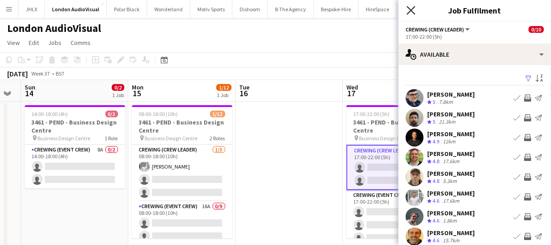
click at [413, 7] on icon "Close pop-in" at bounding box center [411, 10] width 9 height 9
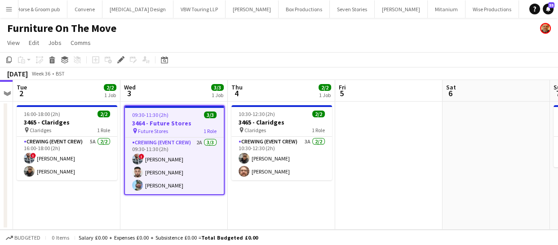
scroll to position [0, 2604]
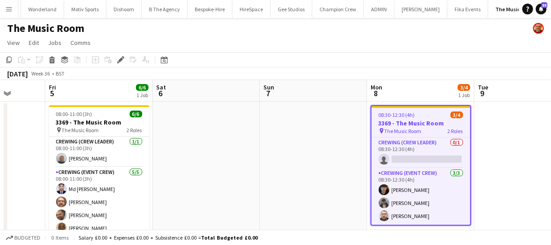
drag, startPoint x: 276, startPoint y: 188, endPoint x: 517, endPoint y: 179, distance: 240.8
click at [523, 173] on app-calendar-viewport "Tue 2 Wed 3 6/6 1 Job Thu 4 Fri 5 6/6 1 Job Sat 6 Sun 7 Mon 8 3/4 1 Job Tue 9 W…" at bounding box center [275, 168] width 551 height 176
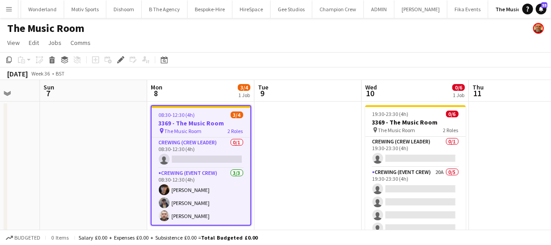
scroll to position [0, 320]
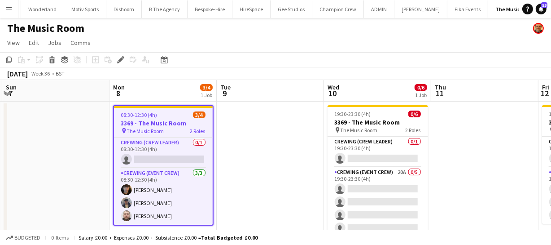
drag, startPoint x: 338, startPoint y: 179, endPoint x: 81, endPoint y: 161, distance: 257.9
click at [81, 161] on app-calendar-viewport "Thu 4 Fri 5 6/6 1 Job Sat 6 Sun 7 Mon 8 3/4 1 Job Tue 9 Wed 10 0/6 1 Job Thu 11…" at bounding box center [275, 168] width 551 height 176
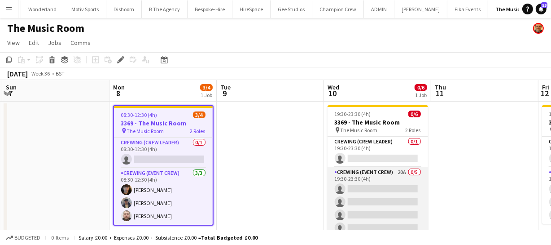
click at [409, 198] on app-card-role "Crewing (Event Crew) 20A 0/5 19:30-23:30 (4h) single-neutral-actions single-neu…" at bounding box center [378, 208] width 101 height 83
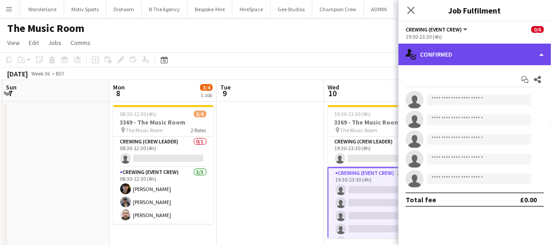
click at [480, 60] on div "single-neutral-actions-check-2 Confirmed" at bounding box center [475, 55] width 153 height 22
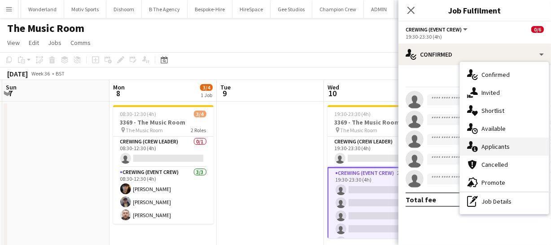
click at [506, 144] on div "single-neutral-actions-information Applicants" at bounding box center [504, 146] width 89 height 18
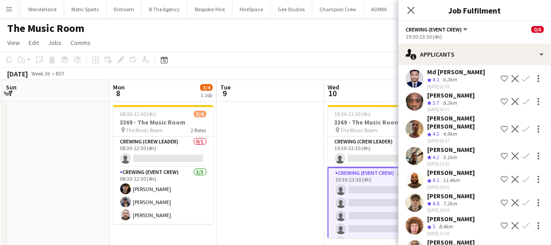
scroll to position [122, 0]
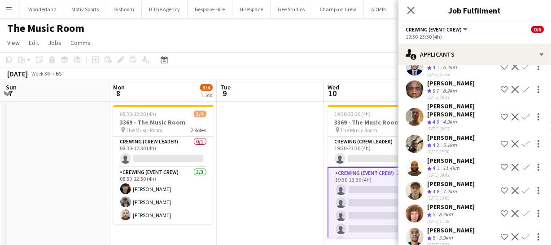
click at [523, 140] on app-icon "Confirm" at bounding box center [526, 143] width 7 height 7
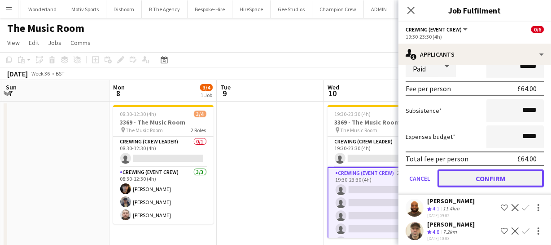
click at [502, 169] on button "Confirm" at bounding box center [491, 178] width 106 height 18
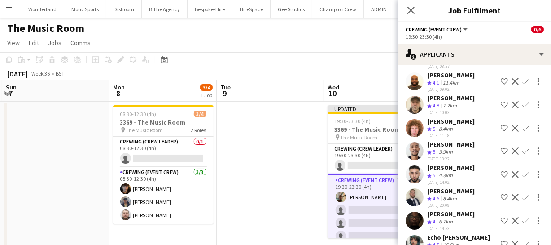
scroll to position [160, 0]
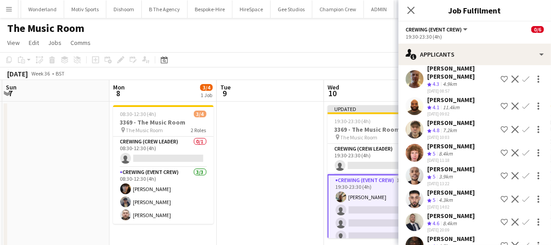
click at [523, 218] on app-icon "Confirm" at bounding box center [526, 221] width 7 height 7
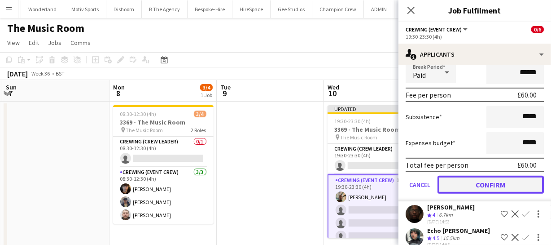
click at [514, 176] on button "Confirm" at bounding box center [491, 185] width 106 height 18
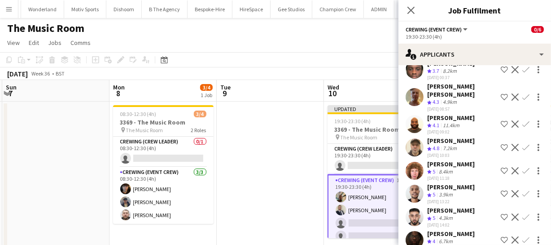
scroll to position [128, 0]
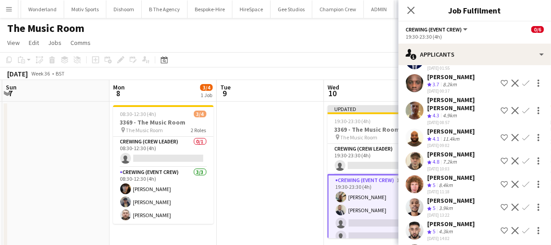
click at [523, 157] on app-icon "Confirm" at bounding box center [526, 160] width 7 height 7
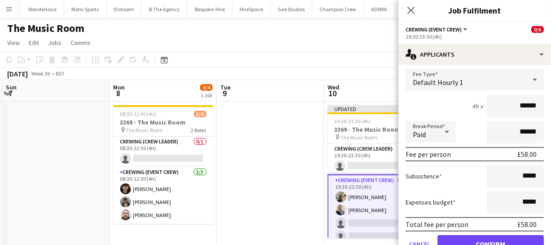
scroll to position [251, 0]
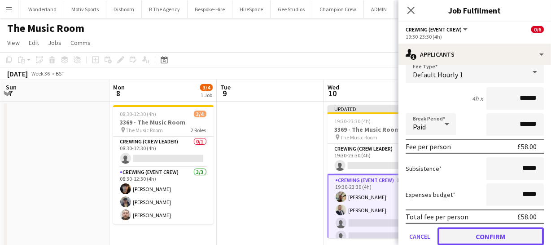
click at [508, 227] on button "Confirm" at bounding box center [491, 236] width 106 height 18
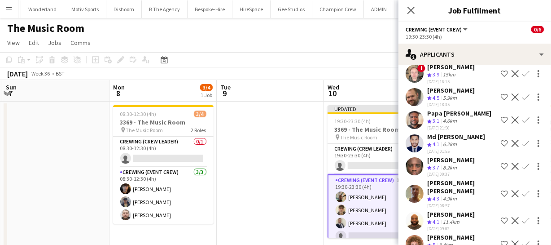
scroll to position [33, 0]
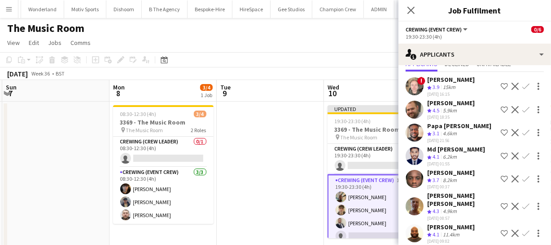
click at [523, 203] on app-icon "Confirm" at bounding box center [526, 206] width 7 height 7
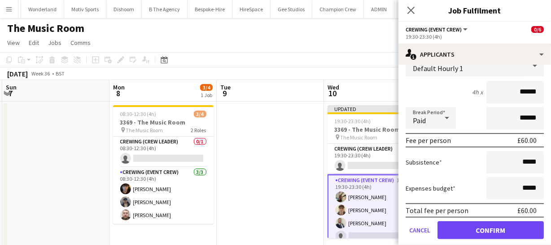
scroll to position [218, 0]
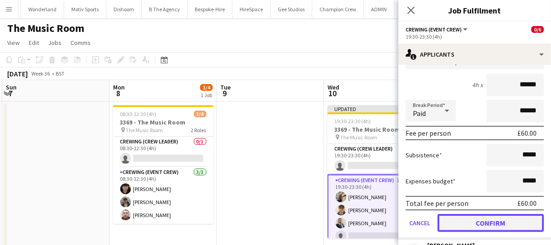
click at [517, 214] on button "Confirm" at bounding box center [491, 223] width 106 height 18
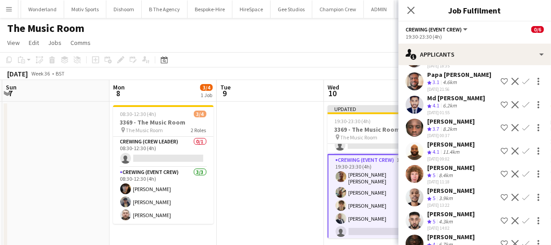
scroll to position [122, 0]
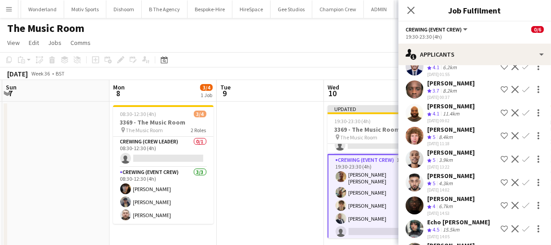
click at [523, 132] on app-icon "Confirm" at bounding box center [526, 135] width 7 height 7
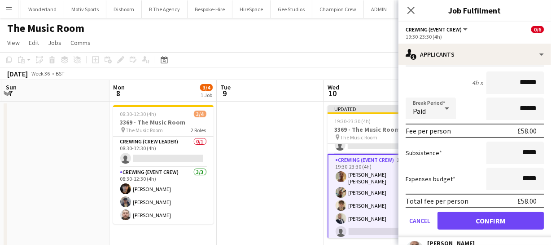
scroll to position [245, 0]
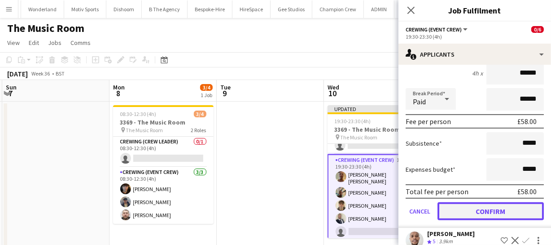
click at [515, 205] on button "Confirm" at bounding box center [491, 211] width 106 height 18
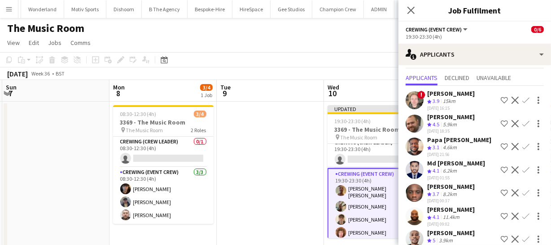
scroll to position [0, 0]
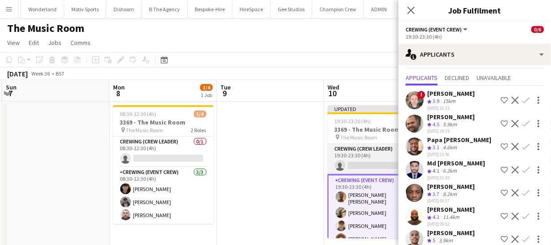
click at [368, 158] on app-card-role "Crewing (Crew Leader) 0/1 19:30-23:30 (4h) single-neutral-actions" at bounding box center [378, 159] width 101 height 31
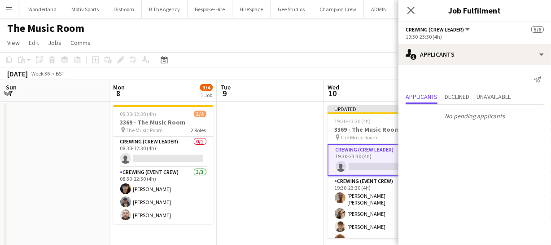
click at [365, 167] on app-card-role "Crewing (Crew Leader) 0/1 19:30-23:30 (4h) single-neutral-actions" at bounding box center [378, 160] width 101 height 32
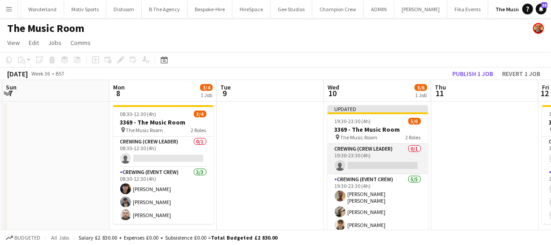
click at [365, 167] on app-card-role "Crewing (Crew Leader) 0/1 19:30-23:30 (4h) single-neutral-actions" at bounding box center [378, 159] width 101 height 31
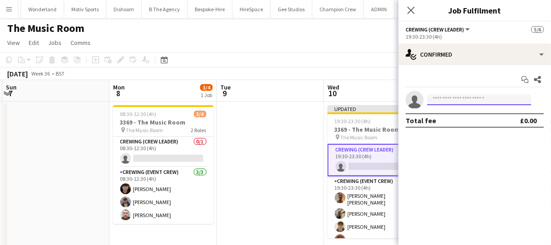
click at [467, 98] on input at bounding box center [479, 99] width 104 height 11
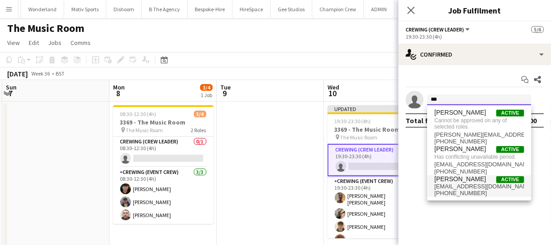
type input "***"
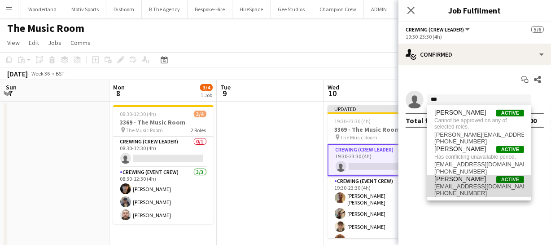
click at [455, 186] on span "benpaulturner0@gmail.com" at bounding box center [480, 186] width 90 height 7
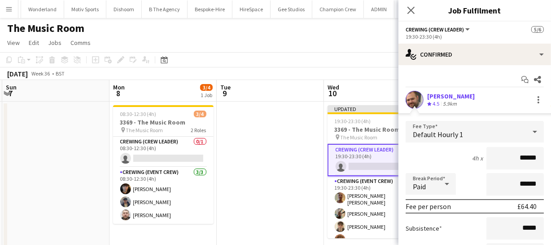
drag, startPoint x: 532, startPoint y: 158, endPoint x: 480, endPoint y: 167, distance: 52.4
click at [480, 167] on div "4h x ******" at bounding box center [475, 158] width 138 height 22
click at [505, 160] on input "**" at bounding box center [515, 158] width 57 height 22
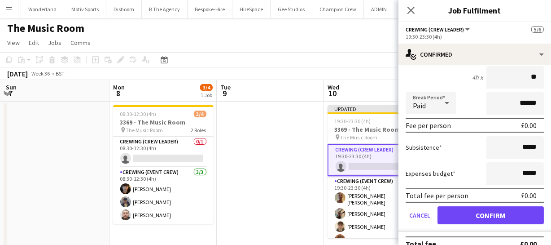
scroll to position [81, 0]
type input "**"
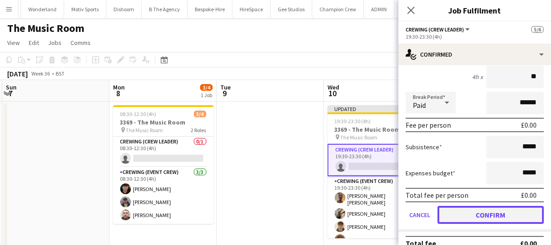
click at [512, 210] on button "Confirm" at bounding box center [491, 215] width 106 height 18
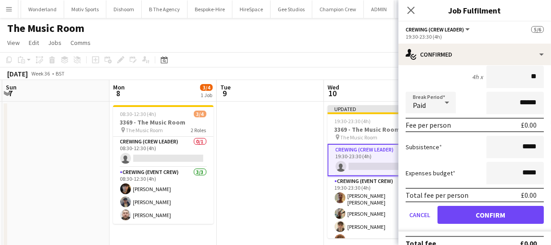
scroll to position [0, 0]
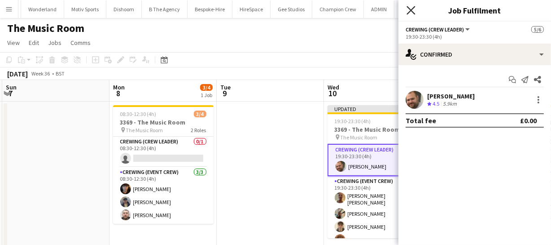
click at [415, 11] on icon "Close pop-in" at bounding box center [411, 10] width 9 height 9
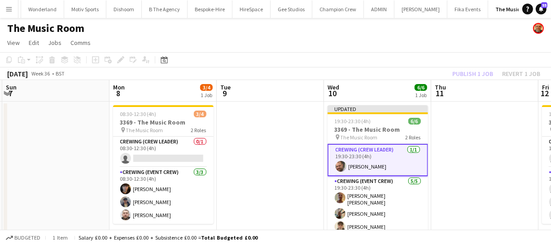
click at [468, 75] on div "Publish 1 job Revert 1 job" at bounding box center [497, 74] width 110 height 12
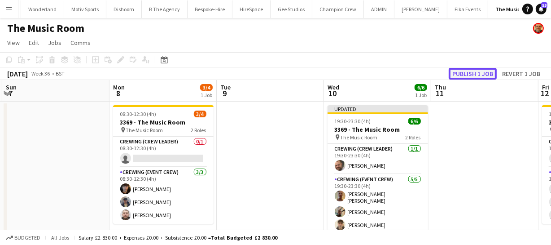
click at [468, 75] on button "Publish 1 job" at bounding box center [473, 74] width 48 height 12
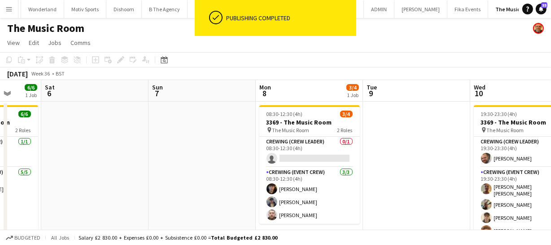
scroll to position [0, 280]
drag, startPoint x: 260, startPoint y: 181, endPoint x: 407, endPoint y: 178, distance: 147.3
click at [407, 178] on app-calendar-viewport "Wed 3 6/6 1 Job Thu 4 Fri 5 6/6 1 Job Sat 6 Sun 7 Mon 8 3/4 1 Job Tue 9 Wed 10 …" at bounding box center [275, 168] width 551 height 176
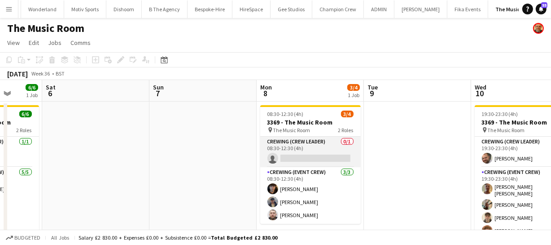
click at [315, 154] on app-card-role "Crewing (Crew Leader) 0/1 08:30-12:30 (4h) single-neutral-actions" at bounding box center [310, 152] width 101 height 31
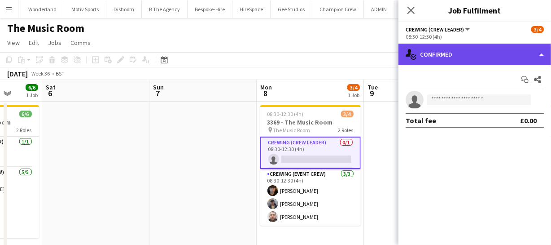
click at [478, 57] on div "single-neutral-actions-check-2 Confirmed" at bounding box center [475, 55] width 153 height 22
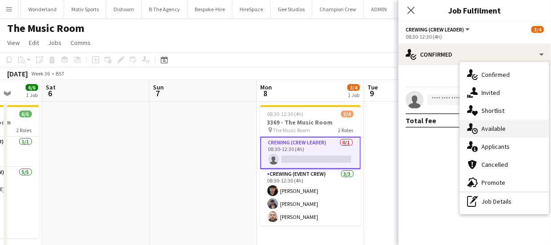
click at [508, 127] on div "single-neutral-actions-upload Available" at bounding box center [504, 128] width 89 height 18
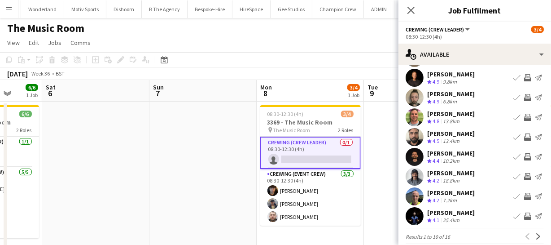
scroll to position [70, 0]
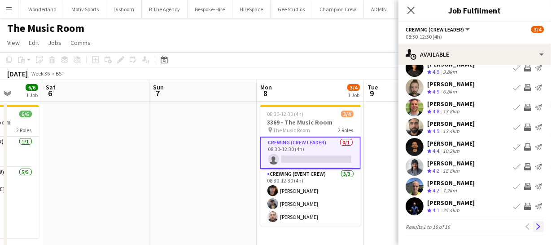
click at [533, 224] on button "Next" at bounding box center [538, 226] width 11 height 11
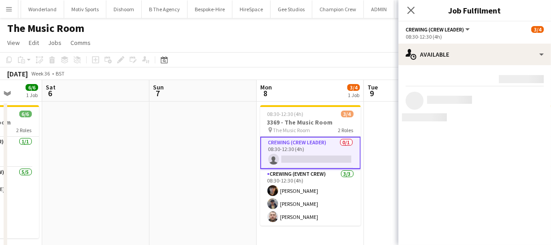
scroll to position [0, 0]
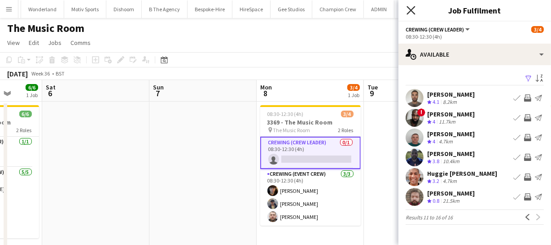
click at [408, 10] on icon "Close pop-in" at bounding box center [411, 10] width 9 height 9
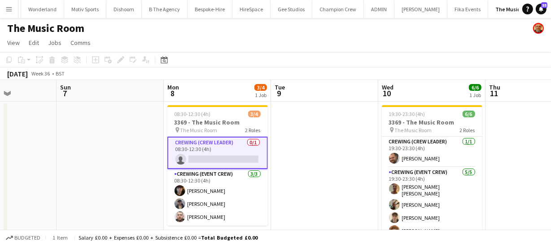
drag, startPoint x: 463, startPoint y: 174, endPoint x: 347, endPoint y: 169, distance: 116.4
click at [347, 169] on app-calendar-viewport "Wed 3 6/6 1 Job Thu 4 Fri 5 6/6 1 Job Sat 6 Sun 7 Mon 8 3/4 1 Job Tue 9 Wed 10 …" at bounding box center [275, 168] width 551 height 176
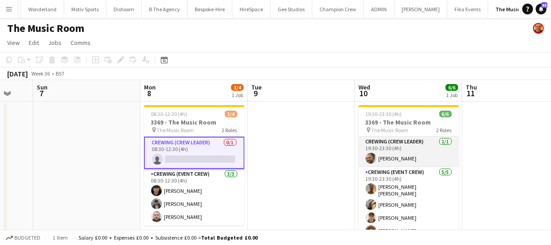
drag, startPoint x: 330, startPoint y: 158, endPoint x: 283, endPoint y: 157, distance: 46.7
click at [288, 156] on app-calendar-viewport "Wed 3 6/6 1 Job Thu 4 Fri 5 6/6 1 Job Sat 6 Sun 7 Mon 8 3/4 1 Job Tue 9 Wed 10 …" at bounding box center [275, 168] width 551 height 176
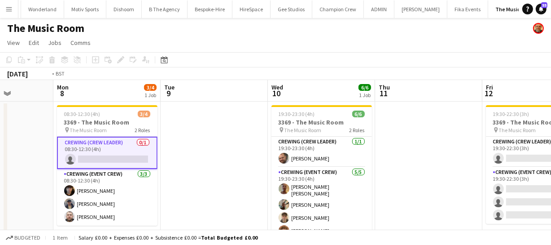
drag, startPoint x: 387, startPoint y: 163, endPoint x: 339, endPoint y: 161, distance: 47.6
click at [338, 161] on app-calendar-viewport "Fri 5 6/6 1 Job Sat 6 Sun 7 Mon 8 3/4 1 Job Tue 9 Wed 10 6/6 1 Job Thu 11 Fri 1…" at bounding box center [275, 168] width 551 height 176
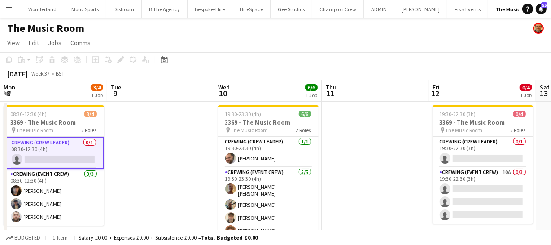
drag, startPoint x: 321, startPoint y: 159, endPoint x: 294, endPoint y: 156, distance: 26.7
click at [284, 157] on app-calendar-viewport "Fri 5 6/6 1 Job Sat 6 Sun 7 Mon 8 3/4 1 Job Tue 9 Wed 10 6/6 1 Job Thu 11 Fri 1…" at bounding box center [275, 168] width 551 height 176
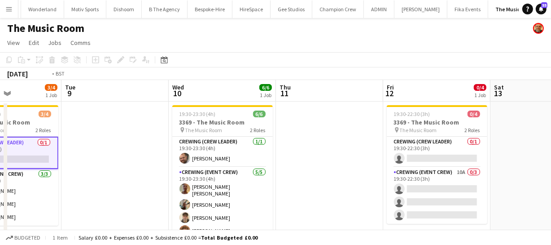
drag, startPoint x: 293, startPoint y: 156, endPoint x: 370, endPoint y: 139, distance: 79.0
click at [360, 137] on app-calendar-viewport "Fri 5 6/6 1 Job Sat 6 Sun 7 Mon 8 3/4 1 Job Tue 9 Wed 10 6/6 1 Job Thu 11 Fri 1…" at bounding box center [275, 168] width 551 height 176
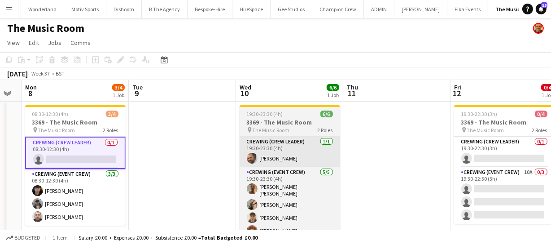
click at [292, 142] on app-calendar-viewport "Fri 5 6/6 1 Job Sat 6 Sun 7 Mon 8 3/4 1 Job Tue 9 Wed 10 6/6 1 Job Thu 11 Fri 1…" at bounding box center [275, 168] width 551 height 176
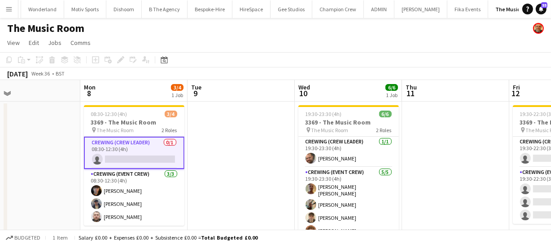
drag, startPoint x: 288, startPoint y: 157, endPoint x: 365, endPoint y: 154, distance: 77.3
click at [346, 154] on app-calendar-viewport "Fri 5 6/6 1 Job Sat 6 Sun 7 Mon 8 3/4 1 Job Tue 9 Wed 10 6/6 1 Job Thu 11 Fri 1…" at bounding box center [275, 168] width 551 height 176
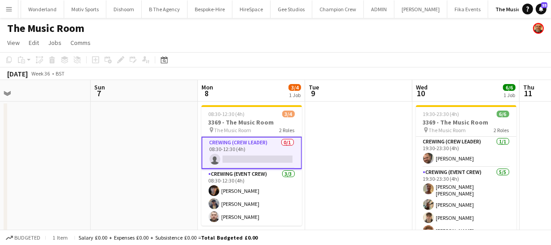
drag, startPoint x: 427, startPoint y: 159, endPoint x: 433, endPoint y: 157, distance: 6.3
click at [445, 157] on app-calendar-viewport "Thu 4 Fri 5 6/6 1 Job Sat 6 Sun 7 Mon 8 3/4 1 Job Tue 9 Wed 10 6/6 1 Job Thu 11…" at bounding box center [275, 168] width 551 height 176
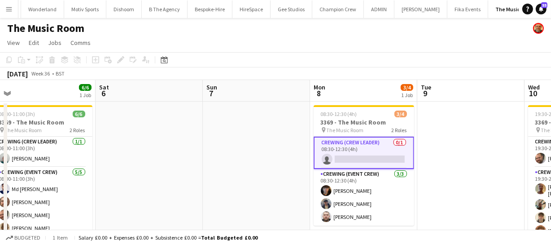
drag, startPoint x: 268, startPoint y: 156, endPoint x: 364, endPoint y: 150, distance: 96.3
click at [364, 149] on app-calendar-viewport "Wed 3 6/6 1 Job Thu 4 Fri 5 6/6 1 Job Sat 6 Sun 7 Mon 8 3/4 1 Job Tue 9 Wed 10 …" at bounding box center [275, 168] width 551 height 176
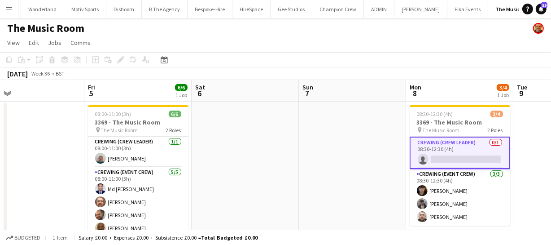
drag, startPoint x: 353, startPoint y: 152, endPoint x: 440, endPoint y: 152, distance: 87.1
click at [431, 150] on app-calendar-viewport "Tue 2 Wed 3 6/6 1 Job Thu 4 Fri 5 6/6 1 Job Sat 6 Sun 7 Mon 8 3/4 1 Job Tue 9 W…" at bounding box center [275, 168] width 551 height 176
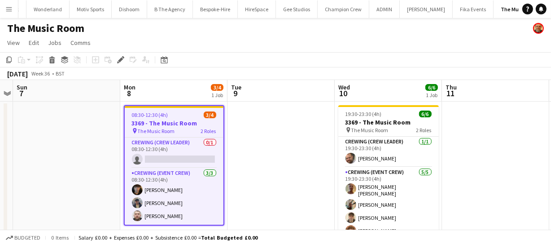
scroll to position [0, 125]
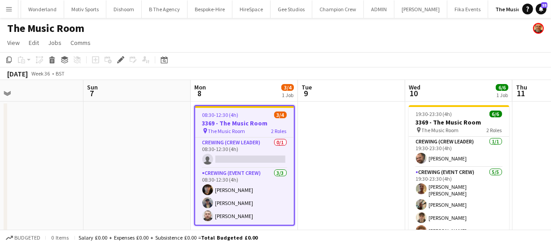
drag, startPoint x: 277, startPoint y: 152, endPoint x: 462, endPoint y: 124, distance: 187.1
click at [461, 124] on app-calendar-viewport "Thu 4 Fri 5 6/6 1 Job Sat 6 Sun 7 Mon 8 3/4 1 Job Tue 9 Wed 10 6/6 1 Job Thu 11…" at bounding box center [275, 168] width 551 height 176
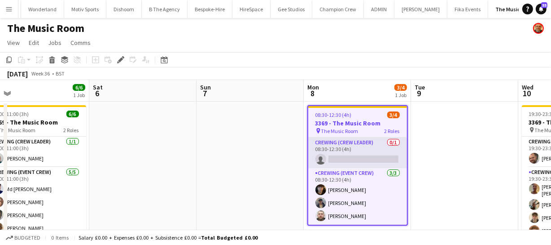
drag, startPoint x: 306, startPoint y: 149, endPoint x: 410, endPoint y: 146, distance: 104.6
click at [339, 147] on app-calendar-viewport "Wed 3 6/6 1 Job Thu 4 Fri 5 6/6 1 Job Sat 6 Sun 7 Mon 8 3/4 1 Job Tue 9 Wed 10 …" at bounding box center [275, 168] width 551 height 176
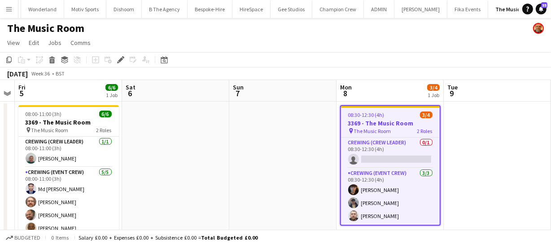
click at [287, 146] on app-calendar-viewport "Wed 3 6/6 1 Job Thu 4 Fri 5 6/6 1 Job Sat 6 Sun 7 Mon 8 3/4 1 Job Tue 9 Wed 10 …" at bounding box center [275, 168] width 551 height 176
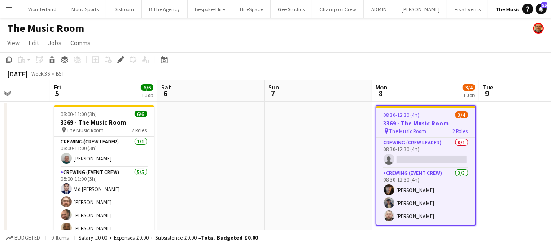
drag, startPoint x: 289, startPoint y: 160, endPoint x: 431, endPoint y: 155, distance: 142.0
click at [381, 153] on app-calendar-viewport "Tue 2 Wed 3 6/6 1 Job Thu 4 Fri 5 6/6 1 Job Sat 6 Sun 7 Mon 8 3/4 1 Job Tue 9 W…" at bounding box center [275, 168] width 551 height 176
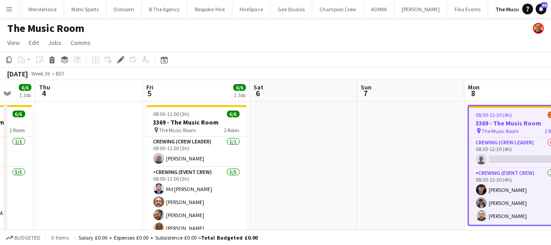
drag, startPoint x: 404, startPoint y: 169, endPoint x: 485, endPoint y: 172, distance: 81.3
click at [446, 168] on app-calendar-viewport "Mon 1 Tue 2 Wed 3 6/6 1 Job Thu 4 Fri 5 6/6 1 Job Sat 6 Sun 7 Mon 8 3/4 1 Job T…" at bounding box center [275, 168] width 551 height 176
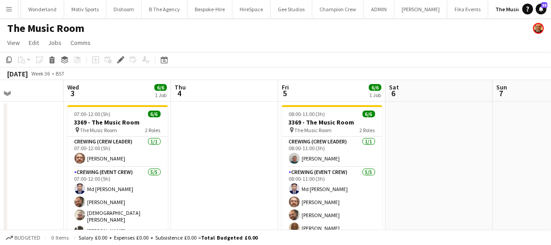
drag, startPoint x: 231, startPoint y: 179, endPoint x: 271, endPoint y: 171, distance: 40.7
click at [271, 171] on app-calendar-viewport "Sun 31 Mon 1 Tue 2 Wed 3 6/6 1 Job Thu 4 Fri 5 6/6 1 Job Sat 6 Sun 7 Mon 8 3/4 …" at bounding box center [275, 168] width 551 height 176
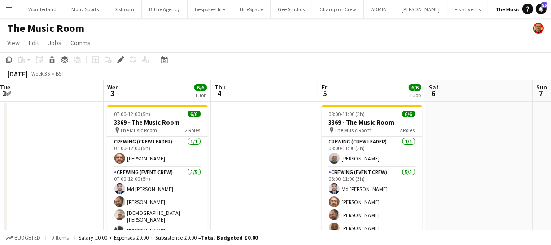
drag, startPoint x: 264, startPoint y: 181, endPoint x: 367, endPoint y: 174, distance: 102.6
click at [348, 175] on app-calendar-viewport "Sun 31 Mon 1 Tue 2 Wed 3 6/6 1 Job Thu 4 Fri 5 6/6 1 Job Sat 6 Sun 7 Mon 8 3/4 …" at bounding box center [275, 168] width 551 height 176
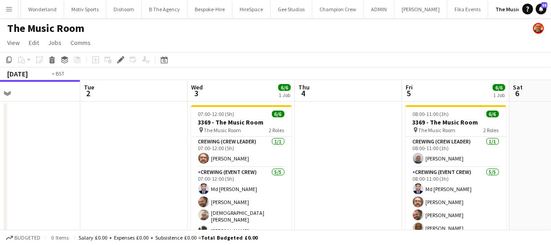
drag, startPoint x: 117, startPoint y: 171, endPoint x: 196, endPoint y: 169, distance: 79.5
click at [175, 169] on app-calendar-viewport "Sat 30 Sun 31 Mon 1 Tue 2 Wed 3 6/6 1 Job Thu 4 Fri 5 6/6 1 Job Sat 6 Sun 7 Mon…" at bounding box center [275, 168] width 551 height 176
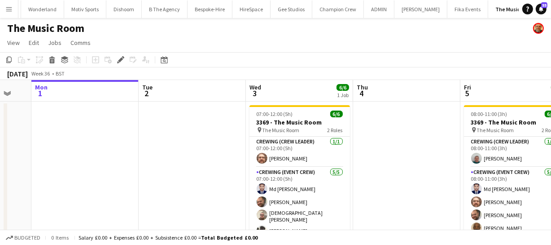
drag, startPoint x: 173, startPoint y: 174, endPoint x: 283, endPoint y: 175, distance: 110.5
click at [235, 172] on app-calendar-viewport "Sat 30 Sun 31 Mon 1 Tue 2 Wed 3 6/6 1 Job Thu 4 Fri 5 6/6 1 Job Sat 6 Sun 7 Mon…" at bounding box center [275, 168] width 551 height 176
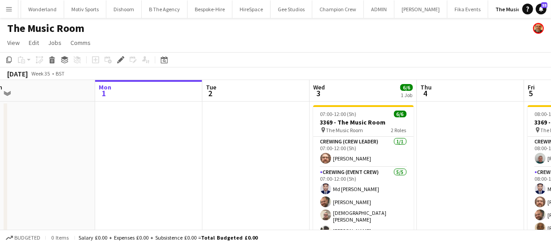
drag, startPoint x: 227, startPoint y: 186, endPoint x: 281, endPoint y: 182, distance: 54.0
click at [251, 184] on app-calendar-viewport "Fri 29 6/6 1 Job Sat 30 Sun 31 Mon 1 Tue 2 Wed 3 6/6 1 Job Thu 4 Fri 5 6/6 1 Jo…" at bounding box center [275, 168] width 551 height 176
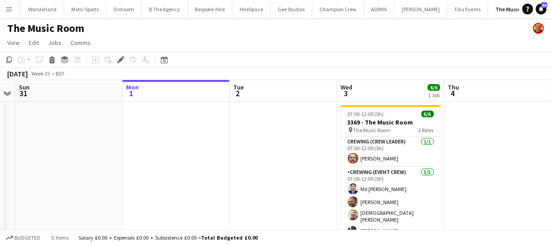
drag, startPoint x: 255, startPoint y: 178, endPoint x: 284, endPoint y: 180, distance: 28.8
click at [271, 174] on app-calendar-viewport "Fri 29 6/6 1 Job Sat 30 Sun 31 Mon 1 Tue 2 Wed 3 6/6 1 Job Thu 4 Fri 5 6/6 1 Jo…" at bounding box center [275, 168] width 551 height 176
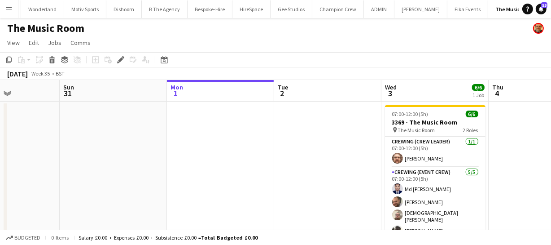
click at [322, 152] on app-calendar-viewport "Thu 28 Fri 29 6/6 1 Job Sat 30 Sun 31 Mon 1 Tue 2 Wed 3 6/6 1 Job Thu 4 Fri 5 6…" at bounding box center [275, 168] width 551 height 176
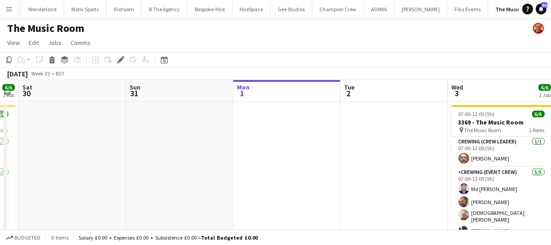
click at [328, 179] on app-calendar-viewport "Thu 28 Fri 29 6/6 1 Job Sat 30 Sun 31 Mon 1 Tue 2 Wed 3 6/6 1 Job Thu 4 Fri 5 6…" at bounding box center [275, 168] width 551 height 176
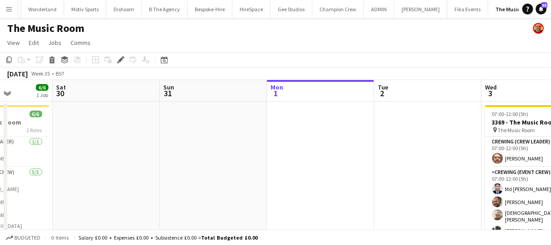
drag, startPoint x: 282, startPoint y: 180, endPoint x: 328, endPoint y: 172, distance: 46.6
click at [325, 172] on app-calendar-viewport "Wed 27 Thu 28 Fri 29 6/6 1 Job Sat 30 Sun 31 Mon 1 Tue 2 Wed 3 6/6 1 Job Thu 4 …" at bounding box center [275, 168] width 551 height 176
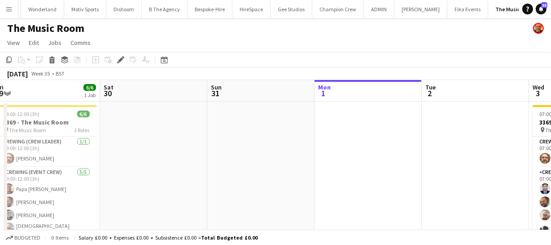
click at [341, 161] on app-calendar-viewport "Wed 27 Thu 28 Fri 29 6/6 1 Job Sat 30 Sun 31 Mon 1 Tue 2 Wed 3 6/6 1 Job Thu 4 …" at bounding box center [275, 168] width 551 height 176
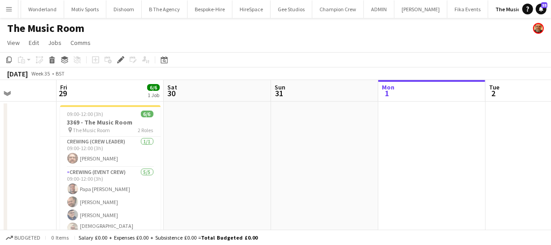
click at [372, 176] on app-calendar-viewport "Tue 26 Wed 27 Thu 28 Fri 29 6/6 1 Job Sat 30 Sun 31 Mon 1 Tue 2 Wed 3 6/6 1 Job…" at bounding box center [275, 168] width 551 height 176
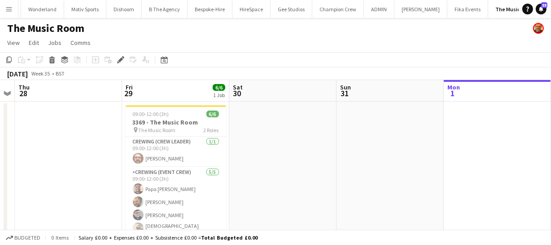
drag, startPoint x: 328, startPoint y: 185, endPoint x: 415, endPoint y: 189, distance: 87.7
click at [400, 181] on app-calendar-viewport "Tue 26 Wed 27 Thu 28 Fri 29 6/6 1 Job Sat 30 Sun 31 Mon 1 Tue 2 Wed 3 6/6 1 Job…" at bounding box center [275, 168] width 551 height 176
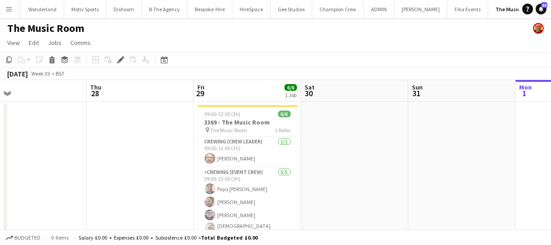
drag, startPoint x: 401, startPoint y: 180, endPoint x: 427, endPoint y: 189, distance: 28.4
click at [413, 180] on app-calendar-viewport "Mon 25 Tue 26 Wed 27 Thu 28 Fri 29 6/6 1 Job Sat 30 Sun 31 Mon 1 Tue 2 Wed 3 6/…" at bounding box center [275, 168] width 551 height 176
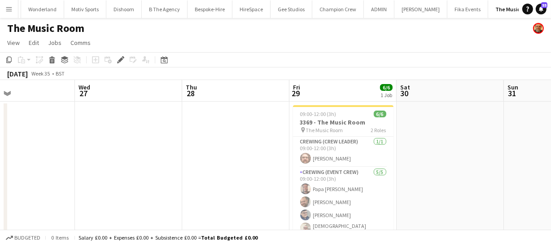
click at [293, 159] on app-calendar-viewport "Sun 24 Mon 25 Tue 26 Wed 27 Thu 28 Fri 29 6/6 1 Job Sat 30 Sun 31 Mon 1 Tue 2 W…" at bounding box center [275, 168] width 551 height 176
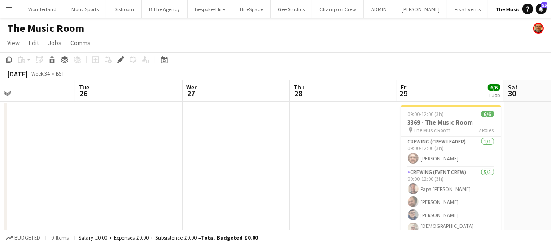
drag, startPoint x: 231, startPoint y: 196, endPoint x: 361, endPoint y: 178, distance: 131.4
click at [362, 177] on app-calendar-viewport "Sat 23 Sun 24 Mon 25 Tue 26 Wed 27 Thu 28 Fri 29 6/6 1 Job Sat 30 Sun 31 Mon 1 …" at bounding box center [275, 168] width 551 height 176
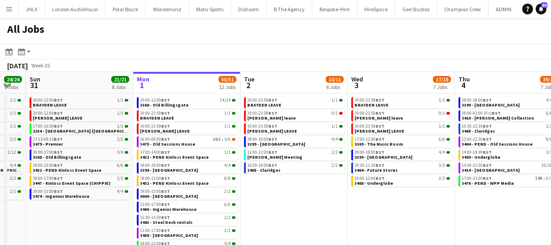
scroll to position [0, 188]
drag, startPoint x: 296, startPoint y: 202, endPoint x: 323, endPoint y: 201, distance: 26.5
click at [323, 201] on app-calendar-viewport "Fri 29 39/39 12 Jobs Sat 30 24/24 8 Jobs Sun 31 21/21 8 Jobs Mon 1 50/51 12 Job…" at bounding box center [275, 164] width 551 height 185
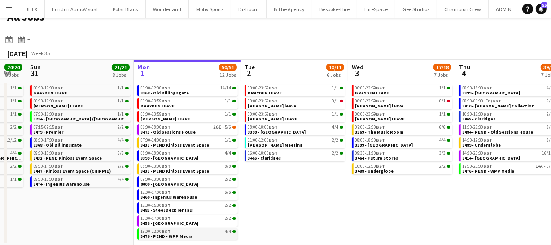
click at [178, 234] on span "3476 - PEND - WPP Media" at bounding box center [167, 236] width 52 height 6
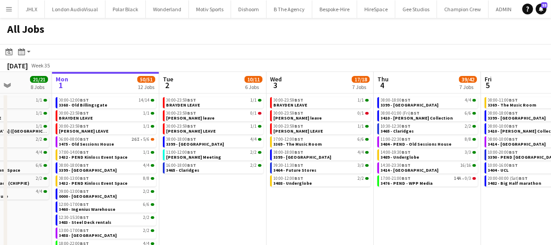
scroll to position [0, 270]
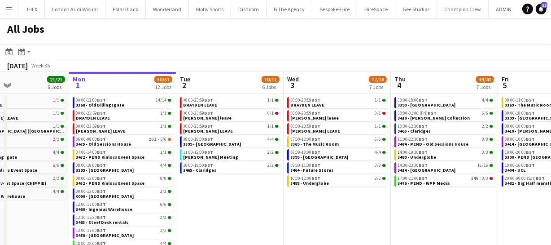
drag, startPoint x: 353, startPoint y: 215, endPoint x: 288, endPoint y: 207, distance: 65.6
click at [288, 207] on app-calendar-viewport "Thu 28 30/30 9 Jobs Fri 29 39/39 12 Jobs Sat 30 24/24 8 Jobs Sun 31 21/21 8 Job…" at bounding box center [275, 164] width 551 height 185
click at [137, 188] on app-calendar-viewport "Thu 28 30/30 9 Jobs Fri 29 39/39 12 Jobs Sat 30 24/24 8 Jobs Sun 31 21/21 8 Job…" at bounding box center [275, 164] width 551 height 185
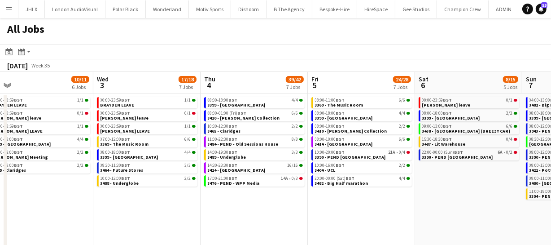
click at [243, 223] on app-calendar-viewport "Sat 30 24/24 8 Jobs Sun 31 21/21 8 Jobs Mon 1 50/51 12 Jobs Tue 2 10/11 6 Jobs …" at bounding box center [275, 164] width 551 height 185
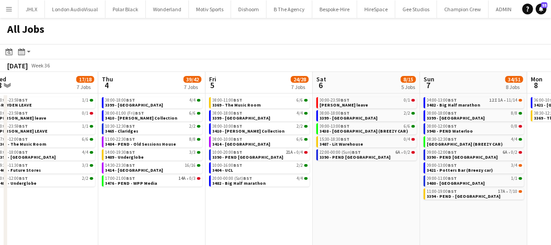
click at [170, 212] on app-calendar-viewport "Sat 30 24/24 8 Jobs Sun 31 21/21 8 Jobs Mon 1 50/51 12 Jobs Tue 2 10/11 6 Jobs …" at bounding box center [275, 164] width 551 height 185
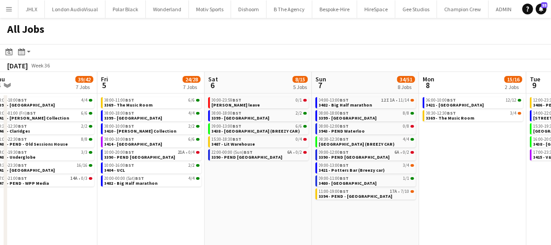
drag, startPoint x: 216, startPoint y: 213, endPoint x: 175, endPoint y: 209, distance: 41.5
click at [169, 209] on app-calendar-viewport "Mon 1 50/51 12 Jobs Tue 2 10/11 6 Jobs Wed 3 17/18 7 Jobs Thu 4 39/42 7 Jobs Fr…" at bounding box center [275, 164] width 551 height 185
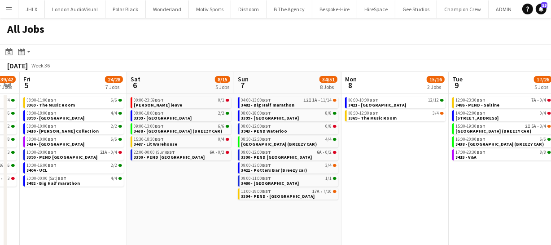
click at [166, 207] on app-all-jobs "All Jobs Date picker [DATE] [DATE] [DATE] M [DATE] T [DATE] W [DATE] T [DATE] F…" at bounding box center [275, 137] width 551 height 239
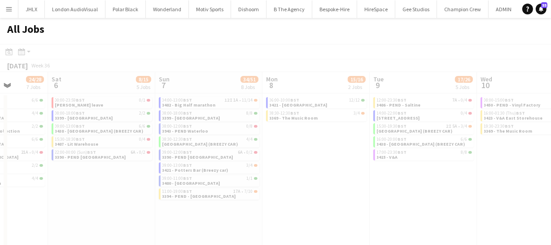
drag, startPoint x: 199, startPoint y: 217, endPoint x: 209, endPoint y: 228, distance: 14.7
click at [135, 212] on app-calendar-viewport "Wed 3 17/18 7 Jobs Thu 4 39/42 7 Jobs Fri 5 24/28 7 Jobs Sat 6 8/15 5 Jobs Sun …" at bounding box center [275, 164] width 551 height 185
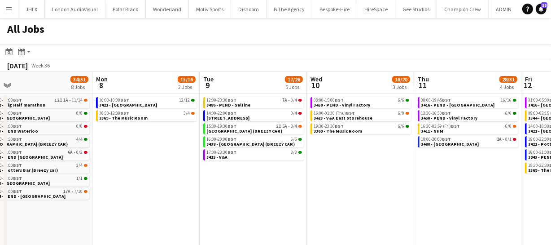
click at [207, 223] on app-calendar-viewport "Fri 5 24/28 7 Jobs Sat 6 8/15 5 Jobs Sun 7 34/51 8 Jobs Mon 8 15/16 2 Jobs Tue …" at bounding box center [275, 164] width 551 height 185
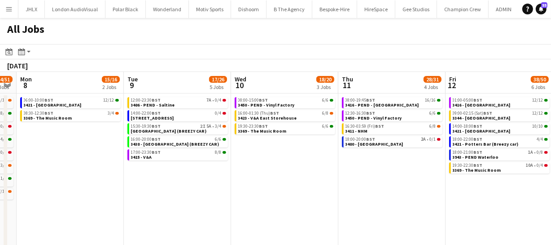
click at [225, 208] on app-calendar-viewport "Fri 5 24/28 7 Jobs Sat 6 8/15 5 Jobs Sun 7 34/51 8 Jobs Mon 8 15/16 2 Jobs Tue …" at bounding box center [275, 164] width 551 height 185
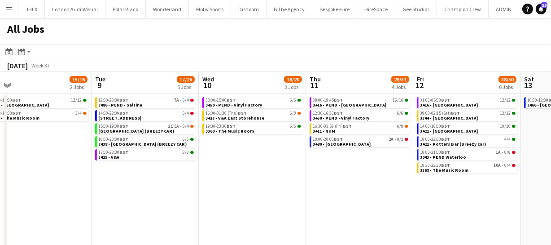
drag, startPoint x: 233, startPoint y: 215, endPoint x: 203, endPoint y: 214, distance: 29.6
click at [209, 215] on app-calendar-viewport "Fri 5 24/28 7 Jobs Sat 6 8/15 5 Jobs Sun 7 34/51 8 Jobs Mon 8 15/16 2 Jobs Tue …" at bounding box center [275, 164] width 551 height 185
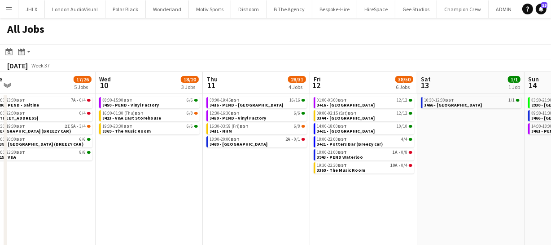
click at [186, 205] on app-all-jobs "All Jobs Date picker [DATE] [DATE] [DATE] M [DATE] T [DATE] W [DATE] T [DATE] F…" at bounding box center [275, 137] width 551 height 239
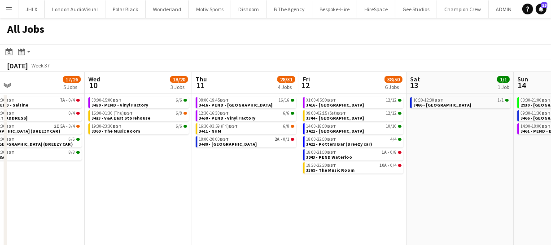
drag, startPoint x: 257, startPoint y: 216, endPoint x: 212, endPoint y: 211, distance: 45.2
click at [211, 217] on app-calendar-viewport "Sun 7 34/51 8 Jobs Mon 8 15/16 2 Jobs Tue 9 17/26 5 Jobs Wed 10 18/20 3 Jobs Th…" at bounding box center [275, 164] width 551 height 185
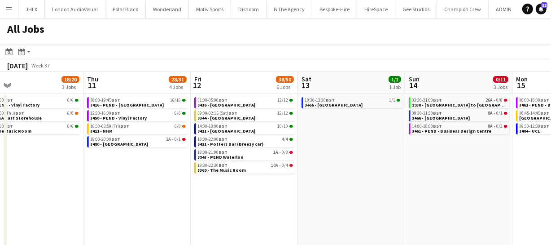
click at [175, 203] on app-calendar-viewport "Sun 7 34/51 8 Jobs Mon 8 15/16 2 Jobs Tue 9 17/26 5 Jobs Wed 10 18/20 3 Jobs Th…" at bounding box center [275, 164] width 551 height 185
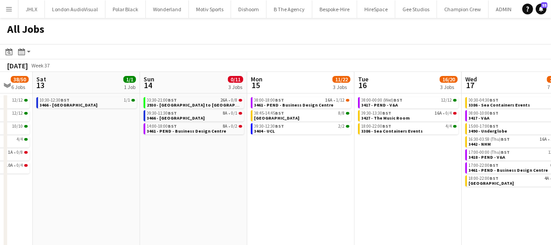
drag, startPoint x: 197, startPoint y: 207, endPoint x: 156, endPoint y: 204, distance: 41.4
click at [154, 204] on app-calendar-viewport "Tue 9 17/26 5 Jobs Wed 10 18/20 3 Jobs Thu 11 28/31 4 Jobs Fri 12 38/50 6 Jobs …" at bounding box center [275, 164] width 551 height 185
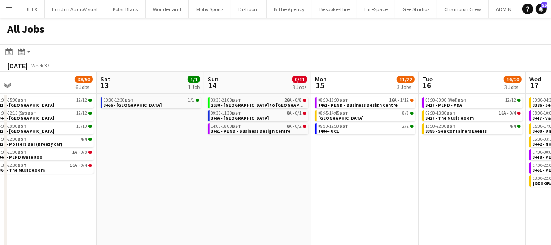
click at [147, 198] on app-all-jobs "All Jobs Date picker SEP 2025 SEP 2025 Monday M Tuesday T Wednesday W Thursday …" at bounding box center [275, 137] width 551 height 239
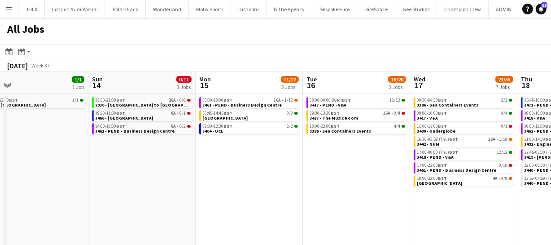
drag, startPoint x: 75, startPoint y: 169, endPoint x: 64, endPoint y: 166, distance: 11.7
click at [55, 166] on app-calendar-viewport "Thu 11 28/31 4 Jobs Fri 12 38/50 6 Jobs Sat 13 1/1 1 Job Sun 14 0/11 3 Jobs Mon…" at bounding box center [275, 164] width 551 height 185
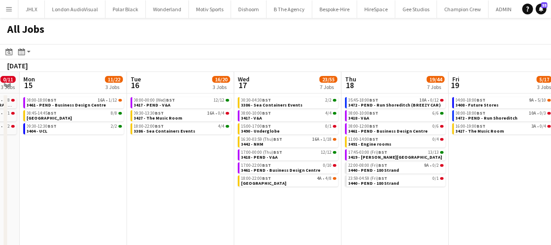
click at [126, 176] on app-calendar-viewport "Thu 11 28/31 4 Jobs Fri 12 38/50 6 Jobs Sat 13 1/1 1 Job Sun 14 0/11 3 Jobs Mon…" at bounding box center [275, 164] width 551 height 185
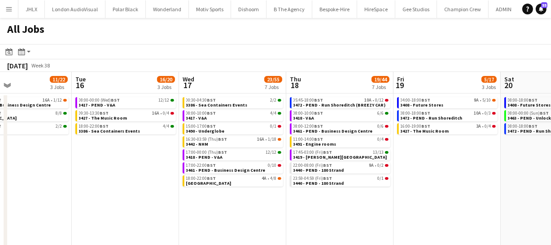
drag, startPoint x: 205, startPoint y: 188, endPoint x: 273, endPoint y: 211, distance: 71.7
click at [114, 189] on app-calendar-viewport "Sat 13 1/1 1 Job Sun 14 0/11 3 Jobs Mon 15 11/22 3 Jobs Tue 16 16/20 3 Jobs Wed…" at bounding box center [275, 164] width 551 height 185
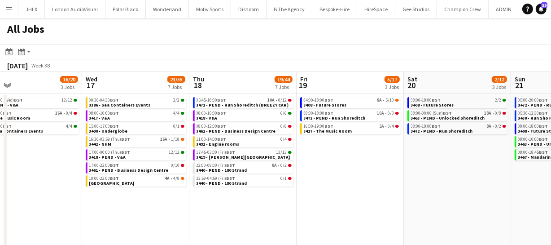
click at [141, 196] on app-all-jobs "All Jobs Date picker SEP 2025 SEP 2025 Monday M Tuesday T Wednesday W Thursday …" at bounding box center [275, 137] width 551 height 239
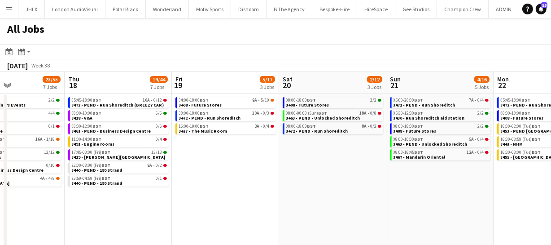
click at [154, 193] on app-calendar-viewport "Mon 15 11/22 3 Jobs Tue 16 16/20 3 Jobs Wed 17 23/55 7 Jobs Thu 18 19/44 7 Jobs…" at bounding box center [275, 164] width 551 height 185
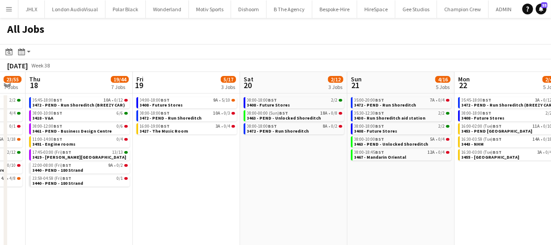
drag, startPoint x: 252, startPoint y: 192, endPoint x: 151, endPoint y: 176, distance: 102.2
click at [127, 173] on app-calendar-viewport "Mon 15 11/22 3 Jobs Tue 16 16/20 3 Jobs Wed 17 23/55 7 Jobs Thu 18 19/44 7 Jobs…" at bounding box center [275, 164] width 551 height 185
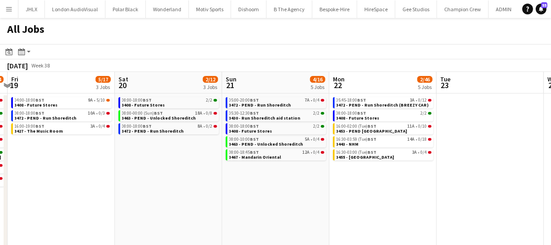
drag, startPoint x: 163, startPoint y: 183, endPoint x: 121, endPoint y: 179, distance: 41.5
click at [125, 179] on app-calendar-viewport "Mon 15 11/22 3 Jobs Tue 16 16/20 3 Jobs Wed 17 23/55 7 Jobs Thu 18 19/44 7 Jobs…" at bounding box center [275, 164] width 551 height 185
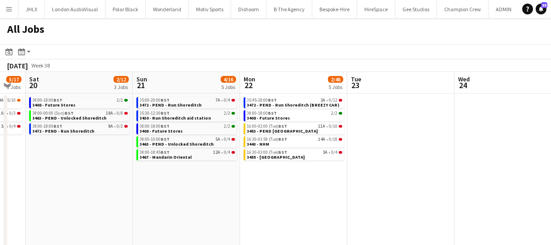
drag, startPoint x: 213, startPoint y: 190, endPoint x: 136, endPoint y: 184, distance: 77.0
click at [131, 184] on app-calendar-viewport "Wed 17 23/55 7 Jobs Thu 18 19/44 7 Jobs Fri 19 5/17 3 Jobs Sat 20 2/12 3 Jobs S…" at bounding box center [275, 164] width 551 height 185
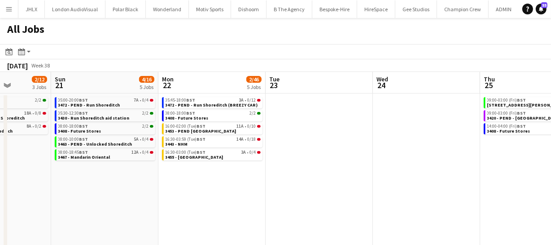
click at [175, 189] on app-calendar-viewport "Wed 17 23/55 7 Jobs Thu 18 19/44 7 Jobs Fri 19 5/17 3 Jobs Sat 20 2/12 3 Jobs S…" at bounding box center [275, 164] width 551 height 185
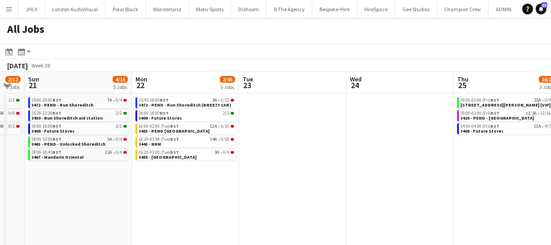
click at [155, 190] on app-all-jobs "All Jobs Date picker SEP 2025 SEP 2025 Monday M Tuesday T Wednesday W Thursday …" at bounding box center [275, 137] width 551 height 239
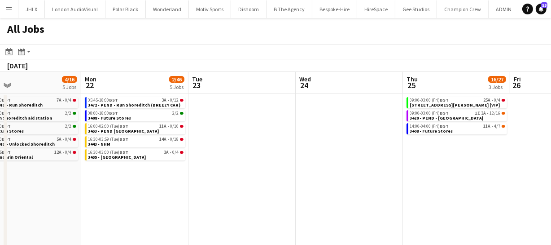
drag, startPoint x: 173, startPoint y: 191, endPoint x: 151, endPoint y: 185, distance: 22.9
click at [120, 184] on app-calendar-viewport "Fri 19 5/17 3 Jobs Sat 20 2/12 3 Jobs Sun 21 4/16 5 Jobs Mon 22 2/46 5 Jobs Tue…" at bounding box center [275, 164] width 551 height 185
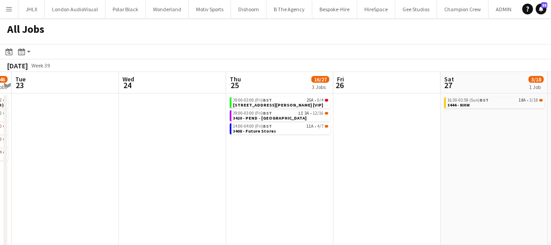
drag, startPoint x: 218, startPoint y: 188, endPoint x: 175, endPoint y: 179, distance: 44.5
click at [134, 178] on app-calendar-viewport "Fri 19 5/17 3 Jobs Sat 20 2/12 3 Jobs Sun 21 4/16 5 Jobs Mon 22 2/46 5 Jobs Tue…" at bounding box center [275, 164] width 551 height 185
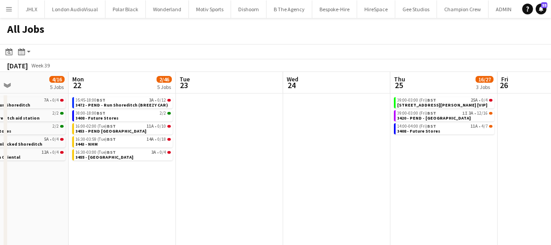
drag, startPoint x: 181, startPoint y: 180, endPoint x: 219, endPoint y: 192, distance: 39.1
click at [163, 178] on app-calendar-viewport "Fri 19 5/17 3 Jobs Sat 20 2/12 3 Jobs Sun 21 4/16 5 Jobs Mon 22 2/46 5 Jobs Tue…" at bounding box center [275, 164] width 551 height 185
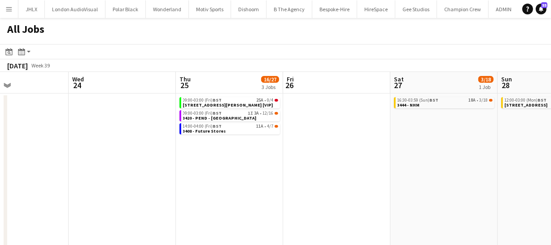
click at [107, 180] on app-calendar-viewport "Sun 21 4/16 5 Jobs Mon 22 2/46 5 Jobs Tue 23 Wed 24 Thu 25 16/27 3 Jobs Fri 26 …" at bounding box center [275, 164] width 551 height 185
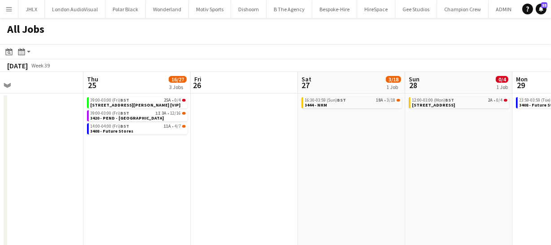
click at [171, 191] on app-calendar-viewport "Sun 21 4/16 5 Jobs Mon 22 2/46 5 Jobs Tue 23 Wed 24 Thu 25 16/27 3 Jobs Fri 26 …" at bounding box center [275, 164] width 551 height 185
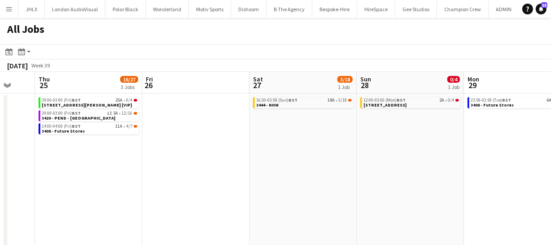
drag, startPoint x: 187, startPoint y: 192, endPoint x: 323, endPoint y: 183, distance: 136.3
click at [243, 183] on app-calendar-viewport "Sun 21 4/16 5 Jobs Mon 22 2/46 5 Jobs Tue 23 Wed 24 Thu 25 16/27 3 Jobs Fri 26 …" at bounding box center [275, 164] width 551 height 185
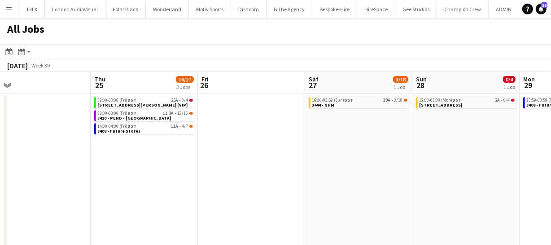
click at [343, 194] on app-calendar-viewport "Sun 21 4/16 5 Jobs Mon 22 2/46 5 Jobs Tue 23 Wed 24 Thu 25 16/27 3 Jobs Fri 26 …" at bounding box center [275, 164] width 551 height 185
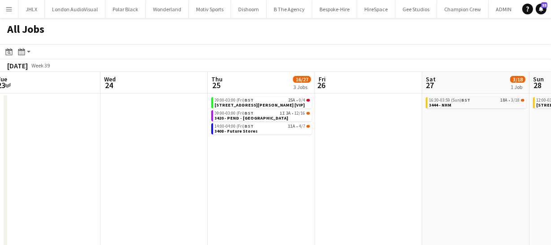
drag, startPoint x: 277, startPoint y: 196, endPoint x: 296, endPoint y: 196, distance: 19.3
click at [277, 196] on app-date-cell "09:00-03:00 (Fri) BST 25A • 0/4 3396 - PEND - 9 Clifford St [VIP] 09:00-03:00 (…" at bounding box center [261, 174] width 107 height 163
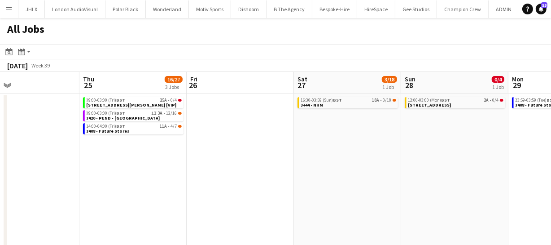
scroll to position [0, 355]
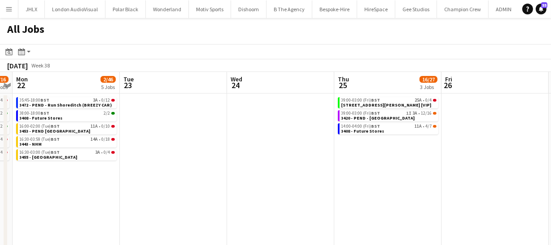
drag, startPoint x: 295, startPoint y: 196, endPoint x: 342, endPoint y: 196, distance: 46.3
click at [425, 182] on app-calendar-viewport "Sat 20 2/12 3 Jobs Sun 21 4/16 5 Jobs Mon 22 2/46 5 Jobs Tue 23 Wed 24 Thu 25 1…" at bounding box center [275, 164] width 551 height 185
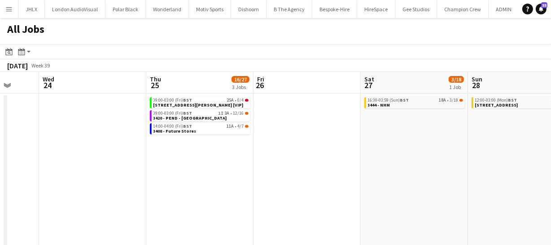
scroll to position [0, 282]
drag, startPoint x: 251, startPoint y: 183, endPoint x: 225, endPoint y: 166, distance: 31.7
click at [225, 166] on app-calendar-viewport "Sun 21 4/16 5 Jobs Mon 22 2/46 5 Jobs Tue 23 Wed 24 Thu 25 16/27 3 Jobs Fri 26 …" at bounding box center [275, 164] width 551 height 185
click at [505, 104] on span "3492 - Allandale Ave" at bounding box center [497, 105] width 43 height 6
drag, startPoint x: 251, startPoint y: 174, endPoint x: 313, endPoint y: 166, distance: 61.7
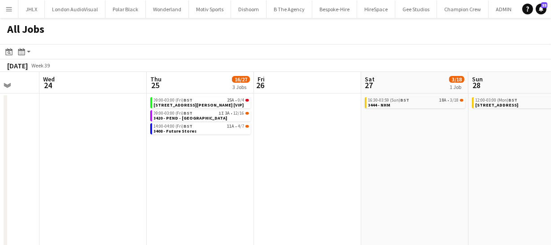
click at [296, 165] on app-calendar-viewport "Sun 21 4/16 5 Jobs Mon 22 2/46 5 Jobs Tue 23 Wed 24 Thu 25 16/27 3 Jobs Fri 26 …" at bounding box center [275, 164] width 551 height 185
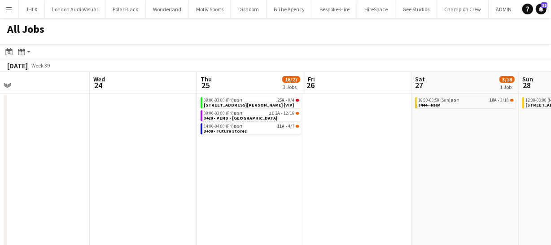
click at [348, 178] on app-calendar-viewport "Sun 21 4/16 5 Jobs Mon 22 2/46 5 Jobs Tue 23 Wed 24 Thu 25 16/27 3 Jobs Fri 26 …" at bounding box center [275, 164] width 551 height 185
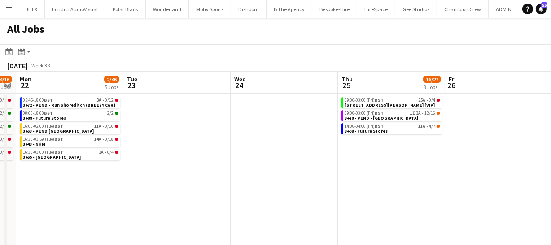
click at [346, 185] on app-calendar-viewport "Sat 20 2/12 3 Jobs Sun 21 4/16 5 Jobs Mon 22 2/46 5 Jobs Tue 23 Wed 24 Thu 25 1…" at bounding box center [275, 164] width 551 height 185
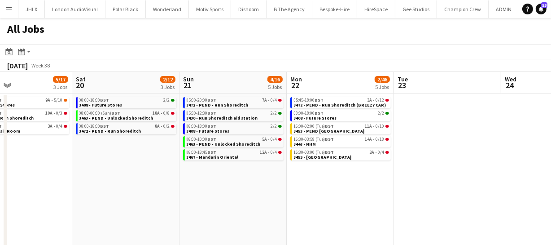
click at [343, 172] on app-calendar-viewport "Wed 17 23/55 7 Jobs Thu 18 19/44 7 Jobs Fri 19 5/17 3 Jobs Sat 20 2/12 3 Jobs S…" at bounding box center [275, 164] width 551 height 185
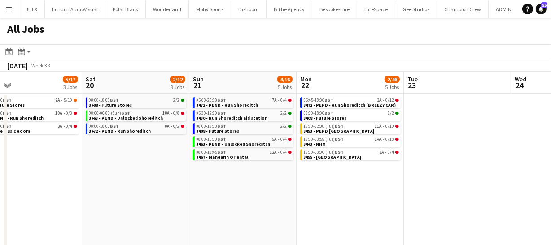
drag, startPoint x: 224, startPoint y: 163, endPoint x: 359, endPoint y: 206, distance: 141.9
click at [342, 172] on app-calendar-viewport "Wed 17 23/55 7 Jobs Thu 18 19/44 7 Jobs Fri 19 5/17 3 Jobs Sat 20 2/12 3 Jobs S…" at bounding box center [275, 164] width 551 height 185
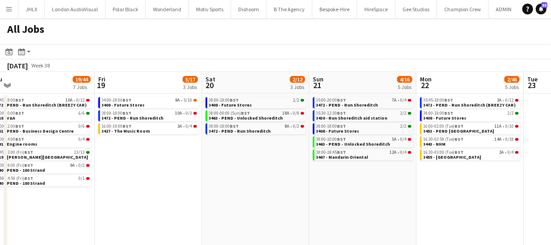
click at [296, 193] on app-calendar-viewport "Tue 16 16/20 3 Jobs Wed 17 23/55 7 Jobs Thu 18 19/44 7 Jobs Fri 19 5/17 3 Jobs …" at bounding box center [275, 164] width 551 height 185
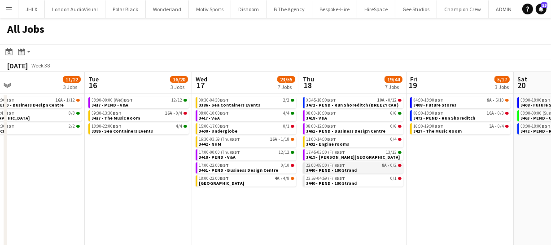
drag, startPoint x: 307, startPoint y: 187, endPoint x: 308, endPoint y: 172, distance: 15.8
click at [462, 140] on app-calendar-viewport "Sat 13 1/1 1 Job Sun 14 0/11 3 Jobs Mon 15 11/22 3 Jobs Tue 16 16/20 3 Jobs Wed…" at bounding box center [275, 164] width 551 height 185
drag, startPoint x: 181, startPoint y: 158, endPoint x: 415, endPoint y: 156, distance: 234.8
click at [377, 152] on app-calendar-viewport "Sat 13 1/1 1 Job Sun 14 0/11 3 Jobs Mon 15 11/22 3 Jobs Tue 16 16/20 3 Jobs Wed…" at bounding box center [275, 164] width 551 height 185
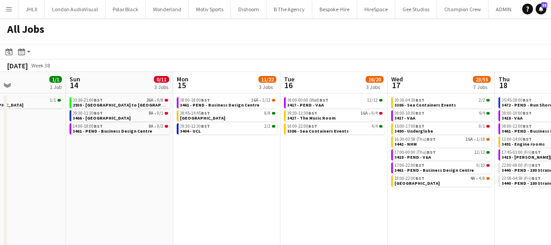
drag, startPoint x: 229, startPoint y: 172, endPoint x: 388, endPoint y: 160, distance: 158.9
click at [368, 160] on app-calendar-viewport "Thu 11 28/31 4 Jobs Fri 12 38/50 6 Jobs Sat 13 1/1 1 Job Sun 14 0/11 3 Jobs Mon…" at bounding box center [275, 164] width 551 height 185
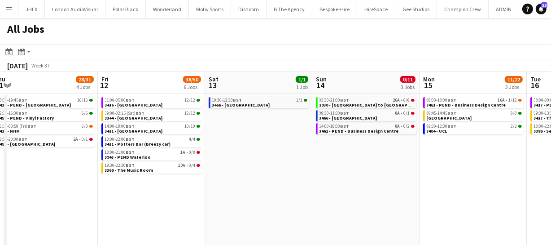
drag, startPoint x: 204, startPoint y: 175, endPoint x: 354, endPoint y: 182, distance: 150.1
click at [361, 171] on app-calendar-viewport "Tue 9 17/26 5 Jobs Wed 10 18/20 3 Jobs Thu 11 28/31 4 Jobs Fri 12 38/50 6 Jobs …" at bounding box center [275, 164] width 551 height 185
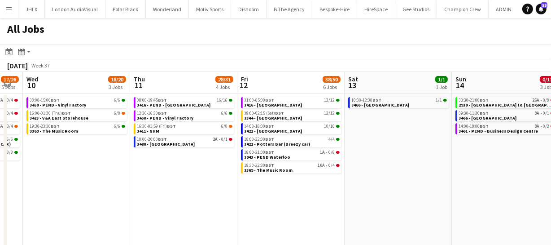
drag, startPoint x: 232, startPoint y: 181, endPoint x: 254, endPoint y: 188, distance: 23.3
click at [332, 178] on app-calendar-viewport "Mon 8 15/16 2 Jobs Tue 9 17/26 5 Jobs Wed 10 18/20 3 Jobs Thu 11 28/31 4 Jobs F…" at bounding box center [275, 164] width 551 height 185
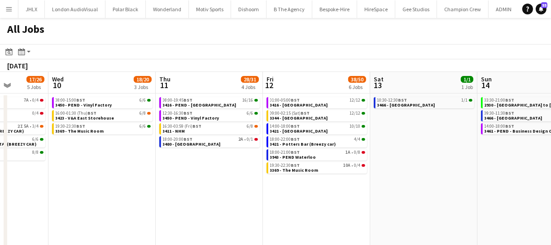
click at [428, 166] on app-calendar-viewport "Sun 7 34/51 8 Jobs Mon 8 15/16 2 Jobs Tue 9 17/26 5 Jobs Wed 10 18/20 3 Jobs Th…" at bounding box center [275, 164] width 551 height 185
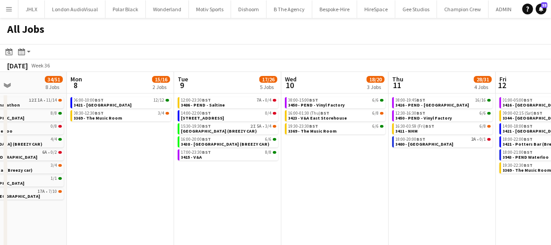
click at [434, 170] on app-calendar-viewport "Fri 5 24/28 7 Jobs Sat 6 8/15 5 Jobs Sun 7 34/51 8 Jobs Mon 8 15/16 2 Jobs Tue …" at bounding box center [275, 164] width 551 height 185
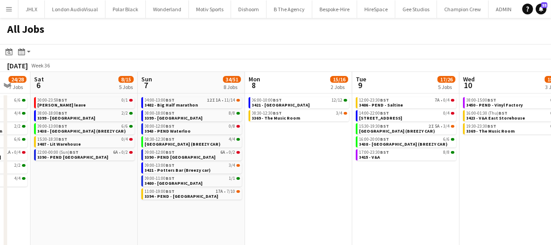
click at [436, 152] on app-calendar-viewport "Wed 3 17/18 7 Jobs Thu 4 39/42 7 Jobs Fri 5 24/28 7 Jobs Sat 6 8/15 5 Jobs Sun …" at bounding box center [275, 164] width 551 height 185
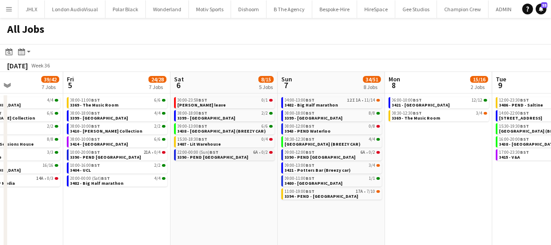
click at [374, 156] on app-calendar-viewport "Tue 2 10/11 6 Jobs Wed 3 17/18 7 Jobs Thu 4 39/42 7 Jobs Fri 5 24/28 7 Jobs Sat…" at bounding box center [275, 164] width 551 height 185
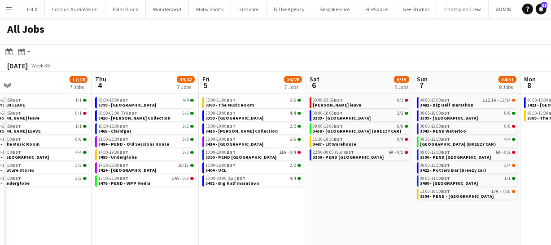
click at [351, 180] on app-calendar-viewport "Mon 1 50/51 12 Jobs Tue 2 10/11 6 Jobs Wed 3 17/18 7 Jobs Thu 4 39/42 7 Jobs Fr…" at bounding box center [275, 164] width 551 height 185
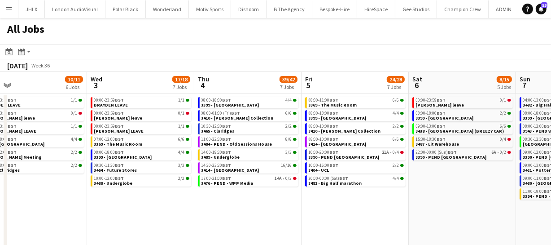
click at [334, 173] on div "10:00-16:00 BST 2/2 3404 - UCL" at bounding box center [355, 168] width 101 height 13
click at [335, 172] on link "10:00-16:00 BST 2/2 3404 - UCL" at bounding box center [356, 167] width 95 height 10
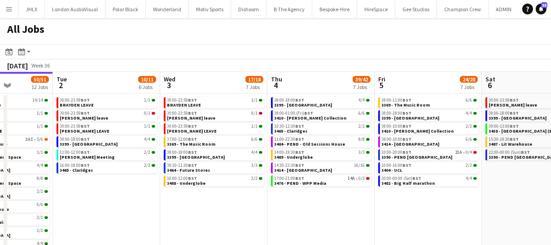
drag, startPoint x: 230, startPoint y: 217, endPoint x: 305, endPoint y: 217, distance: 75.0
click at [304, 220] on app-calendar-viewport "Sat 30 24/24 8 Jobs Sun 31 21/21 8 Jobs Mon 1 50/51 12 Jobs Tue 2 10/11 6 Jobs …" at bounding box center [275, 164] width 551 height 185
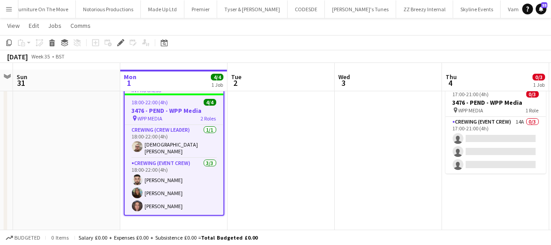
scroll to position [26, 0]
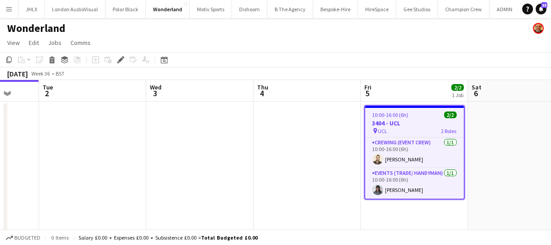
drag, startPoint x: 249, startPoint y: 181, endPoint x: 491, endPoint y: 166, distance: 242.5
click at [491, 166] on app-calendar-viewport "Sat 30 Sun 31 Mon 1 Tue 2 Wed 3 Thu 4 Fri 5 2/2 1 Job Sat 6 Sun 7 3/4 1 Job Mon…" at bounding box center [275, 168] width 551 height 176
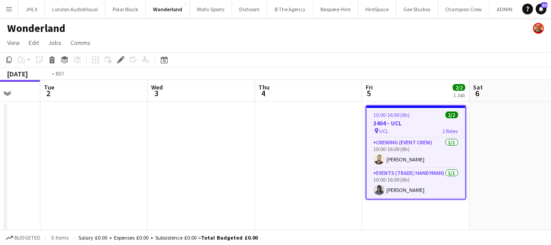
click at [395, 160] on app-calendar-viewport "Sat 30 Sun 31 Mon 1 Tue 2 Wed 3 Thu 4 Fri 5 2/2 1 Job Sat 6 Sun 7 3/4 1 Job Mon…" at bounding box center [275, 168] width 551 height 176
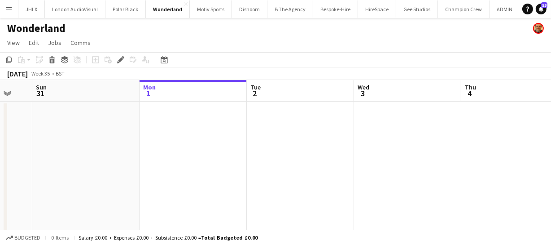
drag, startPoint x: 278, startPoint y: 154, endPoint x: 399, endPoint y: 160, distance: 120.9
click at [349, 153] on app-calendar-viewport "Fri 29 Sat 30 Sun 31 Mon 1 Tue 2 Wed 3 Thu 4 Fri 5 2/2 1 Job Sat 6 Sun 7 3/4 1 …" at bounding box center [275, 168] width 551 height 176
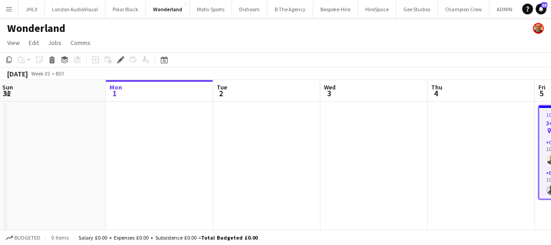
drag, startPoint x: 308, startPoint y: 153, endPoint x: 346, endPoint y: 153, distance: 38.2
click at [346, 153] on app-calendar-viewport "Fri 29 Sat 30 Sun 31 Mon 1 Tue 2 Wed 3 Thu 4 Fri 5 2/2 1 Job Sat 6 Sun 7 3/4 1 …" at bounding box center [275, 168] width 551 height 176
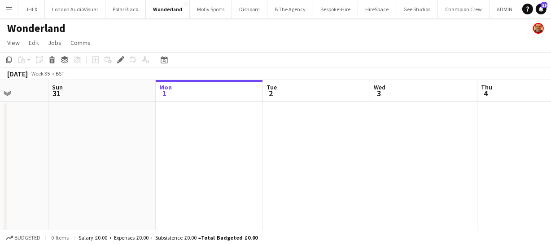
drag, startPoint x: 277, startPoint y: 153, endPoint x: 430, endPoint y: 162, distance: 152.9
click at [357, 153] on app-calendar-viewport "Thu 28 Fri 29 Sat 30 Sun 31 Mon 1 Tue 2 Wed 3 Thu 4 Fri 5 2/2 1 Job Sat 6 Sun 7…" at bounding box center [275, 168] width 551 height 176
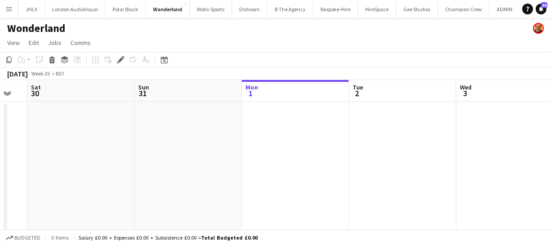
drag, startPoint x: 208, startPoint y: 142, endPoint x: 316, endPoint y: 152, distance: 108.2
click at [277, 141] on app-calendar-viewport "Thu 28 Fri 29 Sat 30 Sun 31 Mon 1 Tue 2 Wed 3 Thu 4 Fri 5 2/2 1 Job Sat 6 Sun 7…" at bounding box center [275, 168] width 551 height 176
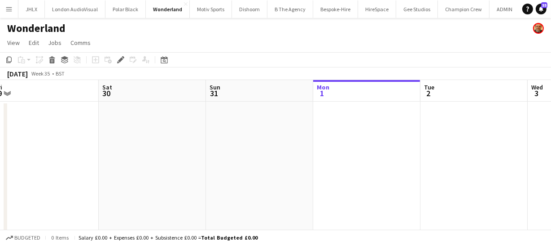
drag, startPoint x: 228, startPoint y: 145, endPoint x: 377, endPoint y: 148, distance: 148.7
click at [296, 144] on app-calendar-viewport "Wed 27 Thu 28 Fri 29 Sat 30 Sun 31 Mon 1 Tue 2 Wed 3 Thu 4 Fri 5 2/2 1 Job Sat …" at bounding box center [275, 168] width 551 height 176
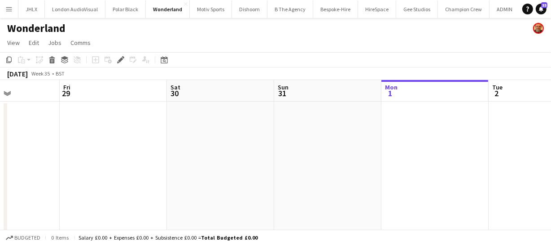
drag, startPoint x: 222, startPoint y: 144, endPoint x: 371, endPoint y: 153, distance: 149.8
click at [284, 140] on app-calendar-viewport "Tue 26 Wed 27 Thu 28 Fri 29 Sat 30 Sun 31 Mon 1 Tue 2 Wed 3 Thu 4 Fri 5 2/2 1 J…" at bounding box center [275, 168] width 551 height 176
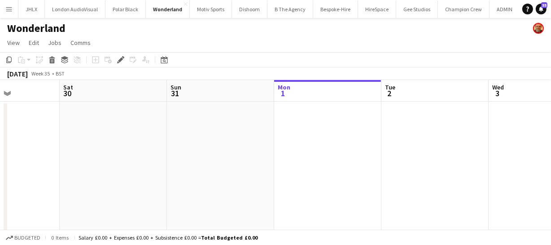
click at [121, 132] on app-calendar-viewport "Tue 26 Wed 27 Thu 28 Fri 29 Sat 30 Sun 31 Mon 1 Tue 2 Wed 3 Thu 4 Fri 5 2/2 1 J…" at bounding box center [275, 168] width 551 height 176
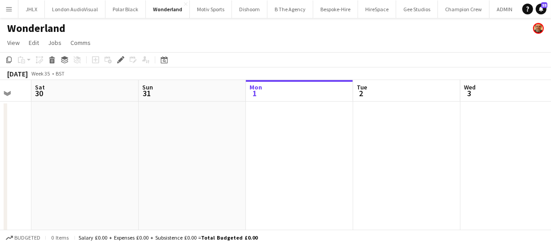
drag, startPoint x: 274, startPoint y: 156, endPoint x: 81, endPoint y: 142, distance: 193.6
click at [72, 142] on app-calendar-viewport "Tue 26 Wed 27 Thu 28 Fri 29 Sat 30 Sun 31 Mon 1 Tue 2 Wed 3 Thu 4 Fri 5 2/2 1 J…" at bounding box center [275, 168] width 551 height 176
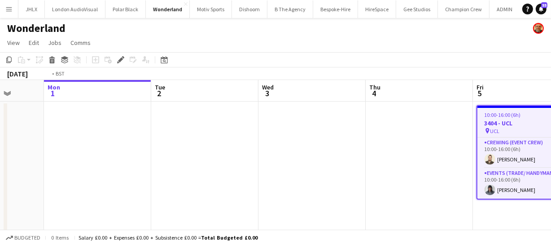
drag, startPoint x: 245, startPoint y: 159, endPoint x: 349, endPoint y: 164, distance: 104.3
click at [185, 156] on app-calendar-viewport "Fri 29 Sat 30 Sun 31 Mon 1 Tue 2 Wed 3 Thu 4 Fri 5 2/2 1 Job Sat 6 Sun 7 3/4 1 …" at bounding box center [275, 168] width 551 height 176
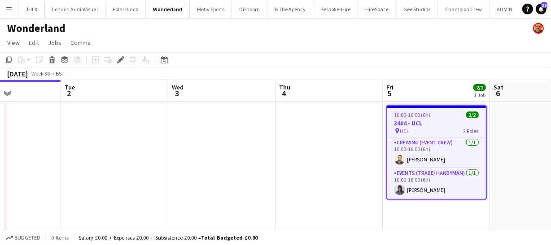
drag, startPoint x: 256, startPoint y: 159, endPoint x: 170, endPoint y: 146, distance: 87.3
click at [178, 148] on app-calendar-viewport "Fri 29 Sat 30 Sun 31 Mon 1 Tue 2 Wed 3 Thu 4 Fri 5 2/2 1 Job Sat 6 Sun 7 3/4 1 …" at bounding box center [275, 168] width 551 height 176
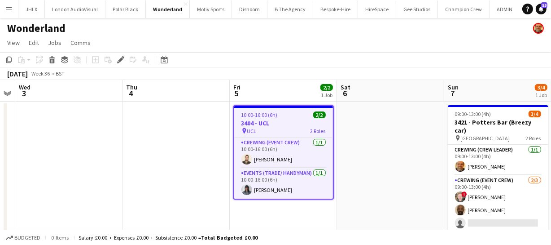
drag, startPoint x: 141, startPoint y: 146, endPoint x: 303, endPoint y: 159, distance: 162.1
click at [100, 144] on app-calendar-viewport "Sun 31 Mon 1 Tue 2 Wed 3 Thu 4 Fri 5 2/2 1 Job Sat 6 Sun 7 3/4 1 Job Mon 8 12/1…" at bounding box center [275, 168] width 551 height 176
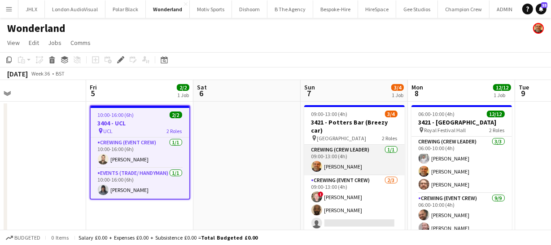
drag, startPoint x: 279, startPoint y: 154, endPoint x: 214, endPoint y: 155, distance: 65.1
click at [189, 150] on app-calendar-viewport "Tue 2 Wed 3 Thu 4 Fri 5 2/2 1 Job Sat 6 Sun 7 3/4 1 Job Mon 8 12/12 1 Job Tue 9…" at bounding box center [275, 233] width 551 height 307
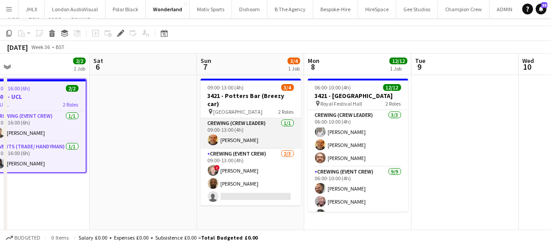
scroll to position [40, 0]
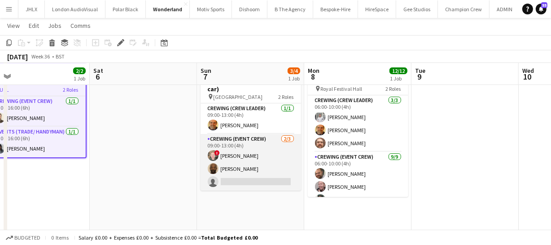
click at [267, 163] on app-card-role "Crewing (Event Crew) 2/3 09:00-13:00 (4h) ! Calum Ward Kevin Olanrewaju single-…" at bounding box center [251, 162] width 101 height 57
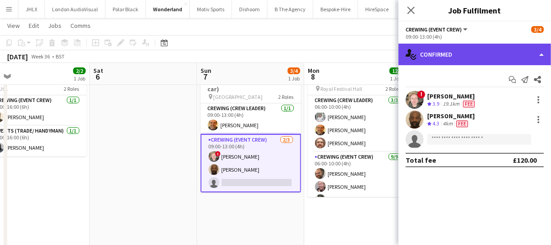
click at [460, 51] on div "single-neutral-actions-check-2 Confirmed" at bounding box center [475, 55] width 153 height 22
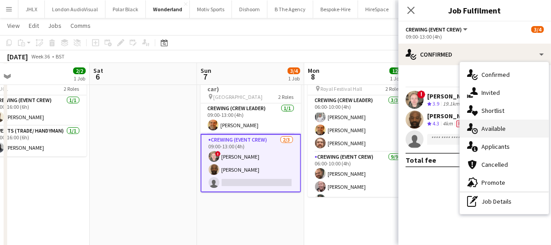
click at [490, 131] on div "single-neutral-actions-upload Available" at bounding box center [504, 128] width 89 height 18
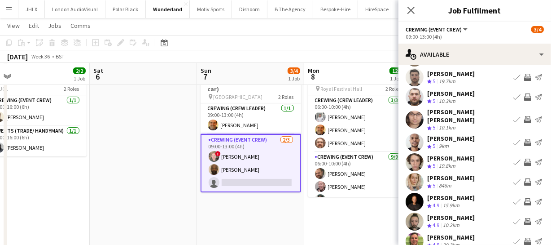
scroll to position [70, 0]
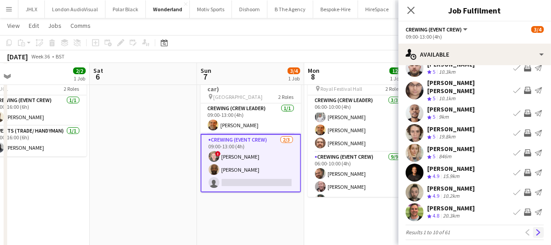
click at [536, 229] on app-icon "Next" at bounding box center [539, 232] width 6 height 6
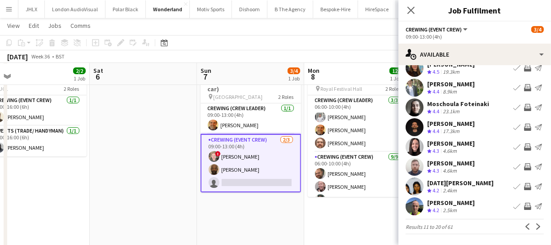
click at [524, 165] on app-icon "Invite crew" at bounding box center [527, 166] width 7 height 7
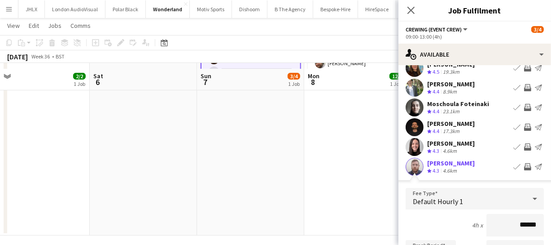
scroll to position [157, 0]
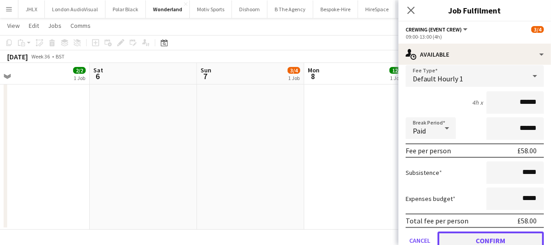
click at [510, 234] on button "Confirm" at bounding box center [491, 240] width 106 height 18
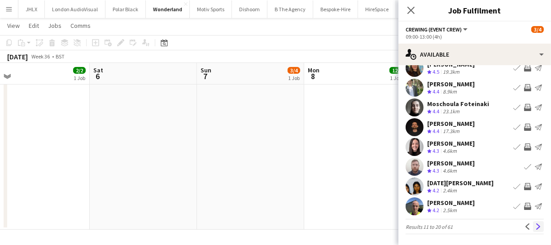
click at [533, 221] on button "Next" at bounding box center [538, 226] width 11 height 11
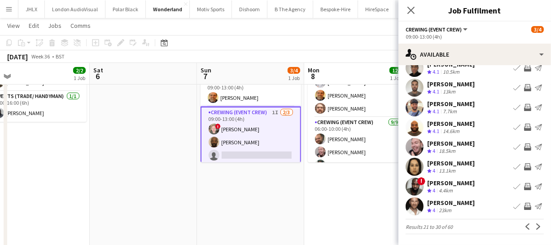
click at [524, 104] on app-icon "Invite crew" at bounding box center [527, 107] width 7 height 7
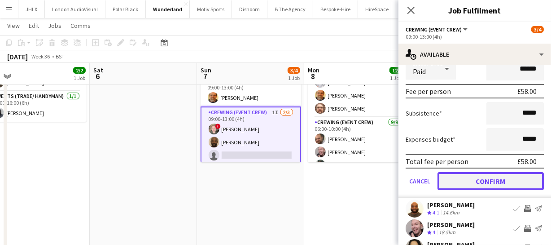
click at [499, 176] on button "Confirm" at bounding box center [491, 181] width 106 height 18
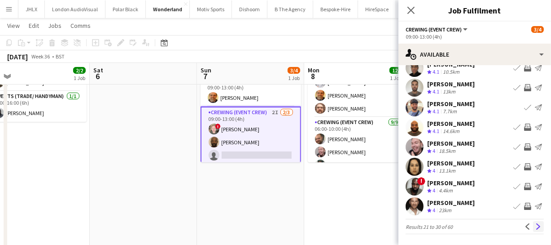
click at [536, 225] on app-icon "Next" at bounding box center [539, 226] width 6 height 6
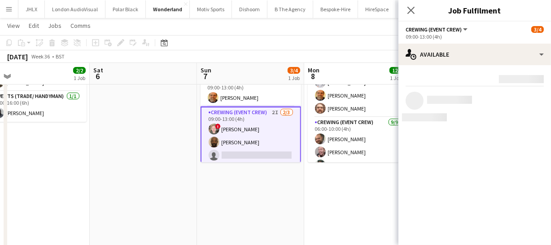
scroll to position [0, 0]
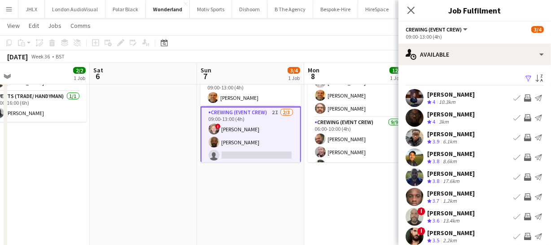
click at [524, 135] on app-icon "Invite crew" at bounding box center [527, 137] width 7 height 7
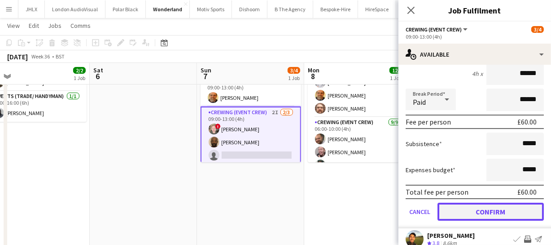
click at [507, 213] on button "Confirm" at bounding box center [491, 212] width 106 height 18
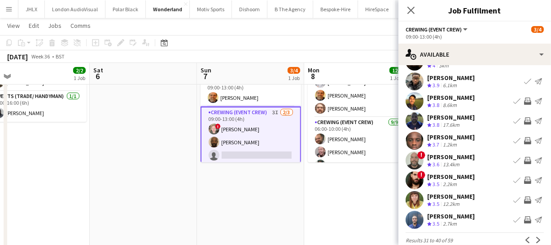
scroll to position [70, 0]
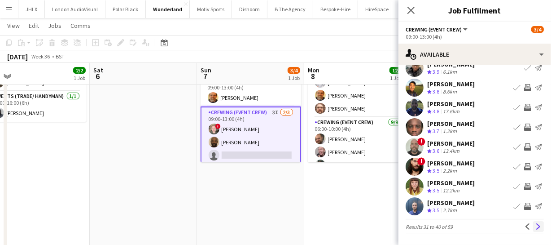
click at [533, 222] on button "Next" at bounding box center [538, 226] width 11 height 11
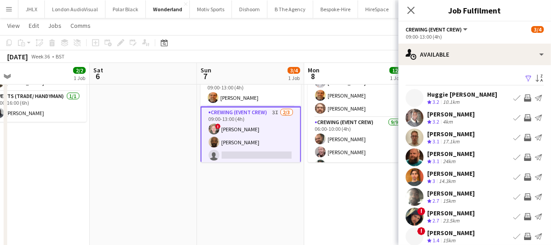
scroll to position [40, 0]
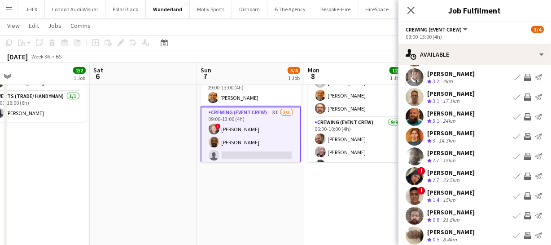
click at [524, 120] on app-icon "Invite crew" at bounding box center [527, 116] width 7 height 7
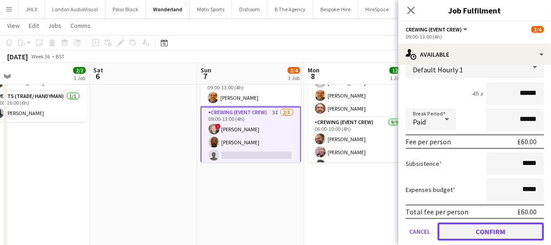
click at [511, 232] on button "Confirm" at bounding box center [491, 231] width 106 height 18
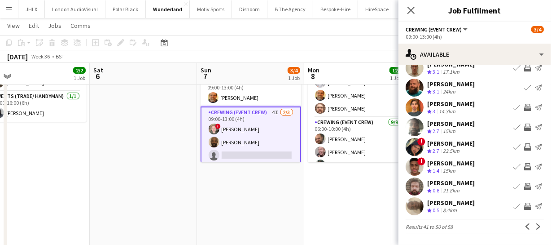
scroll to position [75, 0]
click at [533, 221] on button "Next" at bounding box center [538, 226] width 11 height 11
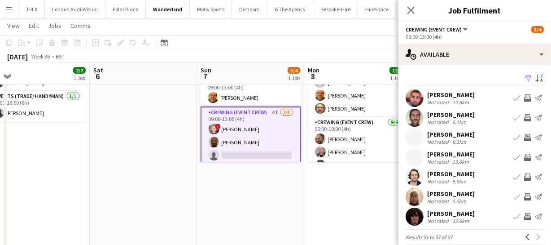
scroll to position [10, 0]
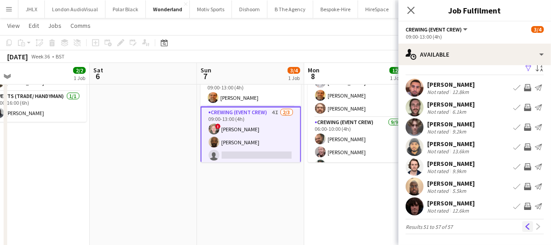
click at [525, 224] on app-icon "Previous" at bounding box center [528, 226] width 6 height 6
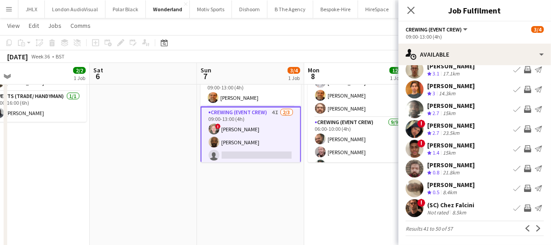
scroll to position [0, 0]
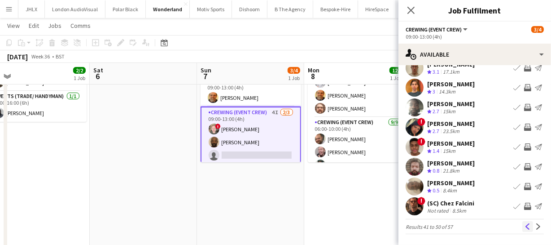
click at [525, 227] on app-icon "Previous" at bounding box center [528, 226] width 6 height 6
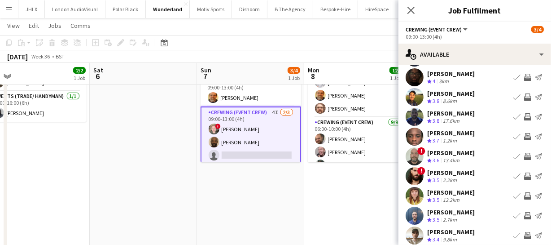
click at [524, 135] on app-icon "Invite crew" at bounding box center [527, 136] width 7 height 7
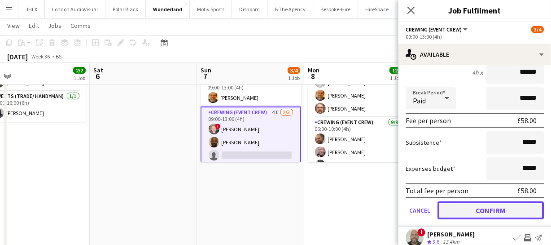
click at [513, 210] on button "Confirm" at bounding box center [491, 210] width 106 height 18
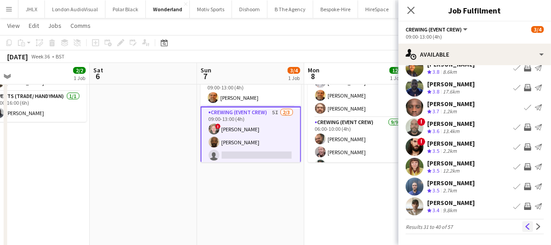
click at [525, 224] on app-icon "Previous" at bounding box center [528, 226] width 6 height 6
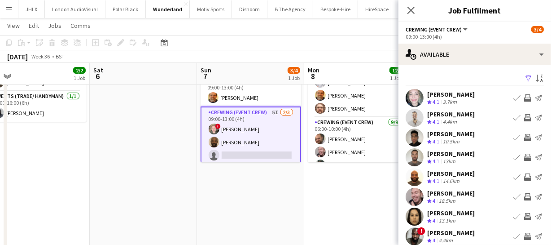
click at [524, 135] on app-icon "Invite crew" at bounding box center [527, 137] width 7 height 7
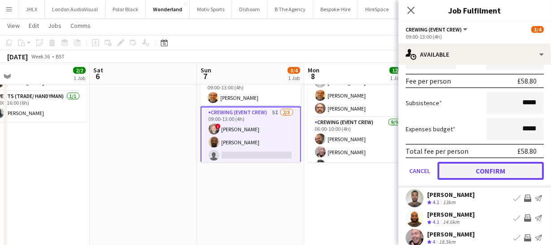
click at [505, 171] on button "Confirm" at bounding box center [491, 171] width 106 height 18
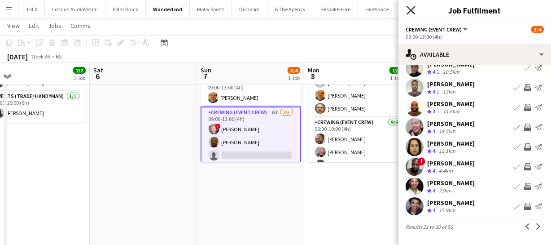
click at [409, 9] on icon at bounding box center [411, 10] width 9 height 9
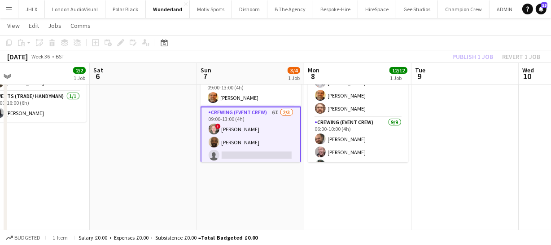
click at [480, 55] on div "Publish 1 job Revert 1 job" at bounding box center [497, 57] width 110 height 12
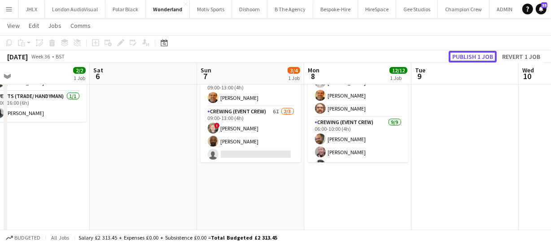
click at [480, 55] on button "Publish 1 job" at bounding box center [473, 57] width 48 height 12
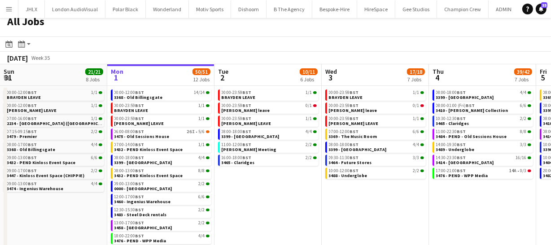
scroll to position [12, 0]
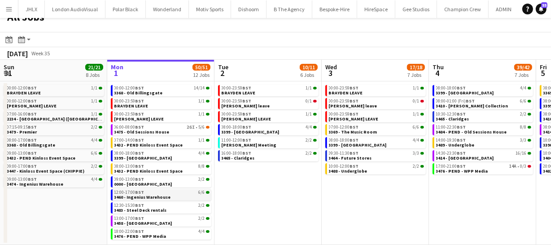
click at [176, 194] on link "12:00-17:00 BST 6/6 3460 - Ingenius Warehouse" at bounding box center [161, 194] width 95 height 10
drag, startPoint x: 396, startPoint y: 208, endPoint x: 351, endPoint y: 204, distance: 45.0
click at [345, 204] on app-calendar-viewport "Fri 29 39/39 12 Jobs Sat 30 24/24 8 Jobs Sun 31 21/21 8 Jobs Mon 1 50/51 12 Job…" at bounding box center [275, 152] width 551 height 185
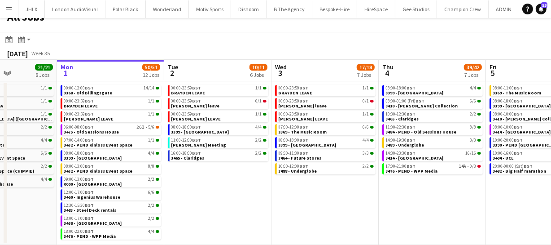
drag, startPoint x: 367, startPoint y: 206, endPoint x: 360, endPoint y: 206, distance: 7.2
click at [360, 206] on app-calendar-viewport "Fri 29 39/39 12 Jobs Sat 30 24/24 8 Jobs Sun 31 21/21 8 Jobs Mon 1 50/51 12 Job…" at bounding box center [275, 152] width 551 height 185
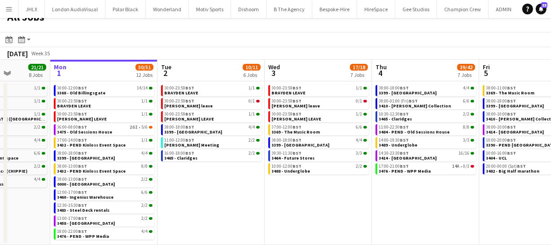
drag, startPoint x: 320, startPoint y: 197, endPoint x: 307, endPoint y: 197, distance: 13.0
click at [311, 196] on app-calendar-viewport "Fri 29 39/39 12 Jobs Sat 30 24/24 8 Jobs Sun 31 21/21 8 Jobs Mon 1 50/51 12 Job…" at bounding box center [275, 152] width 551 height 185
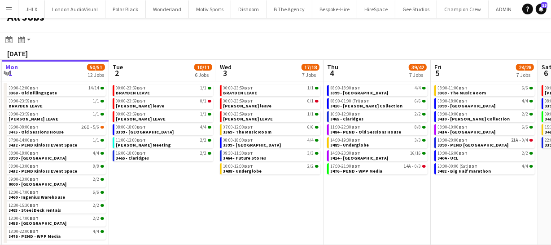
click at [285, 194] on app-calendar-viewport "Fri 29 39/39 12 Jobs Sat 30 24/24 8 Jobs Sun 31 21/21 8 Jobs Mon 1 50/51 12 Job…" at bounding box center [275, 152] width 551 height 185
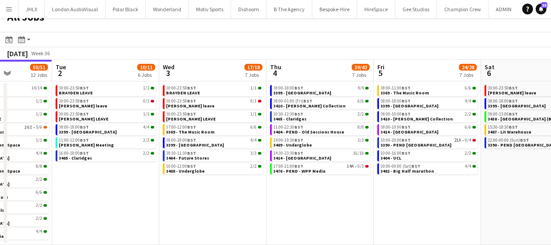
drag, startPoint x: 265, startPoint y: 192, endPoint x: 276, endPoint y: 191, distance: 11.3
click at [263, 191] on app-calendar-viewport "Fri 29 39/39 12 Jobs Sat 30 24/24 8 Jobs Sun 31 21/21 8 Jobs Mon 1 50/51 12 Job…" at bounding box center [275, 152] width 551 height 185
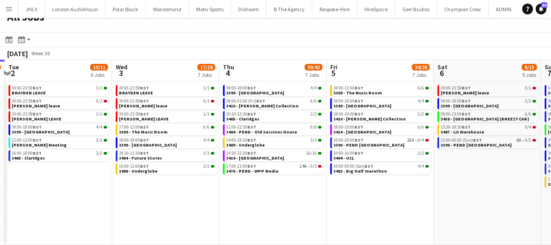
scroll to position [0, 413]
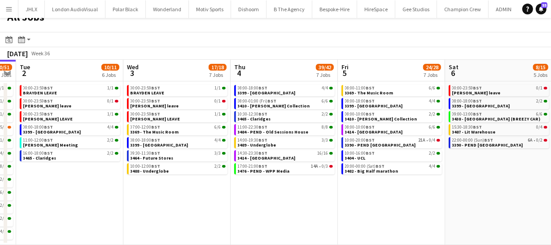
drag, startPoint x: 112, startPoint y: 189, endPoint x: 125, endPoint y: 189, distance: 13.5
click at [125, 189] on app-calendar-viewport "Fri 29 39/39 12 Jobs Sat 30 24/24 8 Jobs Sun 31 21/21 8 Jobs Mon 1 50/51 12 Job…" at bounding box center [275, 152] width 551 height 185
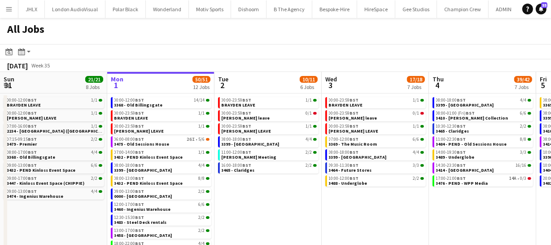
drag, startPoint x: 399, startPoint y: 209, endPoint x: 306, endPoint y: 195, distance: 94.1
click at [314, 196] on app-calendar-viewport "Fri 29 39/39 12 Jobs Sat 30 24/24 8 Jobs Sun 31 21/21 8 Jobs Mon 1 50/51 12 Job…" at bounding box center [275, 164] width 551 height 185
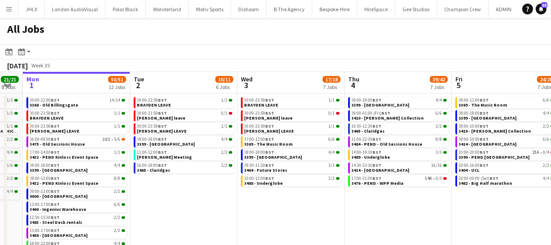
drag, startPoint x: 308, startPoint y: 195, endPoint x: 295, endPoint y: 195, distance: 12.6
click at [296, 195] on app-calendar-viewport "Fri 29 39/39 12 Jobs Sat 30 24/24 8 Jobs Sun 31 21/21 8 Jobs Mon 1 50/51 12 Job…" at bounding box center [275, 164] width 551 height 185
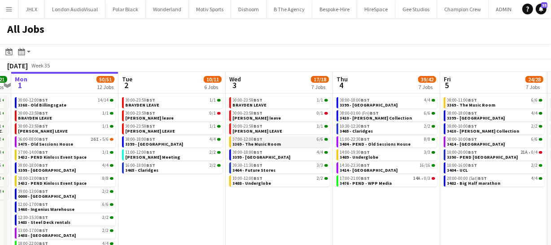
click at [260, 146] on span "3369 - The Music Room" at bounding box center [257, 144] width 48 height 6
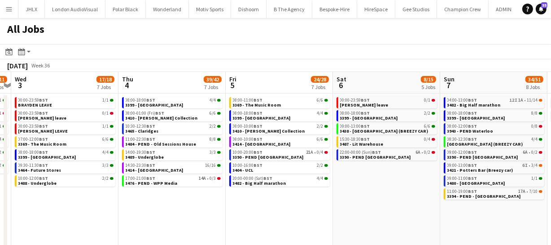
scroll to position [0, 258]
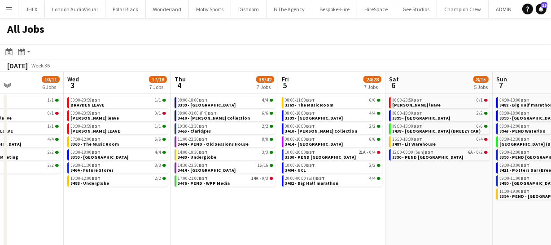
drag, startPoint x: 309, startPoint y: 197, endPoint x: 147, endPoint y: 203, distance: 162.2
click at [147, 203] on app-calendar-viewport "Sun 31 21/21 8 Jobs Mon 1 50/51 12 Jobs Tue 2 10/11 6 Jobs Wed 3 17/18 7 Jobs T…" at bounding box center [275, 164] width 551 height 185
click at [328, 183] on span "3482 - Big Half marathon" at bounding box center [312, 183] width 53 height 6
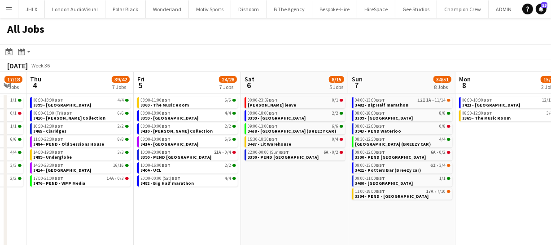
scroll to position [0, 420]
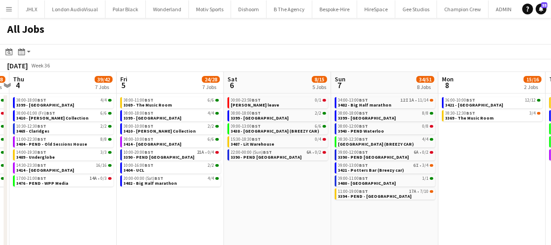
drag, startPoint x: 340, startPoint y: 209, endPoint x: 178, endPoint y: 206, distance: 161.7
click at [178, 206] on app-calendar-viewport "Sun 31 21/21 8 Jobs Mon 1 50/51 12 Jobs Tue 2 10/11 6 Jobs Wed 3 17/18 7 Jobs T…" at bounding box center [275, 164] width 551 height 185
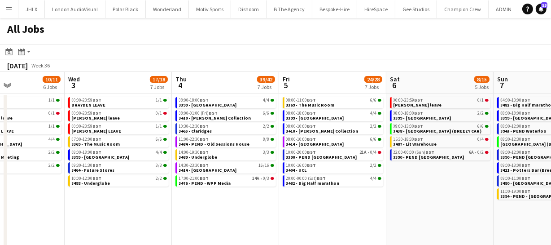
drag, startPoint x: 176, startPoint y: 197, endPoint x: 326, endPoint y: 195, distance: 150.4
click at [326, 195] on app-calendar-viewport "Sun 31 21/21 8 Jobs Mon 1 50/51 12 Jobs Tue 2 10/11 6 Jobs Wed 3 17/18 7 Jobs T…" at bounding box center [275, 164] width 551 height 185
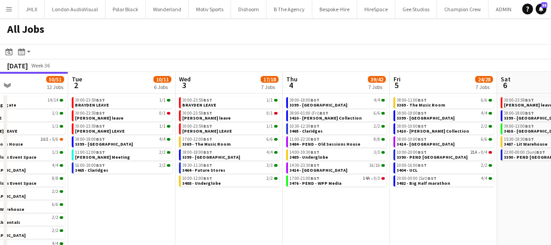
scroll to position [0, 252]
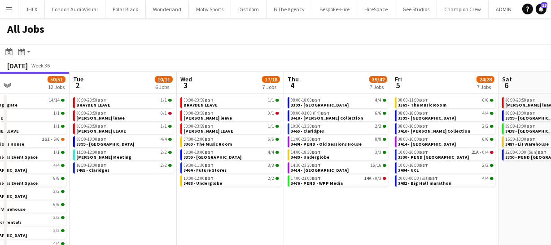
drag, startPoint x: 198, startPoint y: 211, endPoint x: 310, endPoint y: 202, distance: 112.6
click at [310, 202] on app-calendar-viewport "Sat 30 24/24 8 Jobs Sun 31 21/21 8 Jobs Mon 1 50/51 12 Jobs Tue 2 10/11 6 Jobs …" at bounding box center [275, 164] width 551 height 185
click at [211, 178] on span "BST" at bounding box center [209, 178] width 9 height 6
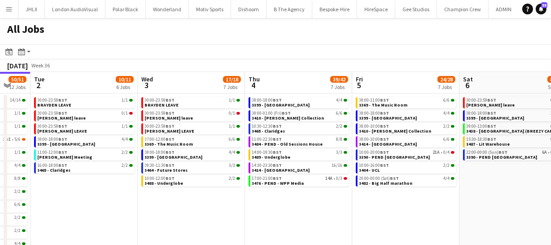
scroll to position [0, 306]
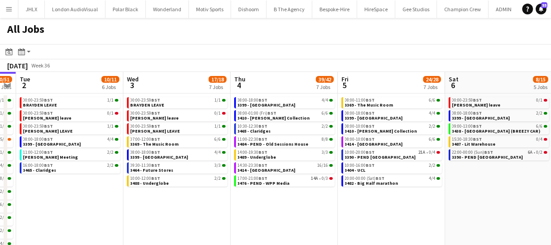
drag, startPoint x: 393, startPoint y: 216, endPoint x: 339, endPoint y: 217, distance: 53.9
click at [339, 217] on app-calendar-viewport "Sat 30 24/24 8 Jobs Sun 31 21/21 8 Jobs Mon 1 50/51 12 Jobs Tue 2 10/11 6 Jobs …" at bounding box center [275, 164] width 551 height 185
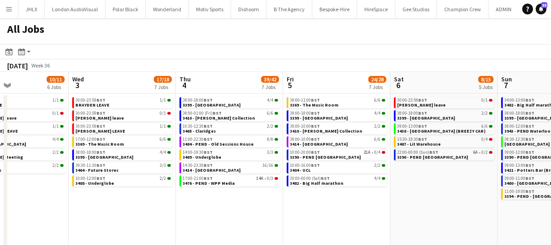
drag, startPoint x: 482, startPoint y: 211, endPoint x: 426, endPoint y: 218, distance: 56.1
click at [426, 218] on app-calendar-viewport "Sat 30 24/24 8 Jobs Sun 31 21/21 8 Jobs Mon 1 50/51 12 Jobs Tue 2 10/11 6 Jobs …" at bounding box center [275, 164] width 551 height 185
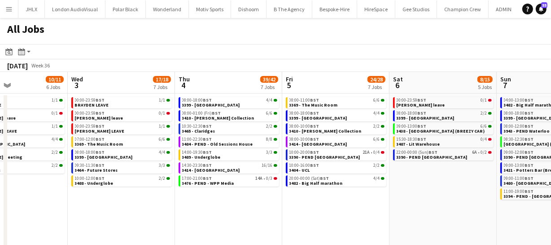
drag, startPoint x: 432, startPoint y: 213, endPoint x: 418, endPoint y: 211, distance: 14.0
click at [418, 211] on app-calendar-viewport "Sat 30 24/24 8 Jobs Sun 31 21/21 8 Jobs Mon 1 50/51 12 Jobs Tue 2 10/11 6 Jobs …" at bounding box center [275, 164] width 551 height 185
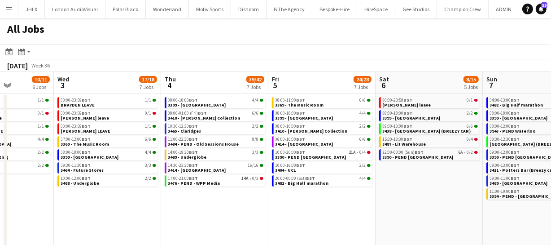
drag, startPoint x: 426, startPoint y: 212, endPoint x: 366, endPoint y: 215, distance: 59.3
click at [366, 215] on app-calendar-viewport "Sat 30 24/24 8 Jobs Sun 31 21/21 8 Jobs Mon 1 50/51 12 Jobs Tue 2 10/11 6 Jobs …" at bounding box center [275, 164] width 551 height 185
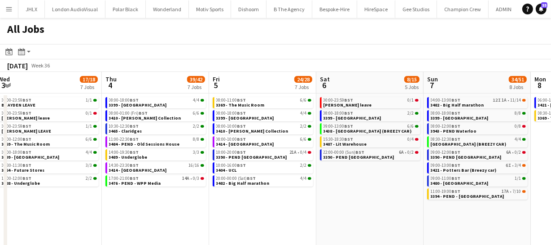
drag, startPoint x: 380, startPoint y: 214, endPoint x: 322, endPoint y: 211, distance: 58.0
click at [319, 212] on app-calendar-viewport "Sat 30 24/24 8 Jobs Sun 31 21/21 8 Jobs Mon 1 50/51 12 Jobs Tue 2 10/11 6 Jobs …" at bounding box center [275, 164] width 551 height 185
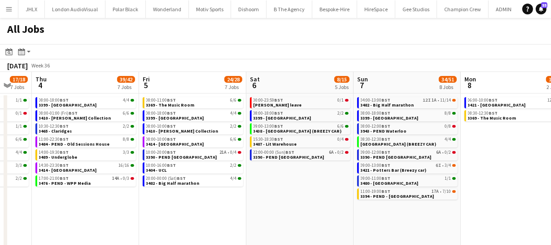
drag, startPoint x: 386, startPoint y: 208, endPoint x: 376, endPoint y: 211, distance: 9.9
click at [373, 212] on app-calendar-viewport "Mon 1 50/51 12 Jobs Tue 2 10/11 6 Jobs Wed 3 17/18 7 Jobs Thu 4 39/42 7 Jobs Fr…" at bounding box center [275, 164] width 551 height 185
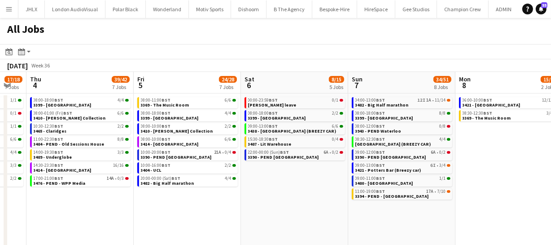
click at [432, 208] on app-calendar-viewport "Mon 1 50/51 12 Jobs Tue 2 10/11 6 Jobs Wed 3 17/18 7 Jobs Thu 4 39/42 7 Jobs Fr…" at bounding box center [275, 164] width 551 height 185
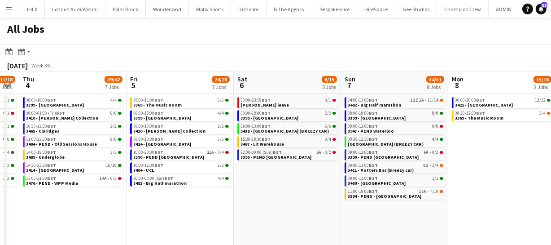
drag, startPoint x: 449, startPoint y: 210, endPoint x: 418, endPoint y: 207, distance: 31.5
click at [417, 207] on app-calendar-viewport "Mon 1 50/51 12 Jobs Tue 2 10/11 6 Jobs Wed 3 17/18 7 Jobs Thu 4 39/42 7 Jobs Fr…" at bounding box center [275, 164] width 551 height 185
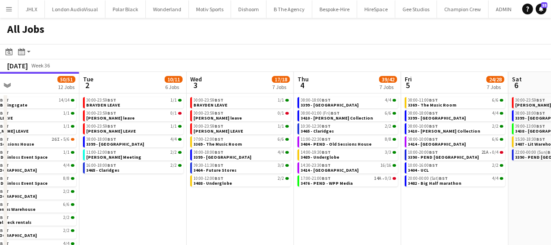
drag, startPoint x: 113, startPoint y: 200, endPoint x: 410, endPoint y: 200, distance: 297.7
click at [421, 194] on app-calendar-viewport "Sat 30 24/24 8 Jobs Sun 31 21/21 8 Jobs Mon 1 50/51 12 Jobs Tue 2 10/11 6 Jobs …" at bounding box center [275, 164] width 551 height 185
drag, startPoint x: 270, startPoint y: 213, endPoint x: 488, endPoint y: 188, distance: 219.3
click at [432, 184] on app-calendar-viewport "Sat 30 24/24 8 Jobs Sun 31 21/21 8 Jobs Mon 1 50/51 12 Jobs Tue 2 10/11 6 Jobs …" at bounding box center [275, 164] width 551 height 185
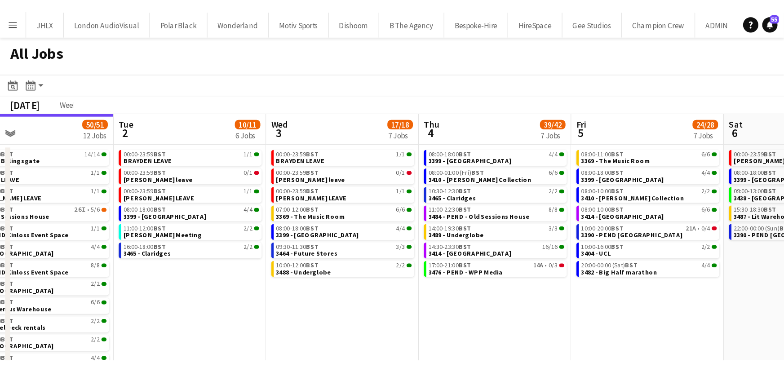
scroll to position [0, 186]
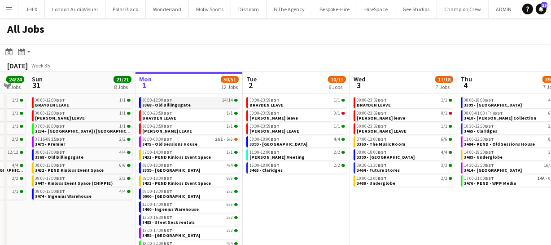
click at [182, 101] on div "00:00-12:00 BST 14/14" at bounding box center [190, 100] width 95 height 4
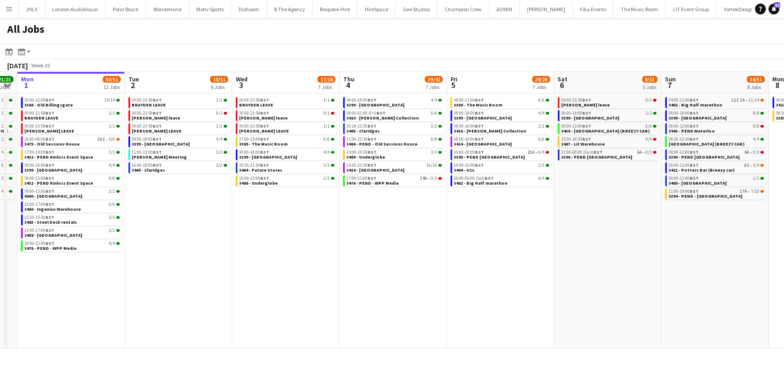
drag, startPoint x: 638, startPoint y: 197, endPoint x: 418, endPoint y: 218, distance: 220.1
click at [413, 218] on app-calendar-viewport "Thu 28 30/30 9 Jobs Fri 29 39/39 12 Jobs Sat 30 24/24 8 Jobs Sun 31 21/21 8 Job…" at bounding box center [392, 210] width 784 height 277
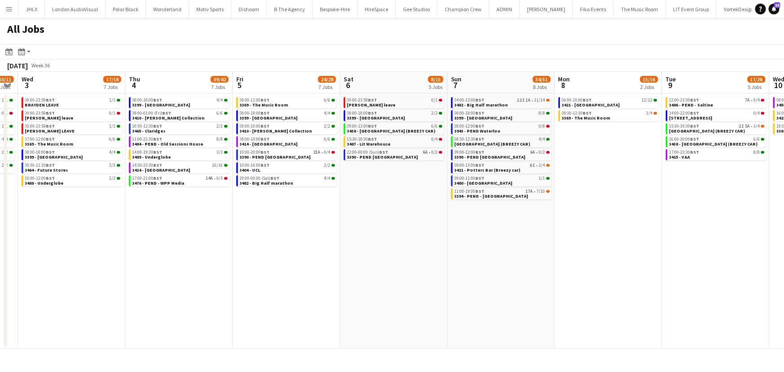
click at [514, 225] on app-calendar-viewport "Sat 30 24/24 8 Jobs Sun 31 21/21 8 Jobs Mon 1 50/51 12 Jobs Tue 2 10/11 6 Jobs …" at bounding box center [392, 210] width 784 height 277
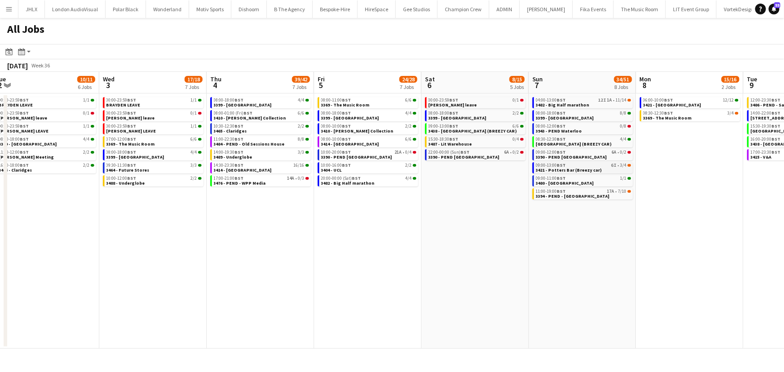
click at [557, 170] on span "3421 - Potters Bar (Breezy car)" at bounding box center [569, 170] width 66 height 6
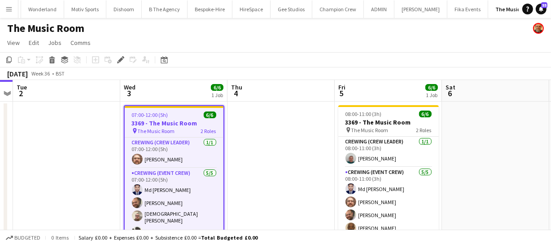
click at [170, 123] on h3 "3369 - The Music Room" at bounding box center [174, 123] width 99 height 8
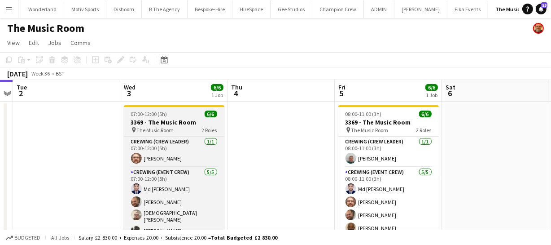
click at [170, 123] on h3 "3369 - The Music Room" at bounding box center [174, 122] width 101 height 8
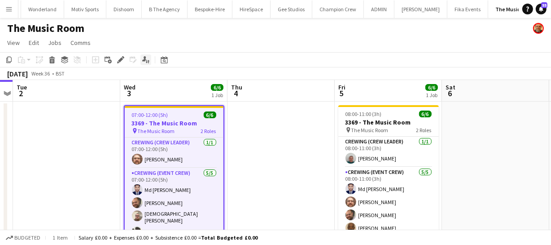
click at [145, 56] on icon at bounding box center [144, 58] width 4 height 5
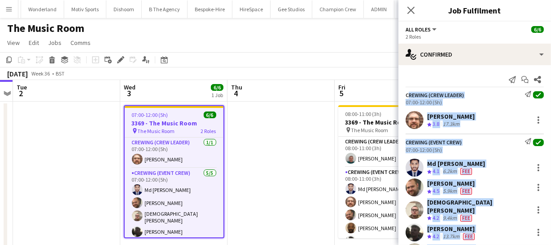
scroll to position [37, 0]
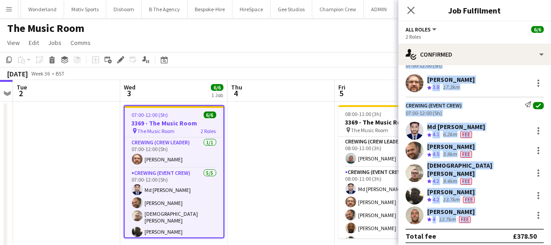
drag, startPoint x: 406, startPoint y: 93, endPoint x: 497, endPoint y: 214, distance: 151.3
click at [497, 214] on app-confirmed-crew "Crewing (Crew Leader) Send notification check 07:00-12:00 (5h) Corey Arnold Cre…" at bounding box center [475, 148] width 153 height 189
copy app-confirmed-crew "Crewing (Crew Leader) Send notification check 07:00-12:00 (5h) Corey Arnold Cre…"
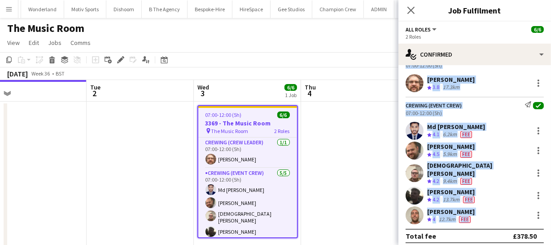
drag, startPoint x: 279, startPoint y: 186, endPoint x: 161, endPoint y: 179, distance: 118.3
click at [140, 179] on app-calendar-viewport "Sat 30 Sun 31 Mon 1 Tue 2 Wed 3 6/6 1 Job Thu 4 Fri 5 6/6 1 Job Sat 6 Sun 7 Mon…" at bounding box center [275, 168] width 551 height 176
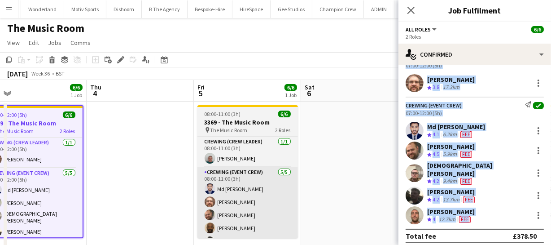
scroll to position [0, 233]
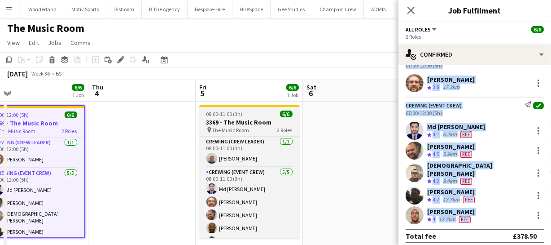
click at [225, 120] on h3 "3369 - The Music Room" at bounding box center [249, 122] width 101 height 8
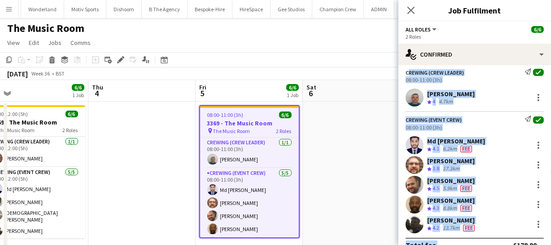
scroll to position [37, 0]
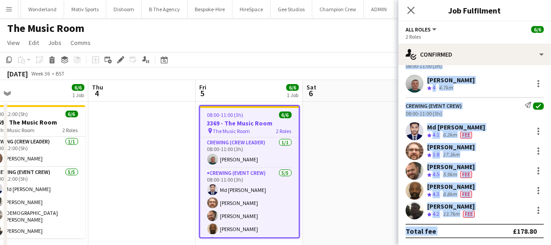
drag, startPoint x: 407, startPoint y: 93, endPoint x: 488, endPoint y: 211, distance: 143.4
click at [488, 211] on app-confirmed-crew "Crewing (Crew Leader) Send notification check 08:00-11:00 (3h) Brayden Davison …" at bounding box center [475, 145] width 153 height 183
copy app-confirmed-crew "Crewing (Crew Leader) Send notification check 08:00-11:00 (3h) Brayden Davison …"
click at [409, 11] on icon "Close pop-in" at bounding box center [411, 10] width 9 height 9
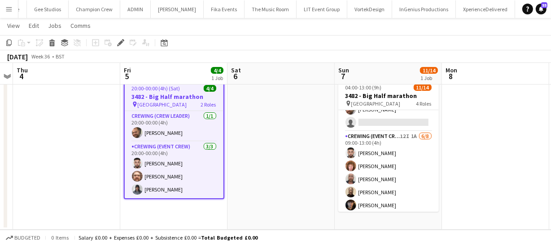
scroll to position [122, 0]
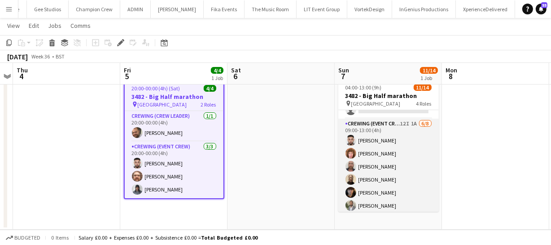
click at [378, 172] on app-card-role "Crewing (Event Crew) 12I 1A [DATE] 09:00-13:00 (4h) [PERSON_NAME] [PERSON_NAME]…" at bounding box center [389, 180] width 101 height 122
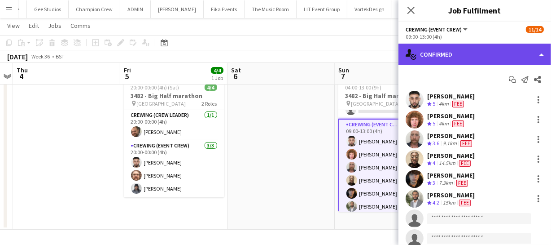
click at [467, 63] on div "single-neutral-actions-check-2 Confirmed" at bounding box center [475, 55] width 153 height 22
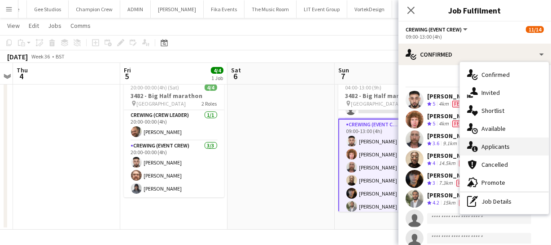
click at [510, 144] on div "single-neutral-actions-information Applicants" at bounding box center [504, 146] width 89 height 18
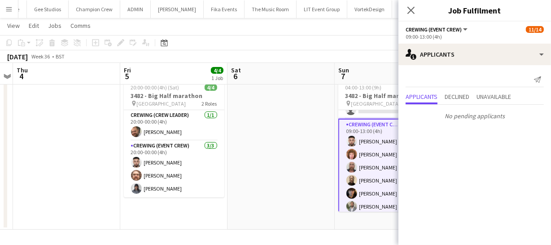
click at [283, 139] on app-date-cell at bounding box center [281, 152] width 107 height 154
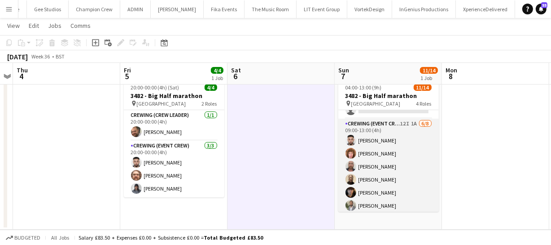
click at [392, 163] on app-card-role "Crewing (Event Crew) 12I 1A 6/8 09:00-13:00 (4h) Caleb Caffoor Alfie Dyer Sandy…" at bounding box center [389, 180] width 101 height 122
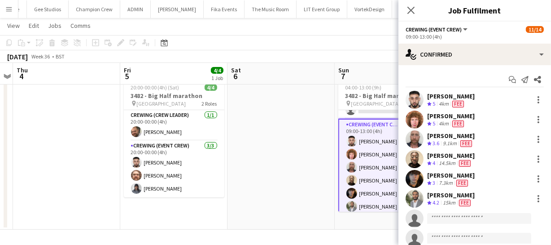
click at [349, 166] on app-user-avatar at bounding box center [352, 167] width 11 height 11
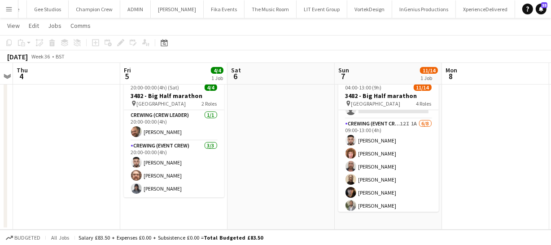
click at [305, 167] on app-date-cell at bounding box center [281, 152] width 107 height 154
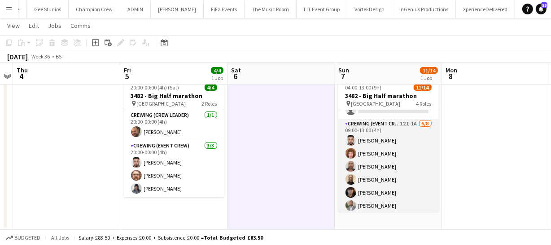
click at [370, 163] on app-card-role "Crewing (Event Crew) 12I 1A 6/8 09:00-13:00 (4h) Caleb Caffoor Alfie Dyer Sandy…" at bounding box center [389, 180] width 101 height 122
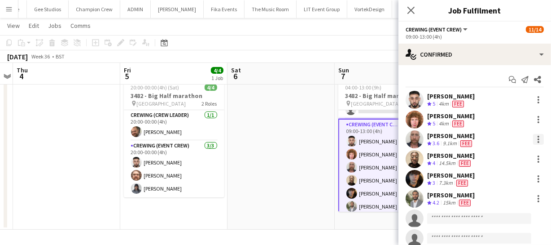
click at [533, 142] on div at bounding box center [538, 139] width 11 height 11
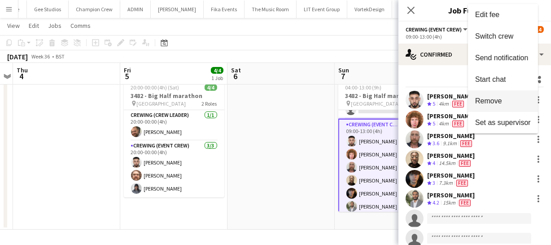
click at [498, 105] on button "Remove" at bounding box center [503, 101] width 70 height 22
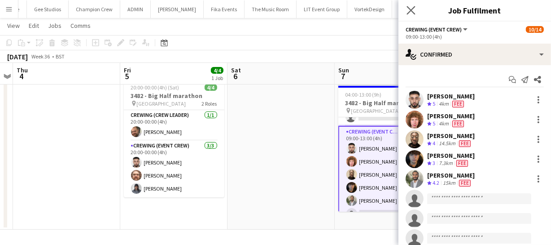
click at [412, 15] on app-icon "Close pop-in" at bounding box center [411, 10] width 13 height 13
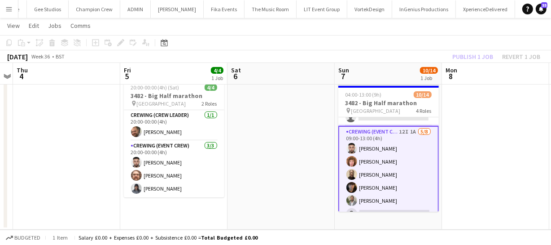
click at [464, 55] on div "Publish 1 job Revert 1 job" at bounding box center [497, 57] width 110 height 12
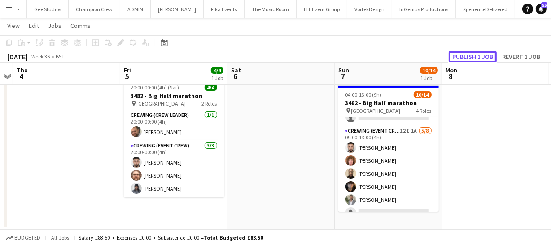
click at [464, 55] on button "Publish 1 job" at bounding box center [473, 57] width 48 height 12
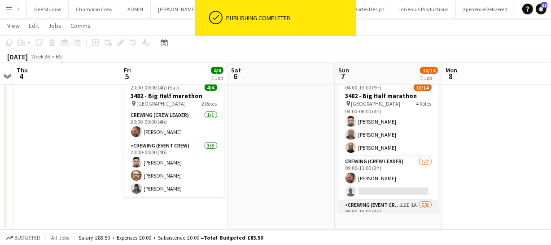
scroll to position [40, 0]
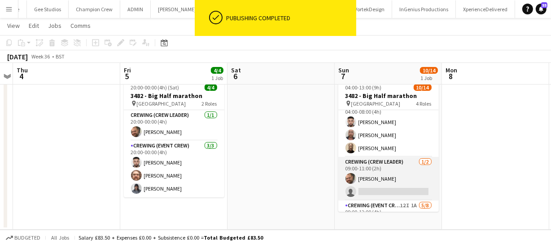
click at [379, 186] on app-card-role "Crewing (Crew Leader) 1/2 09:00-11:00 (2h) Ben Turner single-neutral-actions" at bounding box center [389, 179] width 101 height 44
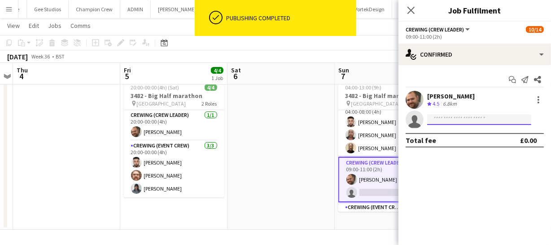
click at [441, 118] on input at bounding box center [479, 119] width 104 height 11
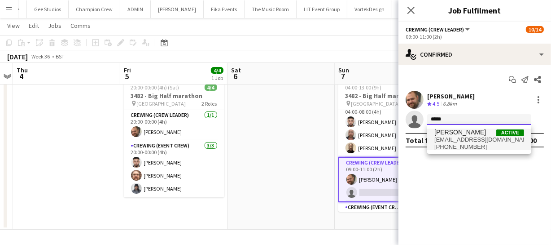
type input "*****"
click at [470, 148] on span "+447973334527" at bounding box center [480, 146] width 90 height 7
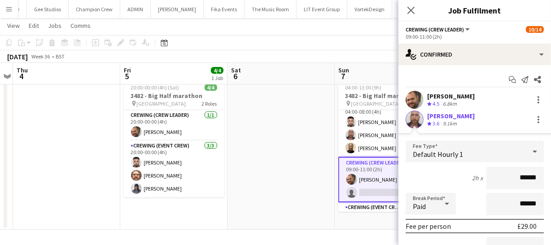
drag, startPoint x: 534, startPoint y: 178, endPoint x: 515, endPoint y: 178, distance: 19.8
click at [515, 178] on input "******" at bounding box center [515, 178] width 57 height 22
type input "****"
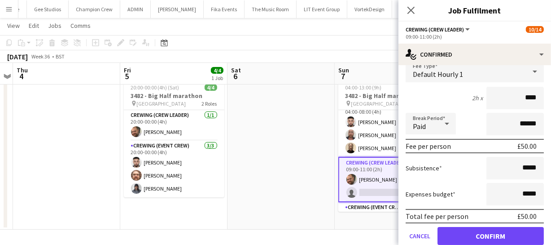
scroll to position [113, 0]
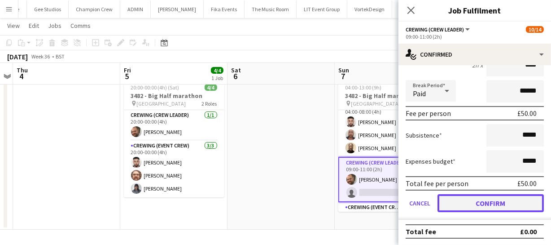
click at [480, 200] on button "Confirm" at bounding box center [491, 203] width 106 height 18
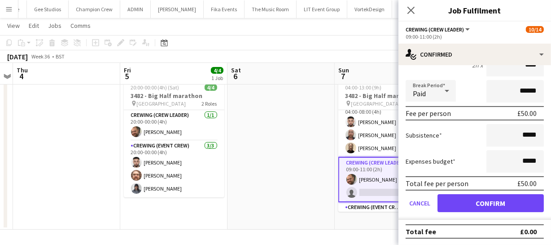
scroll to position [0, 0]
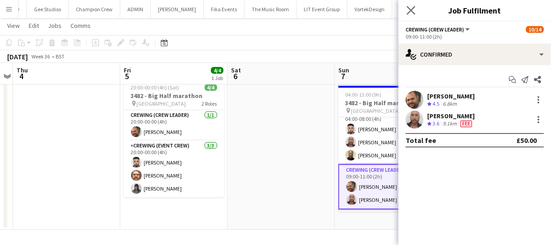
click at [411, 4] on app-icon "Close pop-in" at bounding box center [411, 10] width 13 height 13
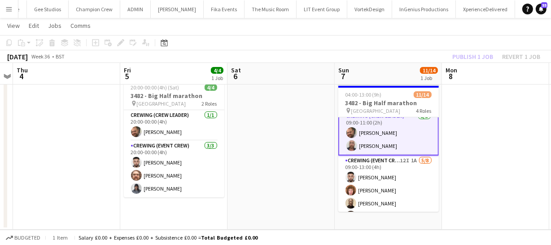
scroll to position [81, 0]
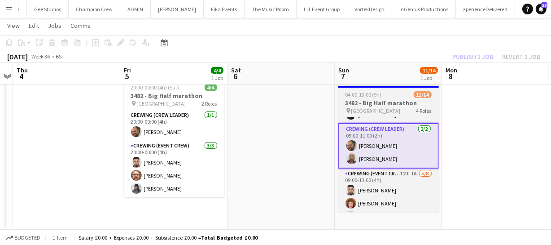
click at [374, 94] on span "04:00-13:00 (9h)" at bounding box center [364, 94] width 36 height 7
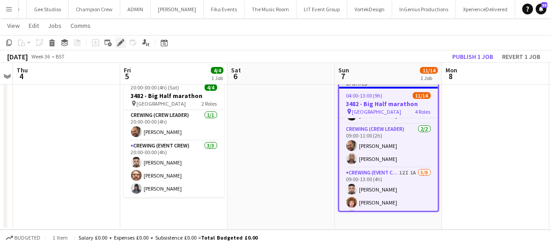
click at [115, 45] on div "Edit" at bounding box center [120, 42] width 11 height 11
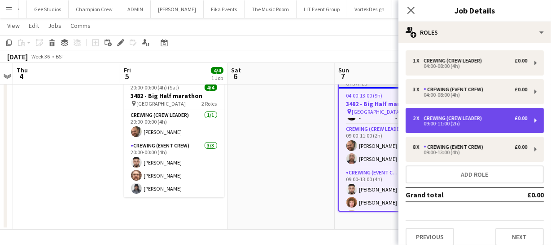
click at [462, 128] on div "2 x Crewing (Crew Leader) £0.00 09:00-11:00 (2h)" at bounding box center [475, 120] width 138 height 25
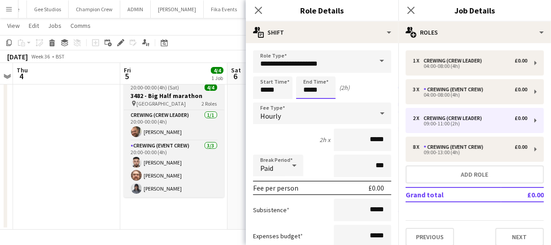
drag, startPoint x: 325, startPoint y: 90, endPoint x: 212, endPoint y: 88, distance: 112.7
click at [215, 88] on body "Menu Boards Boards Boards All jobs Status Workforce Workforce My Workforce Recr…" at bounding box center [275, 109] width 551 height 270
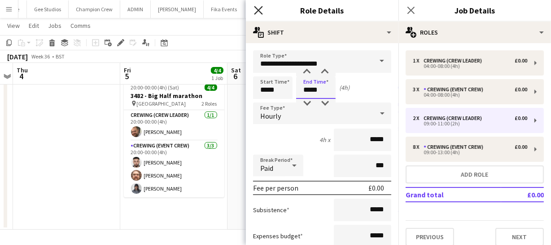
type input "*****"
click at [261, 11] on icon "Close pop-in" at bounding box center [258, 10] width 9 height 9
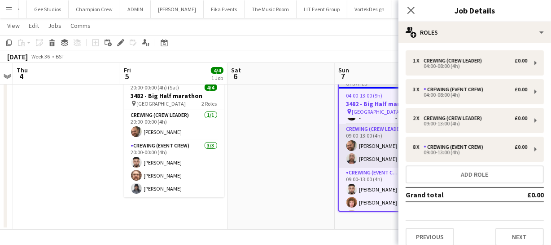
click at [349, 157] on app-user-avatar at bounding box center [352, 158] width 11 height 11
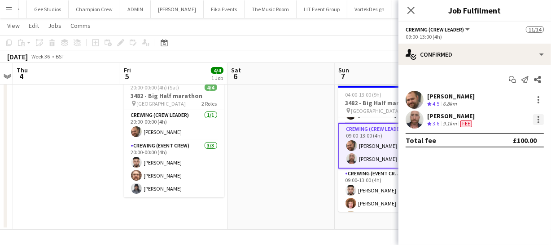
click at [543, 118] on div at bounding box center [538, 119] width 11 height 11
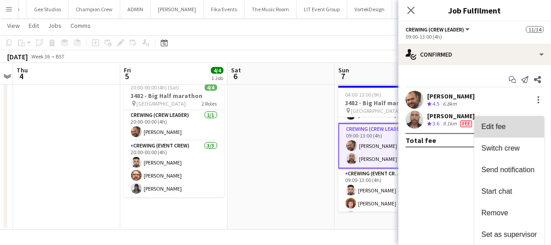
click at [505, 121] on button "Edit fee" at bounding box center [510, 127] width 70 height 22
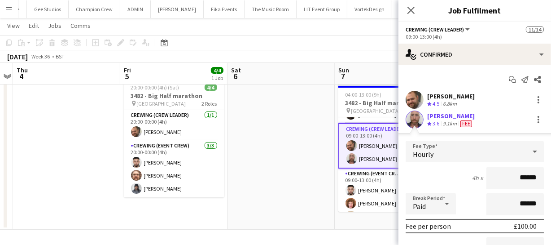
drag, startPoint x: 531, startPoint y: 175, endPoint x: 451, endPoint y: 179, distance: 80.0
click at [451, 179] on div "4h x ******" at bounding box center [475, 178] width 138 height 22
type input "**"
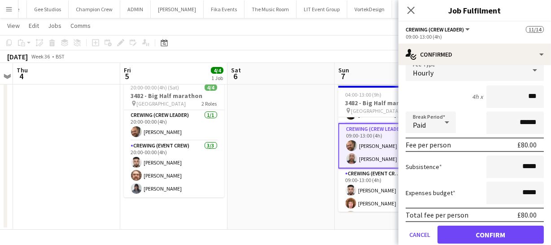
scroll to position [113, 0]
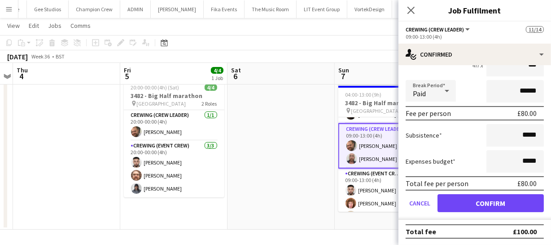
type input "***"
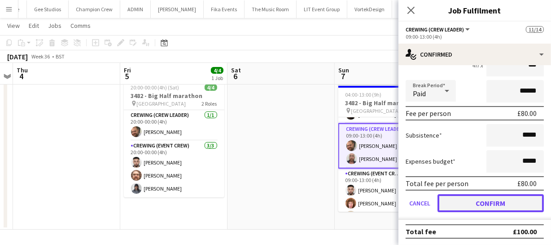
click at [525, 198] on button "Confirm" at bounding box center [491, 203] width 106 height 18
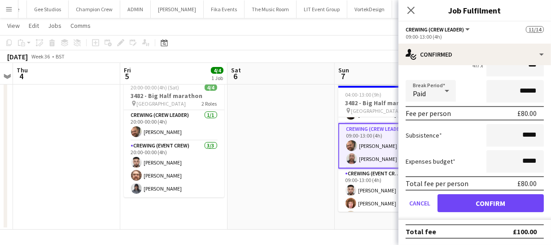
scroll to position [0, 0]
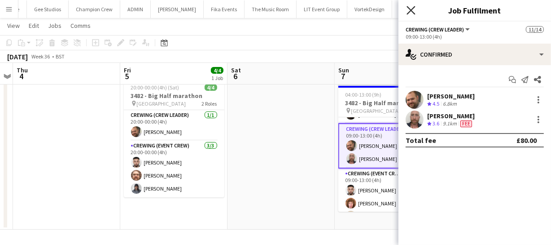
click at [409, 9] on icon at bounding box center [411, 10] width 9 height 9
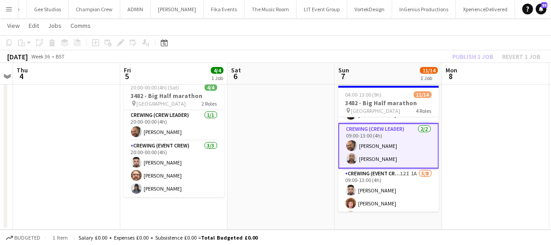
click at [480, 58] on div "Publish 1 job Revert 1 job" at bounding box center [497, 57] width 110 height 12
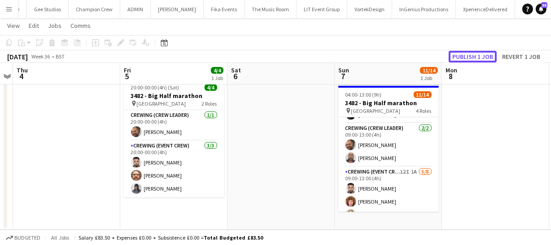
click at [480, 58] on button "Publish 1 job" at bounding box center [473, 57] width 48 height 12
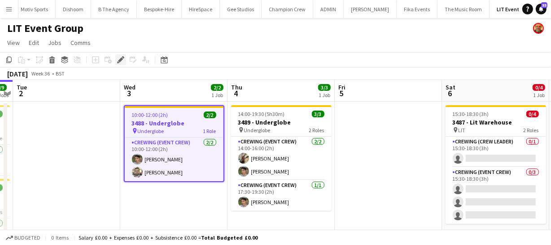
click at [117, 58] on icon "Edit" at bounding box center [120, 59] width 7 height 7
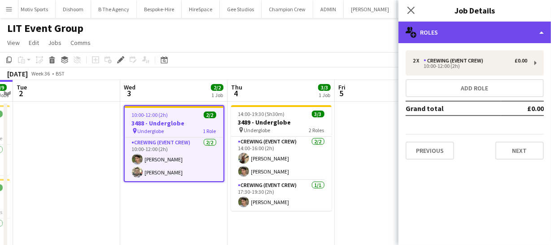
click at [444, 34] on div "multiple-users-add Roles" at bounding box center [475, 33] width 153 height 22
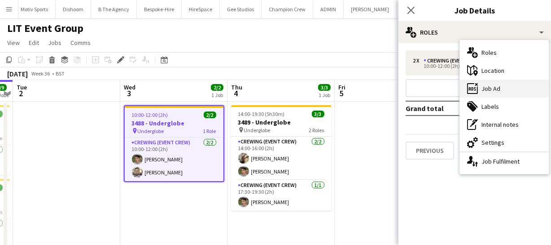
click at [502, 84] on div "ads-window Job Ad" at bounding box center [504, 88] width 89 height 18
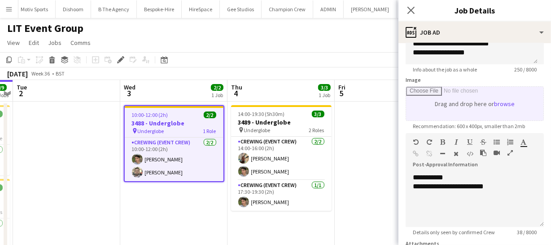
scroll to position [122, 0]
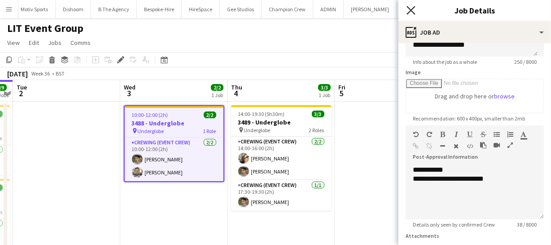
click at [411, 10] on icon at bounding box center [411, 10] width 9 height 9
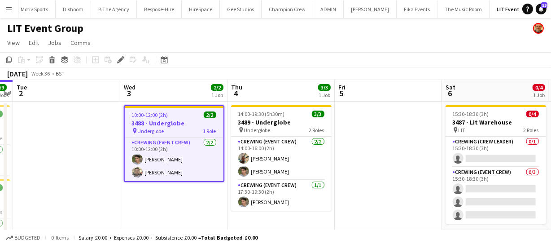
click at [154, 121] on h3 "3488 - Underglobe" at bounding box center [174, 123] width 99 height 8
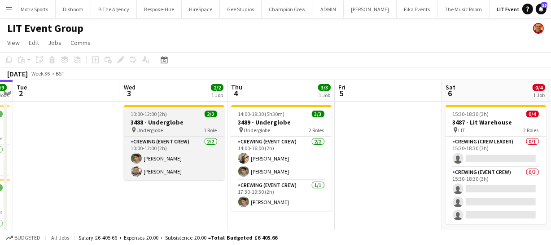
click at [154, 121] on h3 "3488 - Underglobe" at bounding box center [174, 122] width 101 height 8
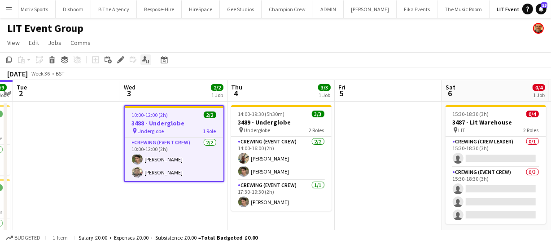
click at [142, 58] on icon "Applicants" at bounding box center [145, 59] width 7 height 7
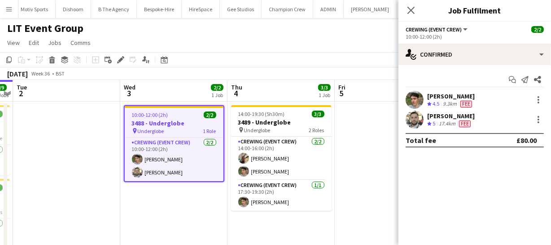
drag, startPoint x: 427, startPoint y: 93, endPoint x: 483, endPoint y: 124, distance: 64.5
click at [483, 124] on div "Alistair Redding Crew rating 4.5 9.3km Fee Daniel Lorenc Crew rating 5 17.4km F…" at bounding box center [475, 110] width 153 height 38
copy div "Alistair Redding Crew rating 4.5 9.3km Fee Daniel Lorenc Crew rating 5 17.4km F…"
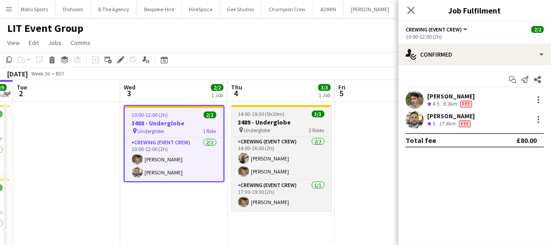
click at [265, 121] on h3 "3489 - Underglobe" at bounding box center [281, 122] width 101 height 8
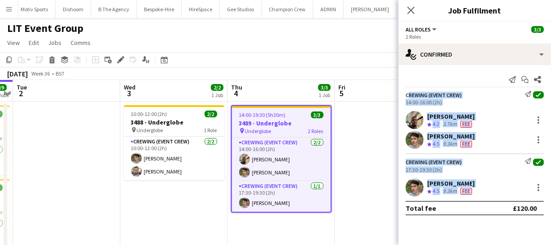
drag, startPoint x: 423, startPoint y: 110, endPoint x: 511, endPoint y: 193, distance: 120.1
click at [511, 193] on app-confirmed-crew "Crewing (Event Crew) Send notification check 14:00-16:00 (2h) Stephon Johnson C…" at bounding box center [475, 153] width 153 height 124
copy app-confirmed-crew "Crewing (Event Crew) Send notification check 14:00-16:00 (2h) Stephon Johnson C…"
click at [412, 12] on icon "Close pop-in" at bounding box center [411, 10] width 9 height 9
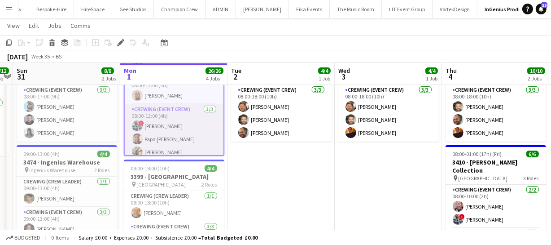
scroll to position [111, 0]
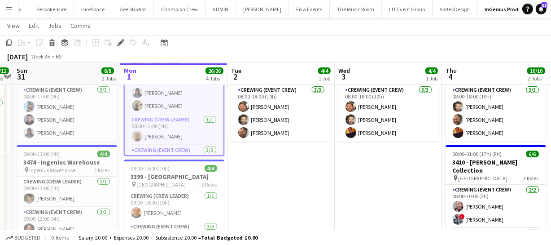
click at [9, 10] on app-icon "Menu" at bounding box center [8, 8] width 7 height 7
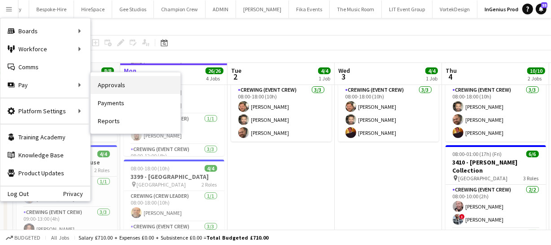
click at [142, 88] on link "Approvals" at bounding box center [136, 85] width 90 height 18
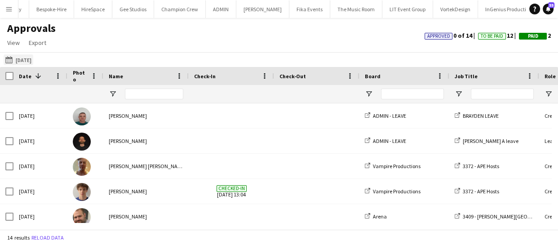
click at [33, 58] on button "16-08-2025 16-08-2025" at bounding box center [19, 59] width 30 height 11
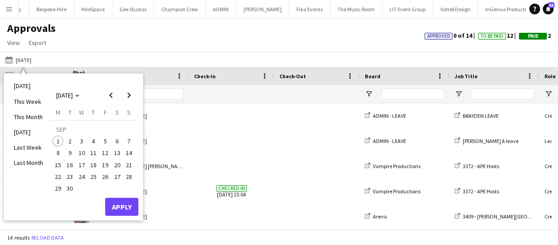
click at [57, 141] on span "1" at bounding box center [58, 141] width 11 height 11
click at [122, 207] on button "Apply" at bounding box center [121, 207] width 33 height 18
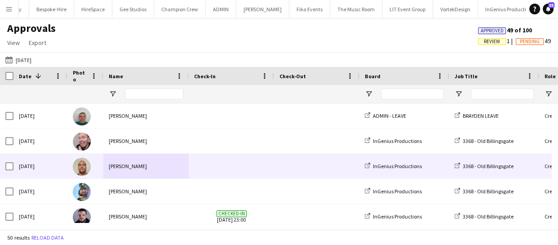
drag, startPoint x: 242, startPoint y: 163, endPoint x: 153, endPoint y: 183, distance: 92.1
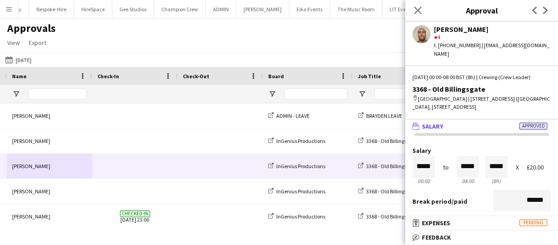
scroll to position [0, 125]
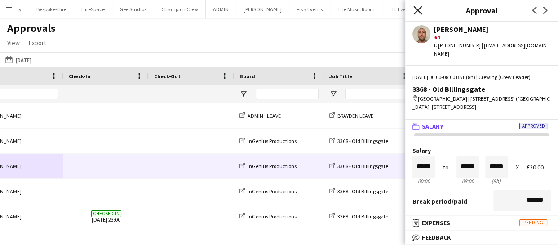
click at [415, 9] on icon "Close pop-in" at bounding box center [417, 10] width 9 height 9
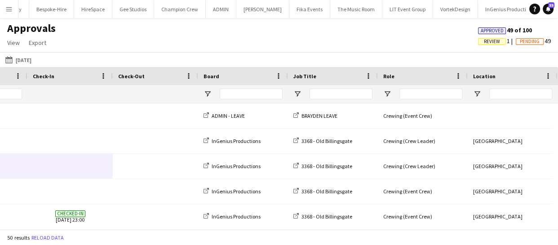
scroll to position [0, 0]
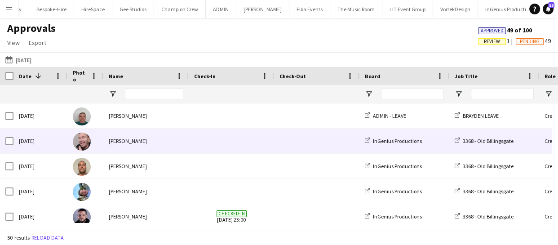
click at [84, 147] on img at bounding box center [82, 141] width 18 height 18
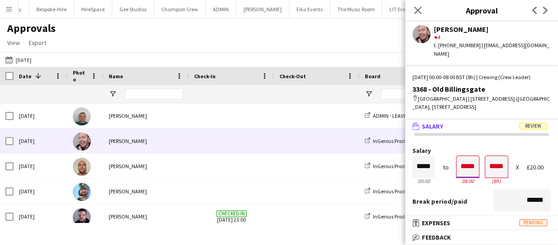
click at [465, 168] on input "*****" at bounding box center [467, 167] width 22 height 22
type input "*****"
click at [457, 184] on div at bounding box center [461, 182] width 11 height 9
type input "*****"
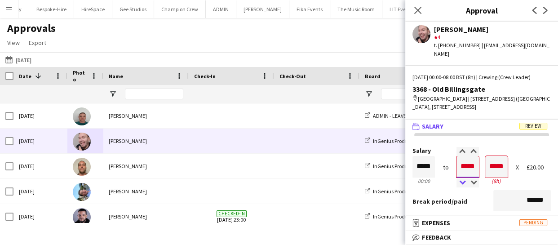
type input "*****"
click at [459, 182] on div at bounding box center [461, 182] width 11 height 9
type input "*****"
click at [459, 182] on div at bounding box center [461, 182] width 11 height 9
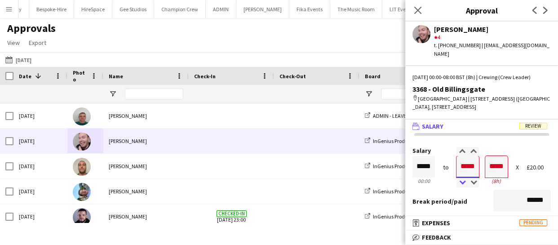
type input "*****"
click at [459, 182] on div at bounding box center [461, 182] width 11 height 9
type input "*****"
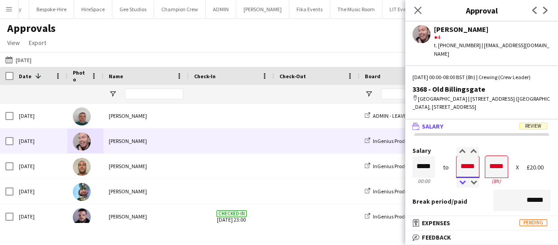
click at [459, 182] on div at bounding box center [461, 182] width 11 height 9
type input "*****"
click at [471, 180] on div at bounding box center [472, 182] width 11 height 9
type input "*****"
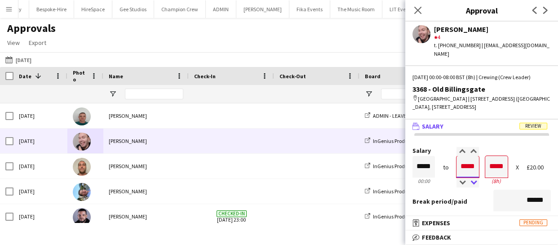
type input "*****"
click at [471, 180] on div at bounding box center [472, 182] width 11 height 9
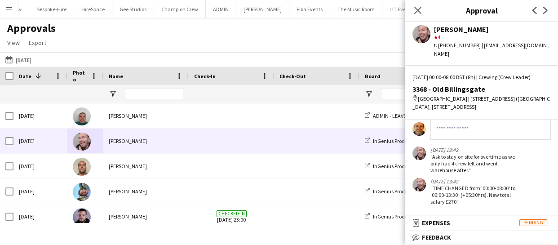
click at [528, 175] on app-messages "01-09-2025 13:42 "Ask to stay on site for overtime as we only had 4 crew left a…" at bounding box center [481, 161] width 153 height 87
click at [458, 132] on input at bounding box center [490, 129] width 120 height 22
type input "**********"
type input "*****"
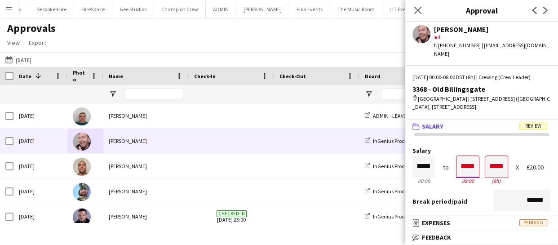
click at [465, 169] on input "*****" at bounding box center [467, 167] width 22 height 22
type input "*****"
click at [460, 183] on div at bounding box center [461, 182] width 11 height 9
type input "*****"
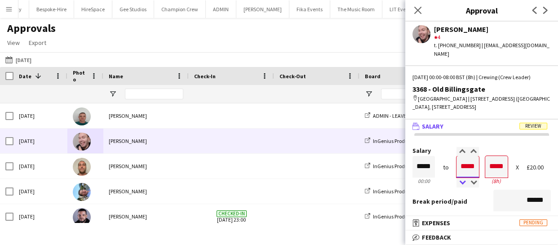
type input "*****"
click at [460, 183] on div at bounding box center [461, 182] width 11 height 9
type input "*****"
click at [460, 183] on div at bounding box center [461, 182] width 11 height 9
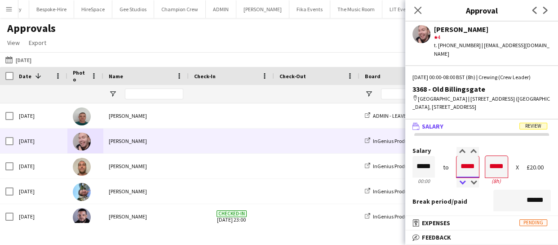
type input "*****"
click at [460, 183] on div at bounding box center [461, 182] width 11 height 9
type input "*****"
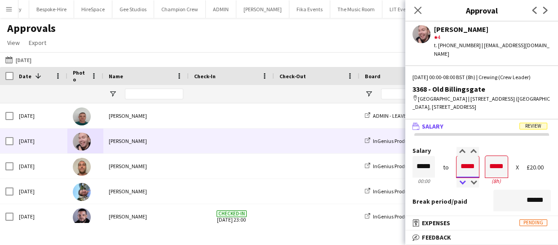
click at [460, 183] on div at bounding box center [461, 182] width 11 height 9
type input "*****"
click at [460, 183] on div at bounding box center [461, 182] width 11 height 9
type input "*****"
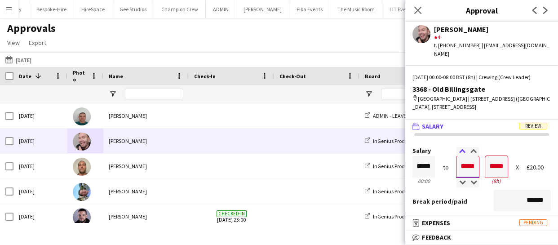
type input "*****"
click at [457, 152] on div at bounding box center [461, 151] width 11 height 9
type input "*****"
click at [471, 181] on div at bounding box center [472, 182] width 11 height 9
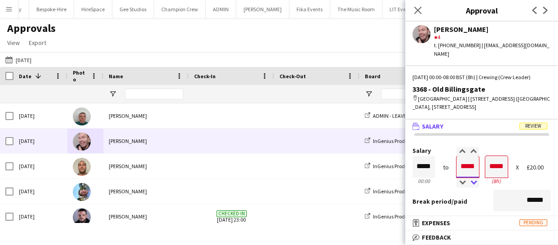
type input "*****"
click at [471, 181] on div at bounding box center [472, 182] width 11 height 9
click at [472, 205] on div "Break period /paid ******" at bounding box center [481, 200] width 138 height 23
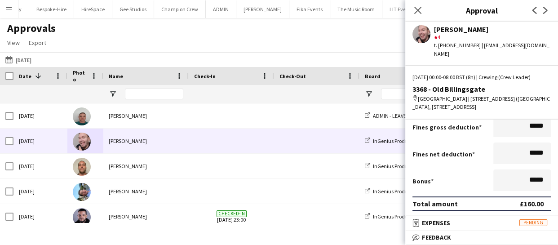
scroll to position [163, 0]
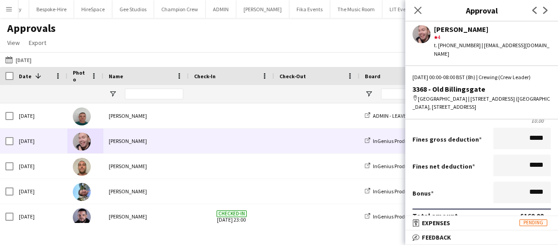
click at [475, 186] on div "Bonus *****" at bounding box center [481, 192] width 138 height 23
drag, startPoint x: 540, startPoint y: 186, endPoint x: 480, endPoint y: 196, distance: 61.3
click at [479, 196] on div "Bonus *****" at bounding box center [481, 192] width 138 height 23
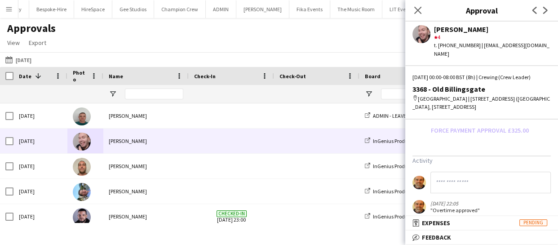
scroll to position [308, 0]
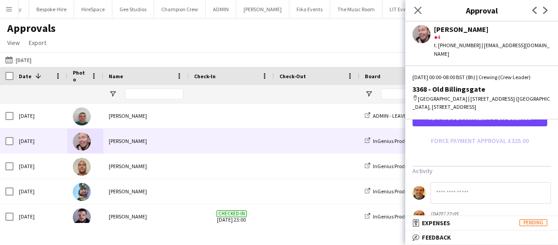
type input "*******"
click at [452, 190] on input at bounding box center [490, 193] width 120 height 22
type input "**********"
type input "*****"
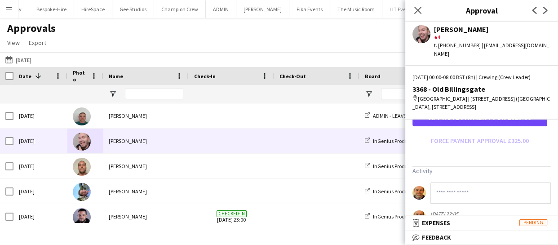
type input "*****"
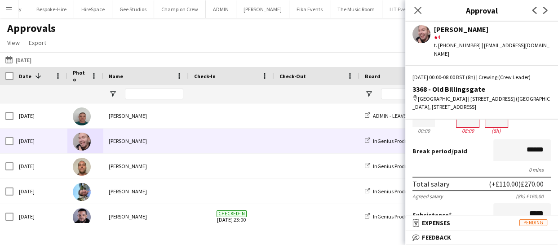
scroll to position [22, 0]
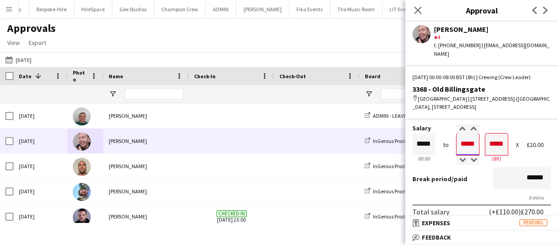
click at [466, 148] on input "*****" at bounding box center [467, 144] width 22 height 22
type input "*****"
click at [462, 157] on div at bounding box center [461, 160] width 11 height 9
type input "*****"
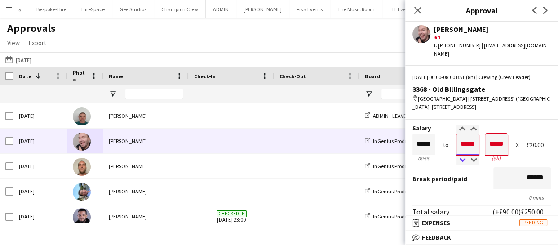
type input "*****"
click at [462, 157] on div at bounding box center [461, 160] width 11 height 9
type input "*****"
click at [462, 157] on div at bounding box center [461, 160] width 11 height 9
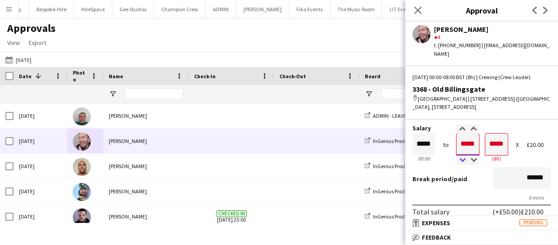
type input "*****"
click at [462, 157] on div at bounding box center [461, 160] width 11 height 9
type input "*****"
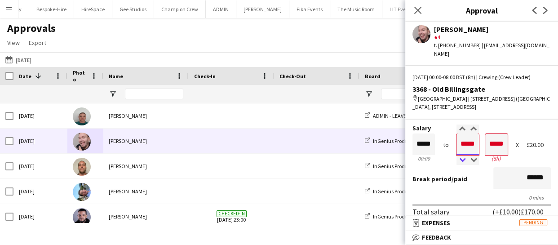
click at [462, 157] on div at bounding box center [461, 160] width 11 height 9
type input "*****"
click at [468, 159] on div at bounding box center [472, 160] width 11 height 9
type input "*****"
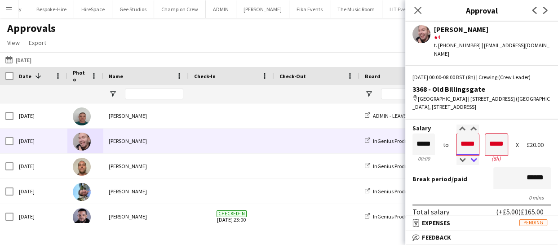
type input "*****"
click at [468, 159] on div at bounding box center [472, 160] width 11 height 9
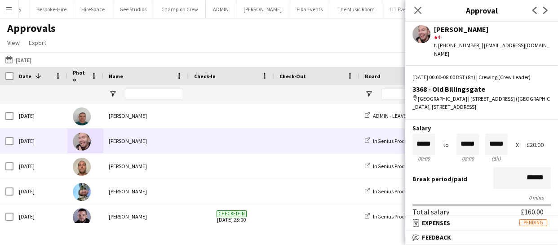
click at [483, 178] on div "Break period /paid ******" at bounding box center [481, 178] width 138 height 23
click at [479, 184] on div "Break period /paid ******" at bounding box center [481, 178] width 138 height 23
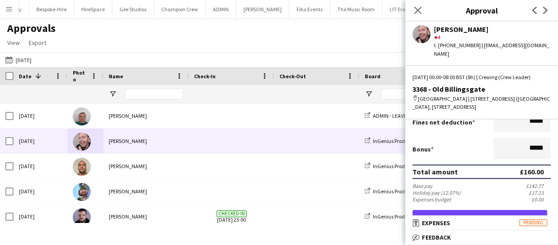
scroll to position [227, 0]
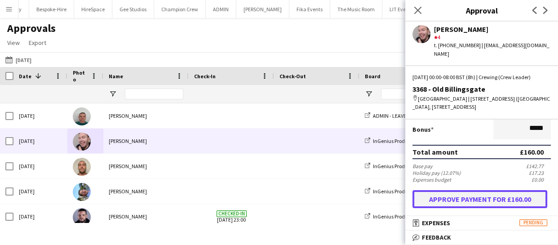
click at [481, 197] on button "Approve payment for £160.00" at bounding box center [479, 199] width 135 height 18
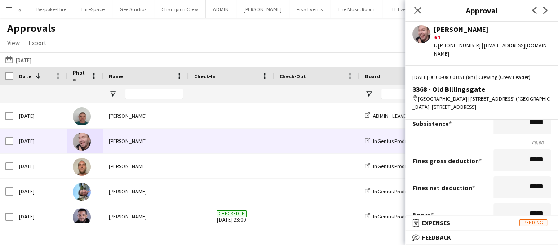
scroll to position [186, 0]
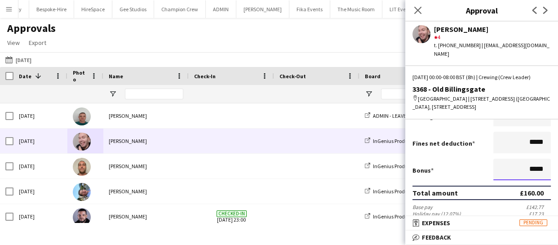
drag, startPoint x: 537, startPoint y: 168, endPoint x: 522, endPoint y: 170, distance: 14.9
click at [522, 170] on input "*****" at bounding box center [521, 170] width 57 height 22
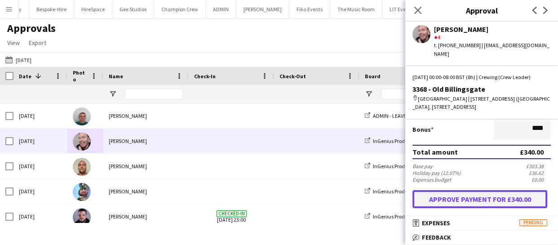
type input "*******"
click at [472, 197] on button "Approve payment for £340.00" at bounding box center [479, 199] width 135 height 18
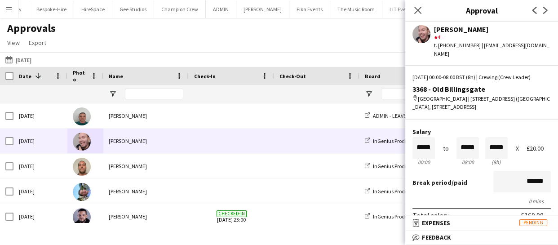
scroll to position [0, 0]
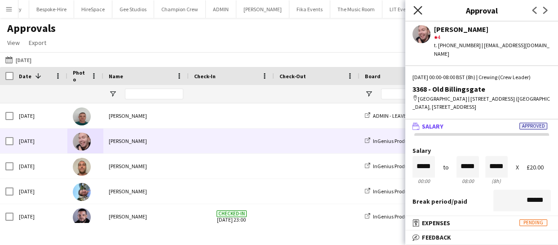
click at [415, 13] on icon "Close pop-in" at bounding box center [417, 10] width 9 height 9
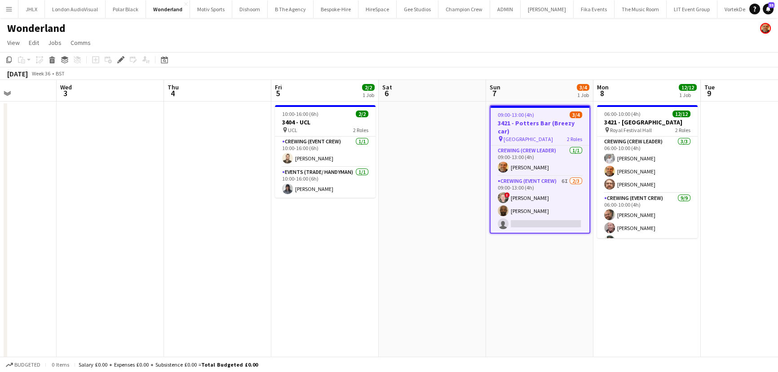
scroll to position [0, 263]
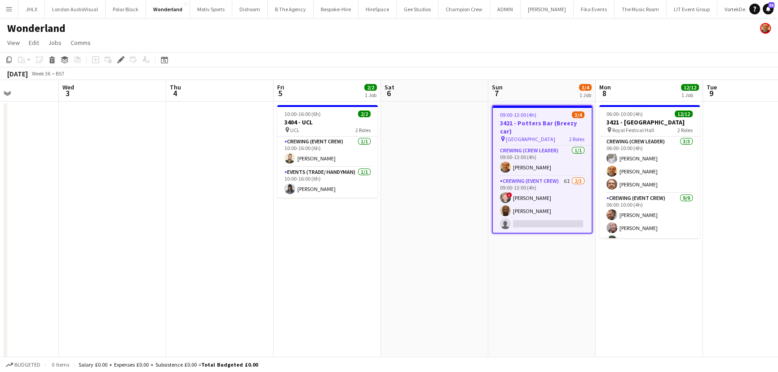
drag, startPoint x: 445, startPoint y: 209, endPoint x: 624, endPoint y: 196, distance: 179.6
click at [624, 196] on app-calendar-viewport "Sun 31 Mon 1 Tue 2 Wed 3 Thu 4 Fri 5 2/2 1 Job Sat 6 Sun 7 3/4 1 Job Mon 8 12/1…" at bounding box center [389, 233] width 778 height 307
click at [541, 201] on app-calendar-viewport "Sun 31 Mon 1 Tue 2 Wed 3 Thu 4 Fri 5 2/2 1 Job Sat 6 Sun 7 3/4 1 Job Mon 8 12/1…" at bounding box center [389, 233] width 778 height 307
